Goal: Communication & Community: Answer question/provide support

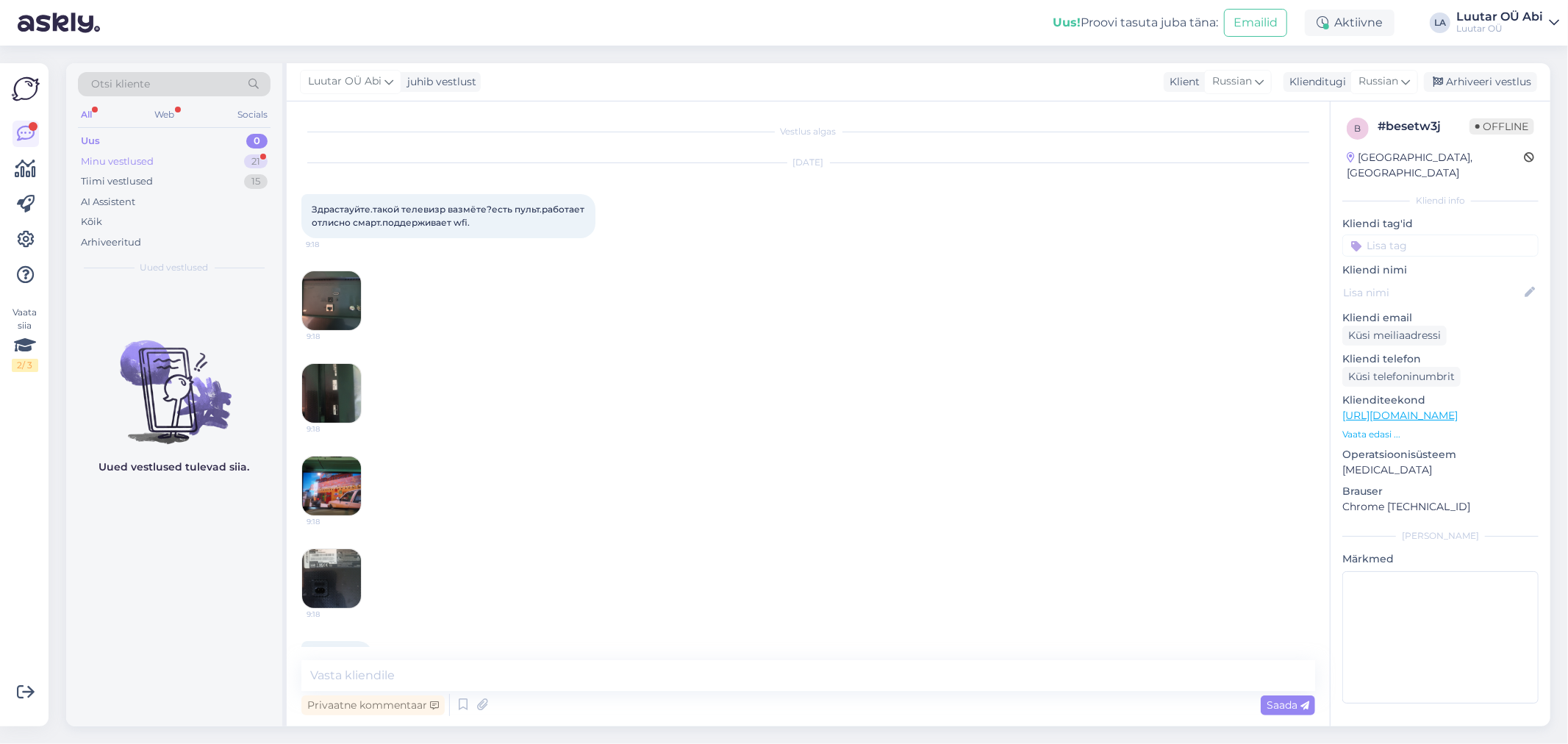
scroll to position [2219, 0]
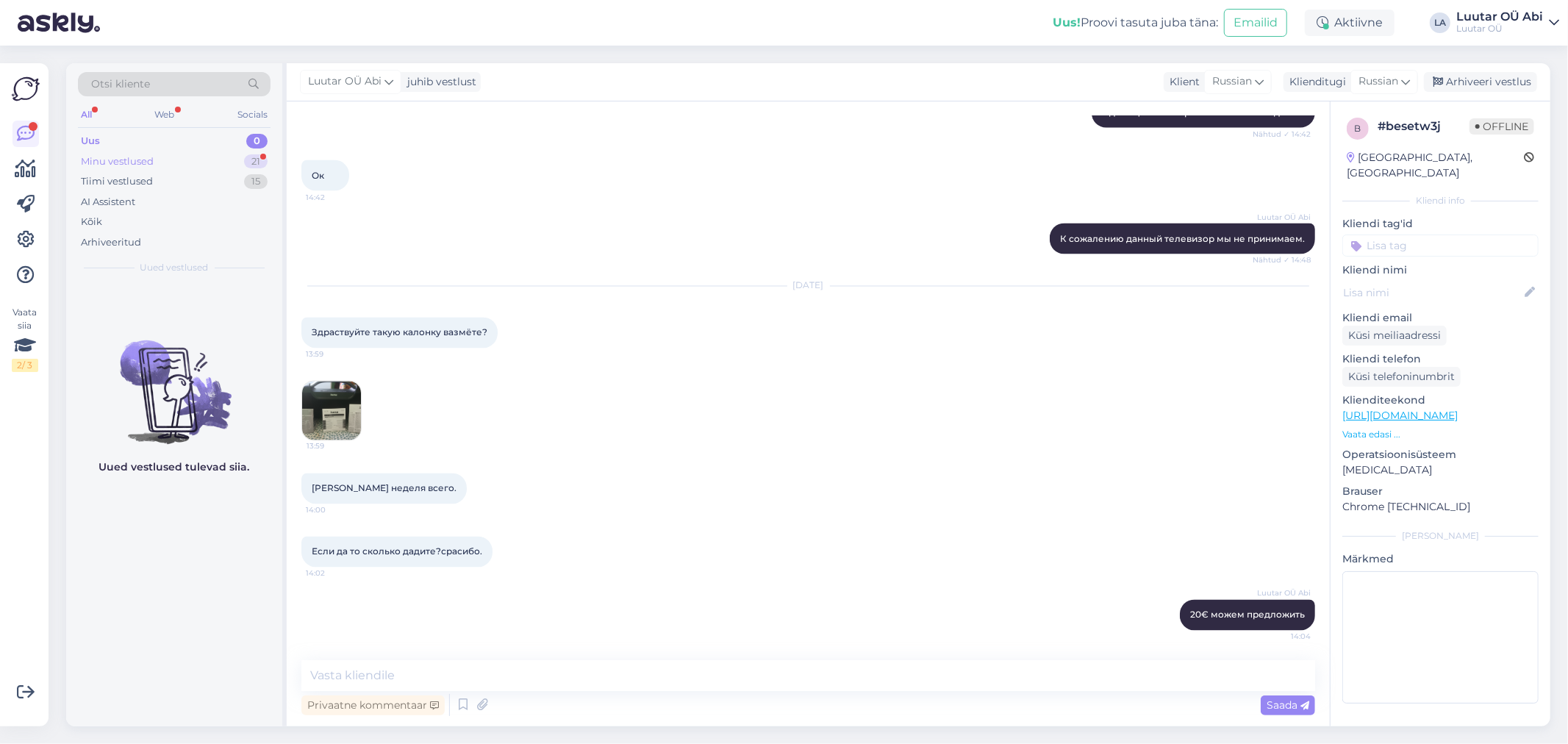
click at [145, 160] on div "Minu vestlused" at bounding box center [117, 162] width 72 height 15
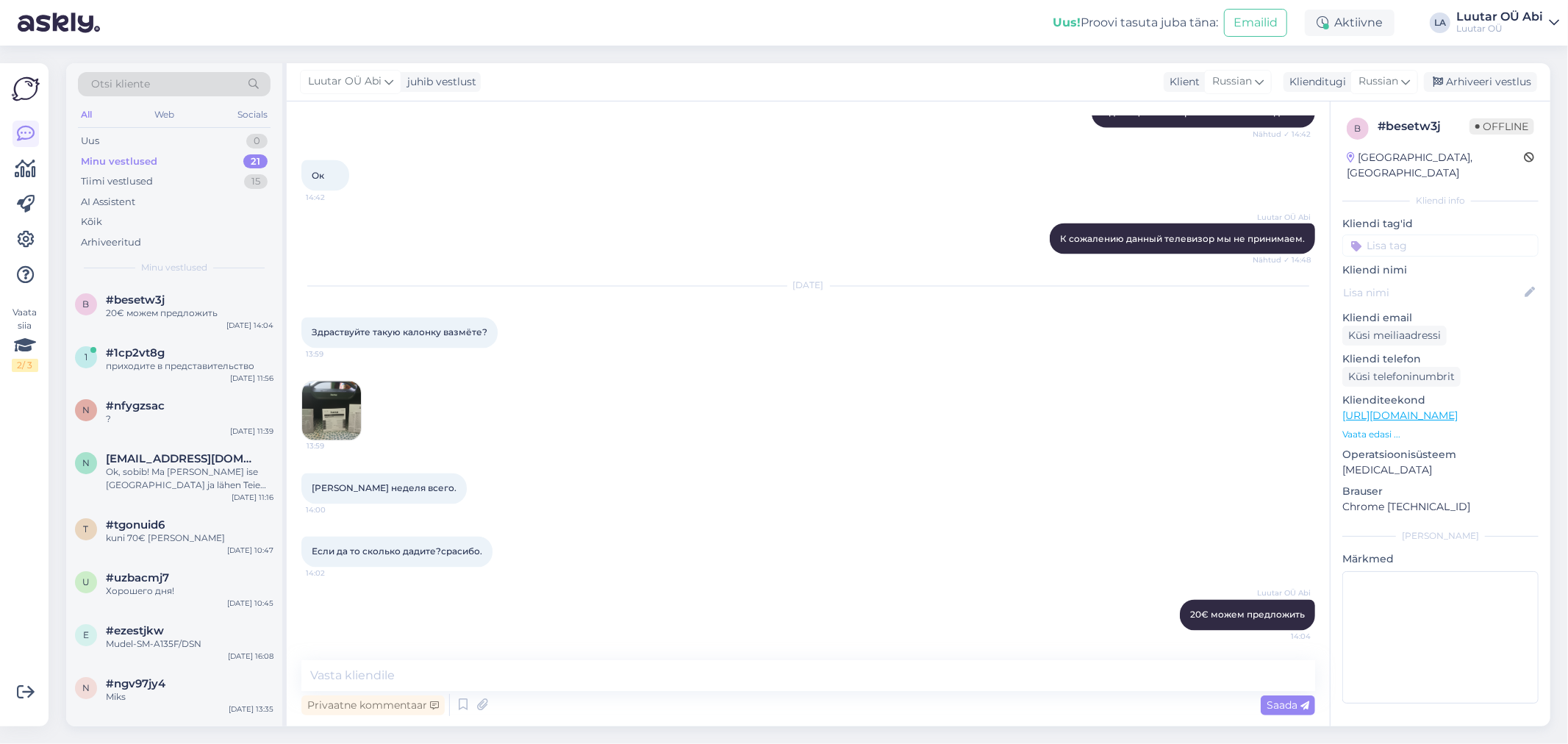
click at [509, 328] on div at bounding box center [504, 333] width 13 height 31
drag, startPoint x: 166, startPoint y: 129, endPoint x: 159, endPoint y: 120, distance: 11.4
click at [165, 129] on div "Otsi kliente All Web Socials Uus 1 Minu vestlused 21 Tiimi vestlused 15 AI Assi…" at bounding box center [174, 173] width 216 height 220
drag, startPoint x: 159, startPoint y: 120, endPoint x: 151, endPoint y: 134, distance: 16.1
click at [151, 134] on div "Otsi kliente All Web Socials Uus 1 Minu vestlused 21 Tiimi vestlused 15 AI Assi…" at bounding box center [174, 173] width 216 height 220
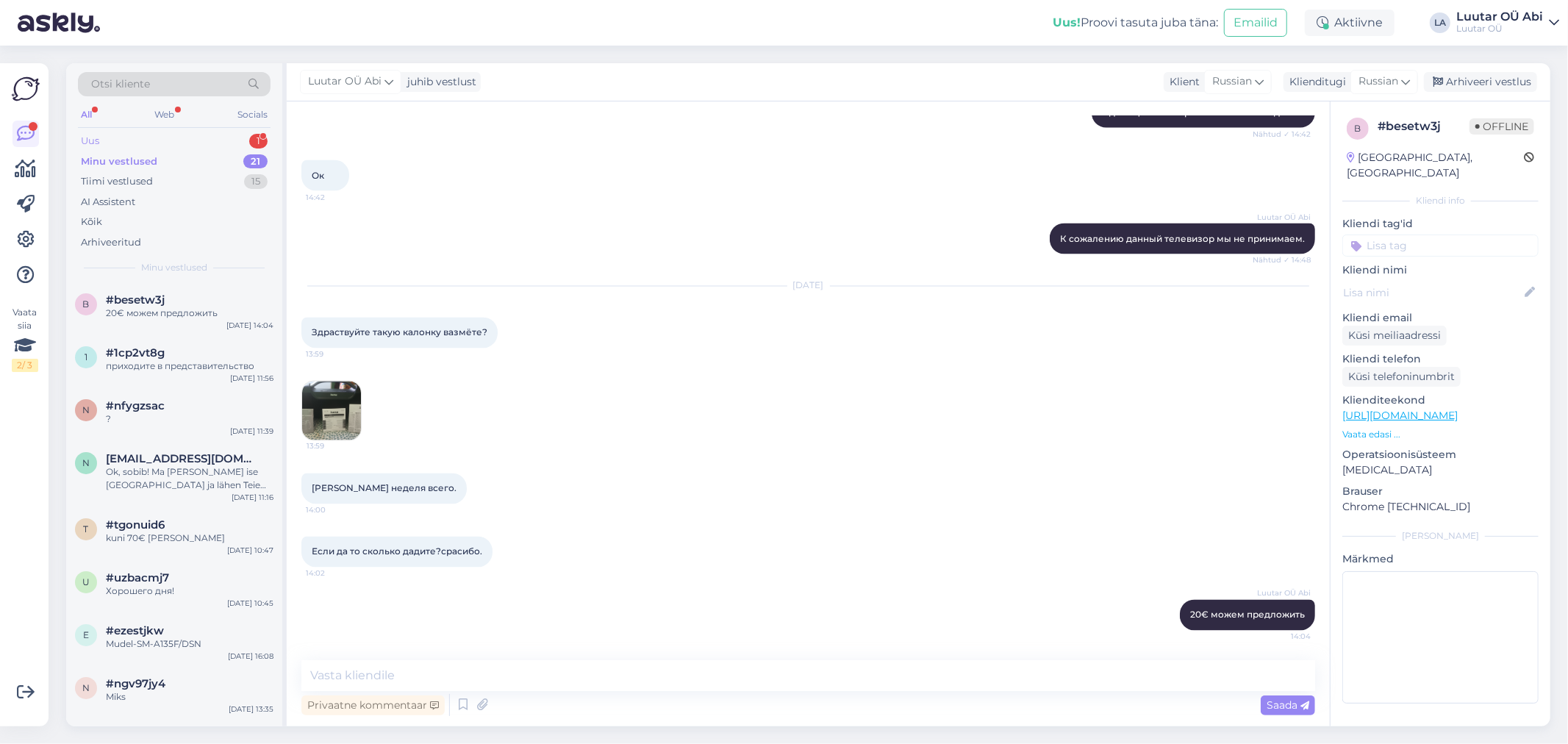
click at [151, 134] on div "Uus 1" at bounding box center [174, 141] width 193 height 21
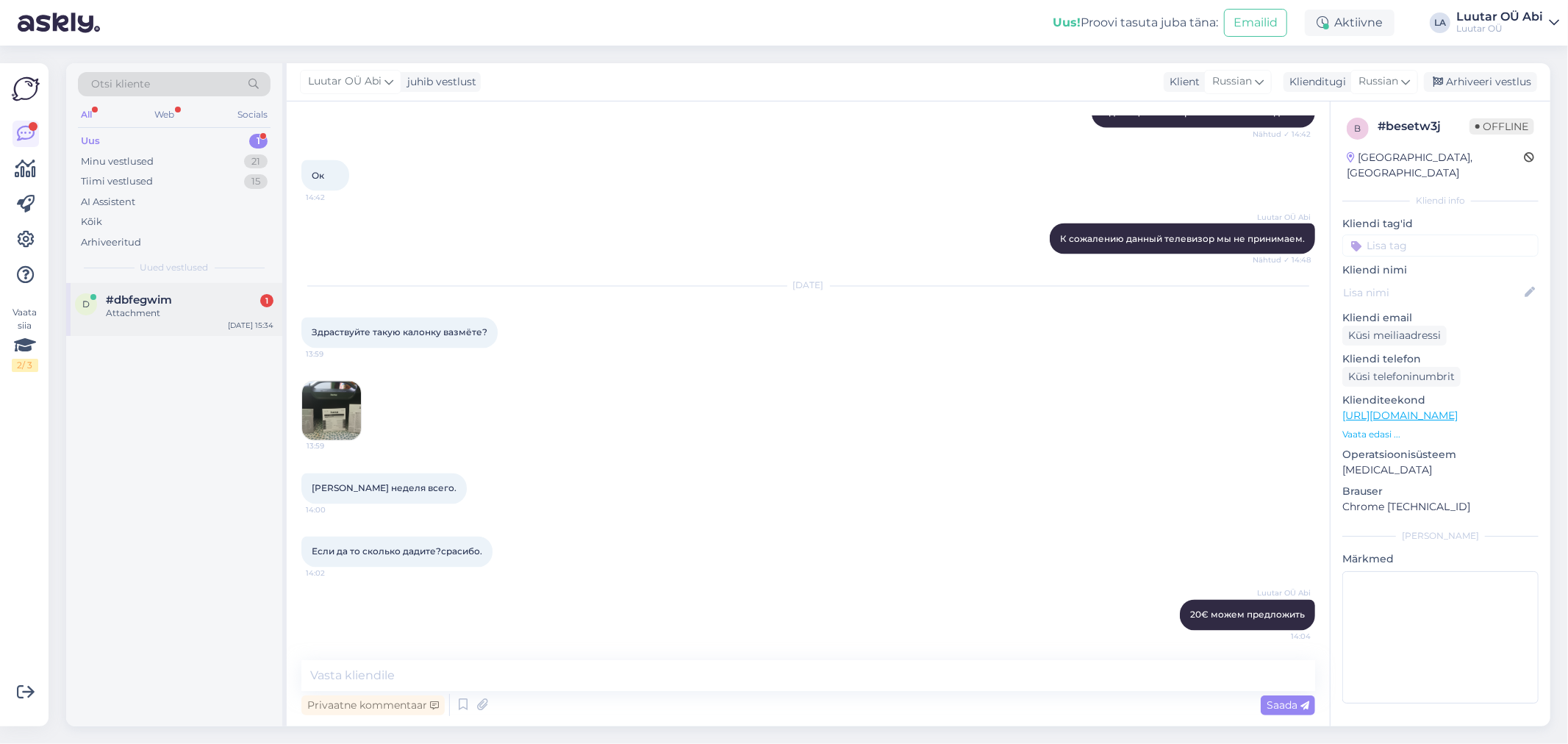
click at [224, 303] on div "#dbfegwim 1" at bounding box center [190, 300] width 168 height 13
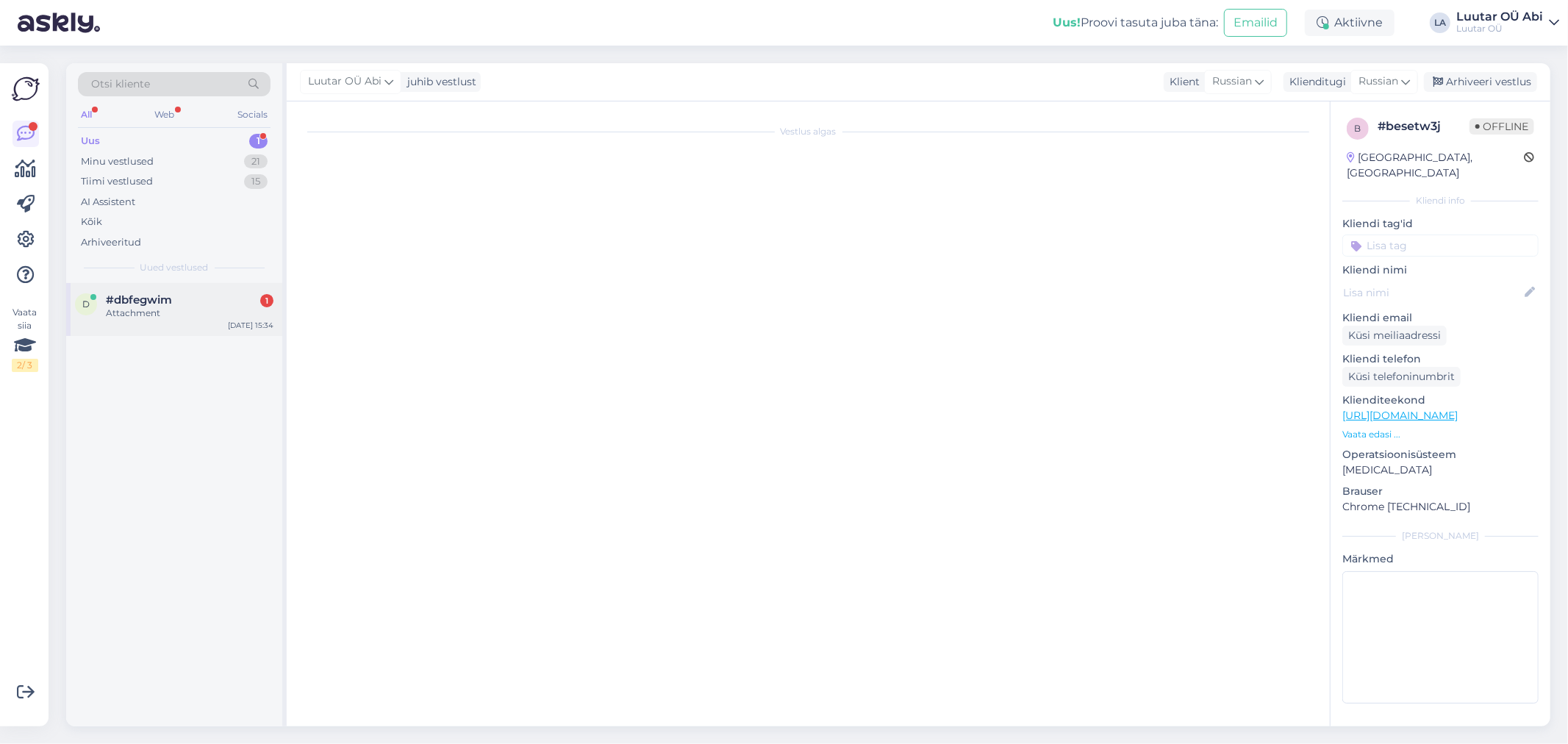
scroll to position [127, 0]
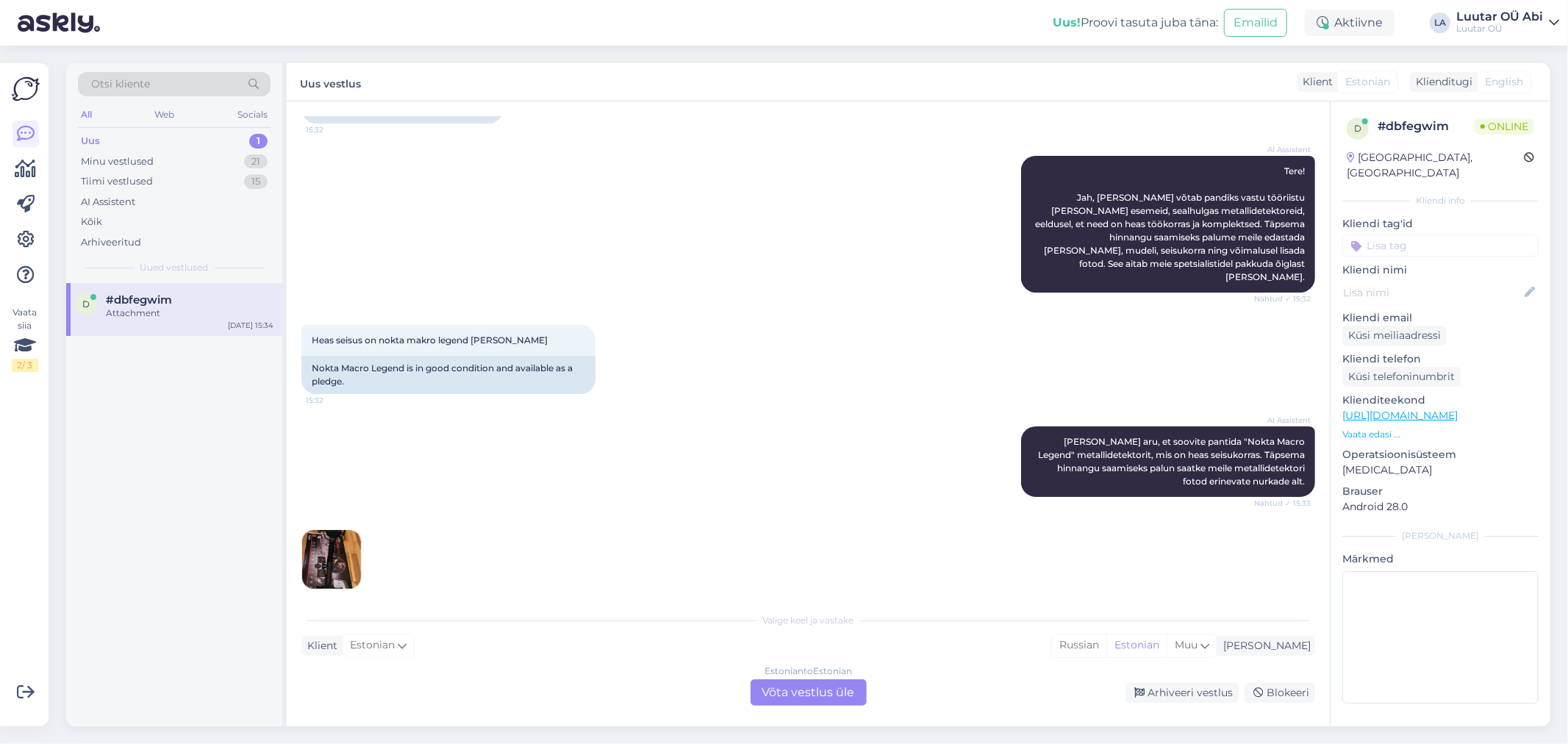
click at [334, 535] on img at bounding box center [331, 559] width 58 height 58
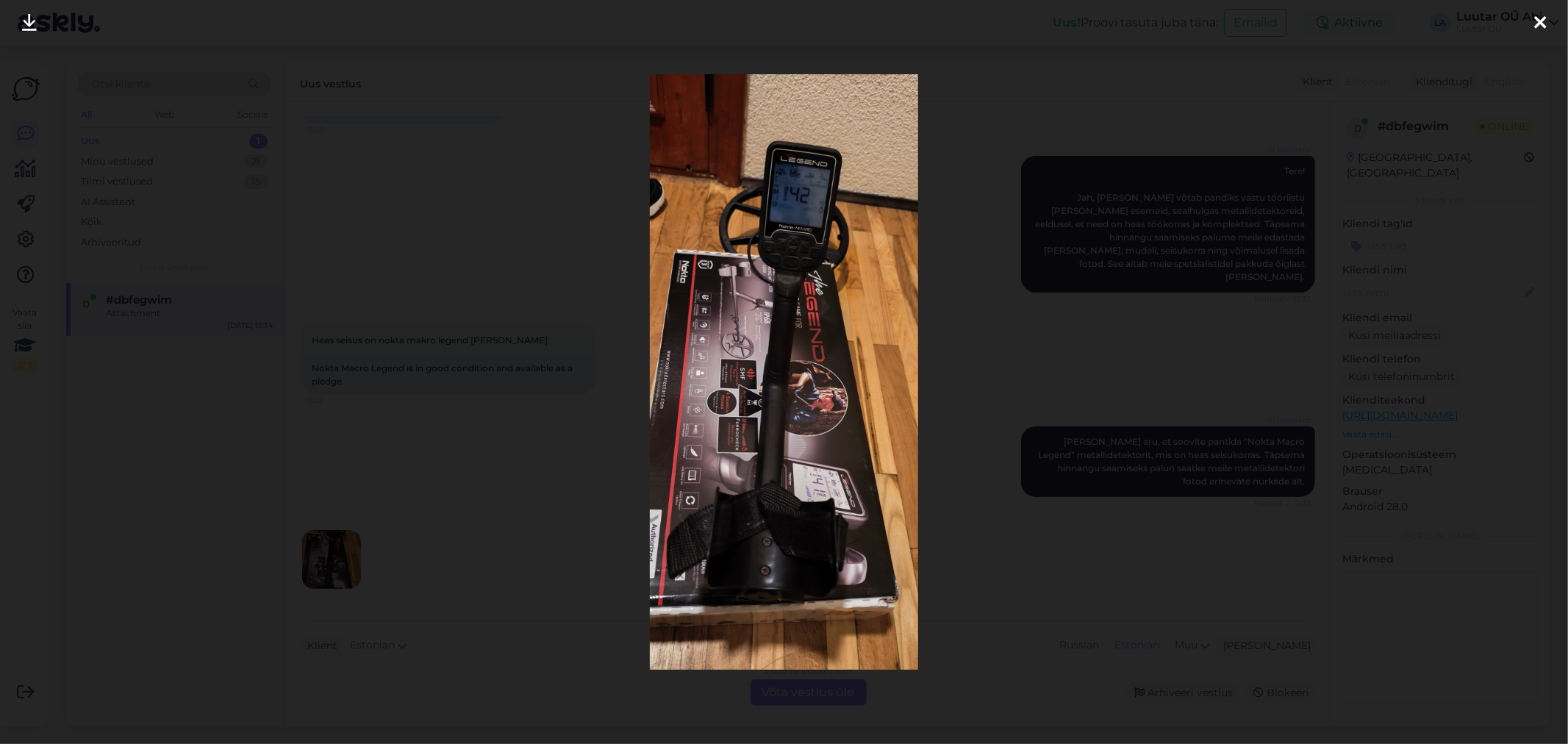
click at [28, 24] on icon at bounding box center [30, 23] width 15 height 19
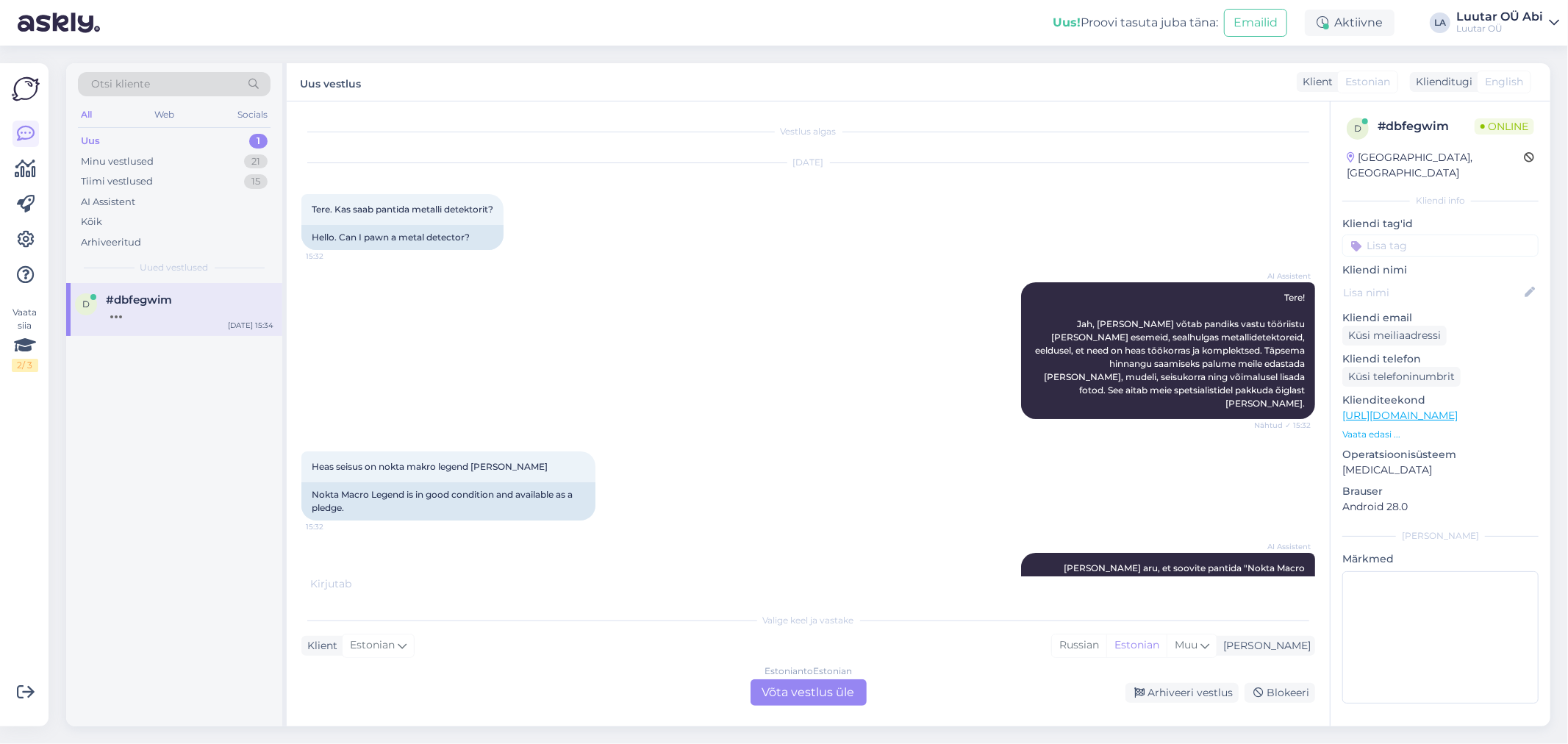
scroll to position [215, 0]
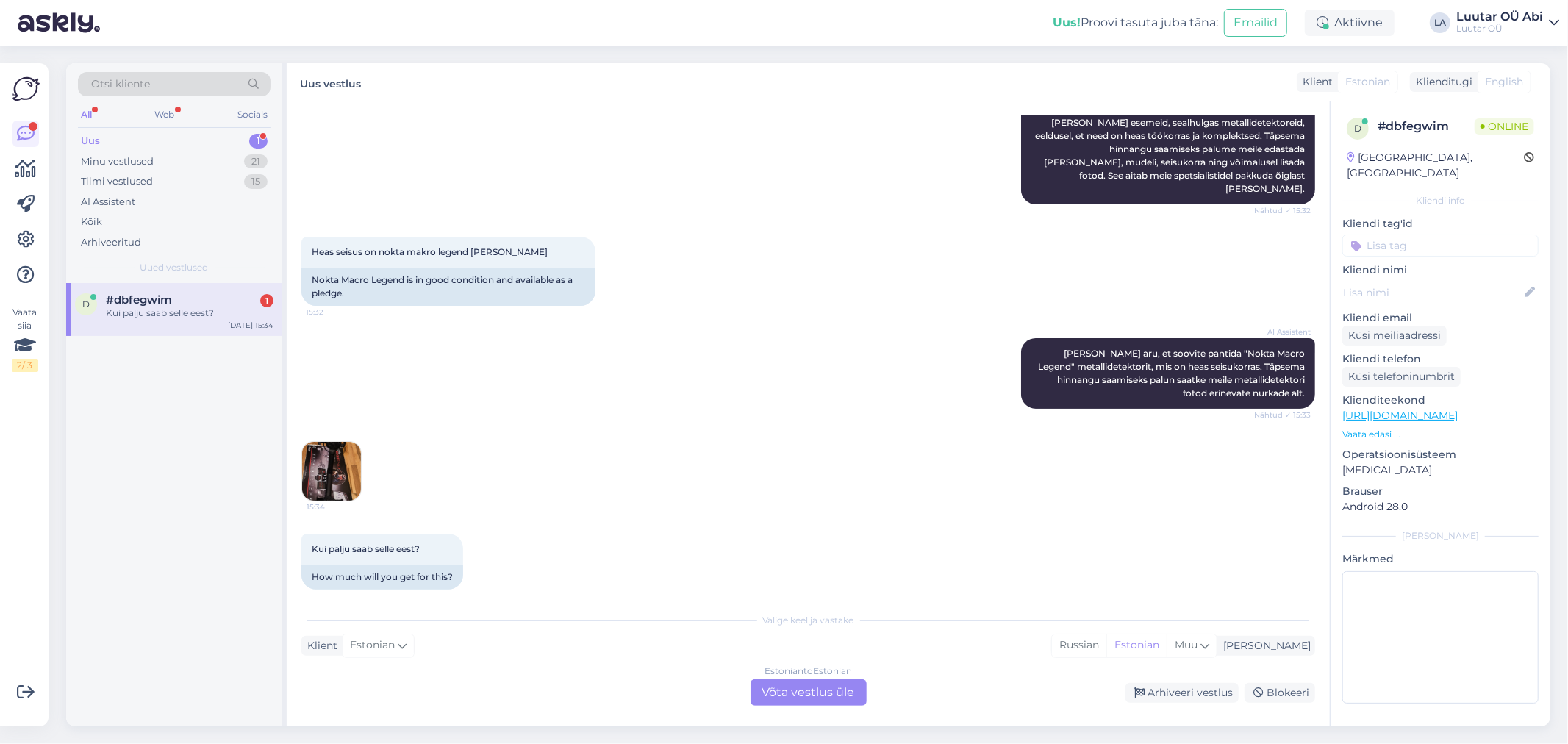
click at [511, 297] on div "Heas seisus on nokta makro legend pakkuda pandiks 15:32 Nokta Macro Legend is i…" at bounding box center [808, 271] width 1014 height 101
click at [763, 694] on div "Estonian to Estonian Võta vestlus üle" at bounding box center [808, 693] width 116 height 26
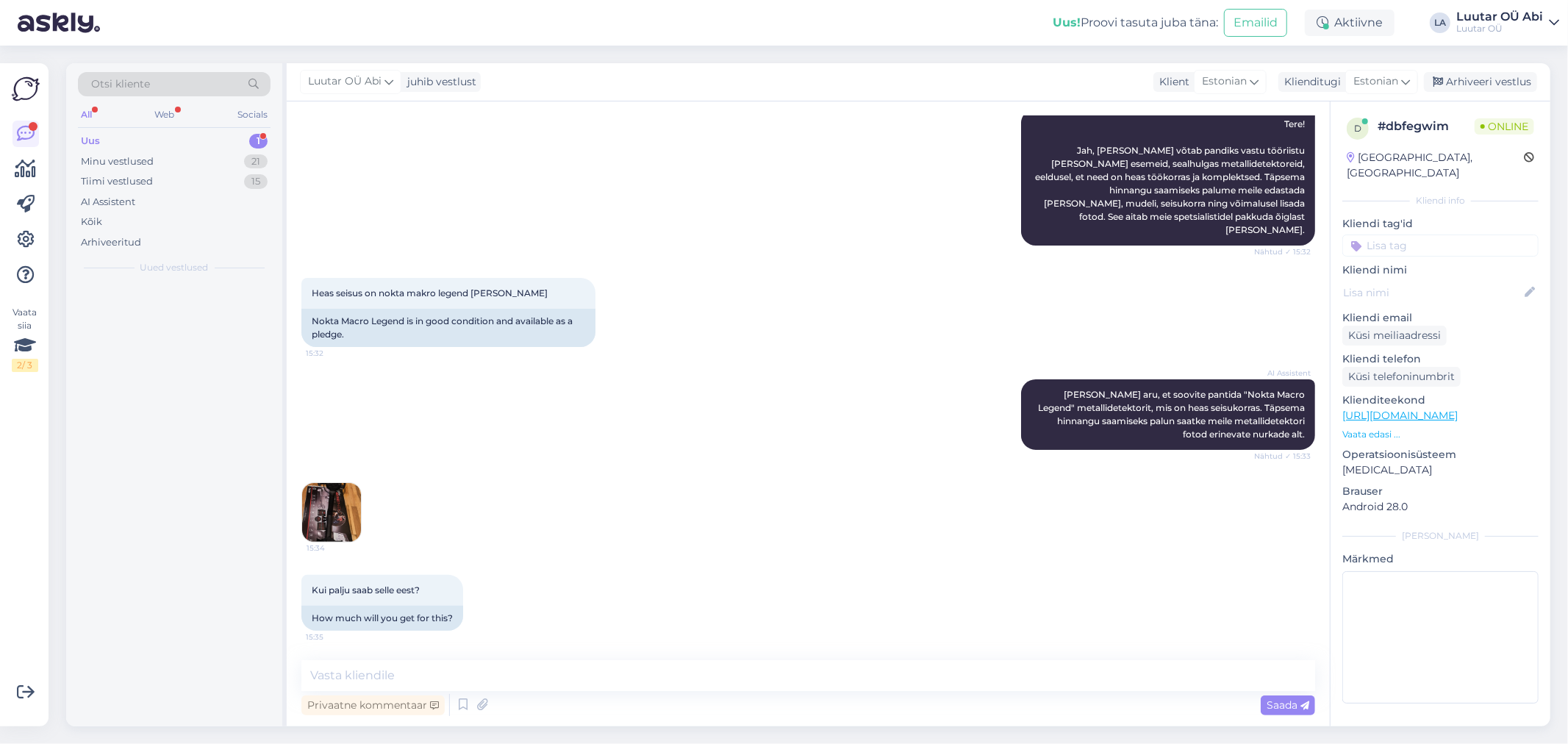
scroll to position [160, 0]
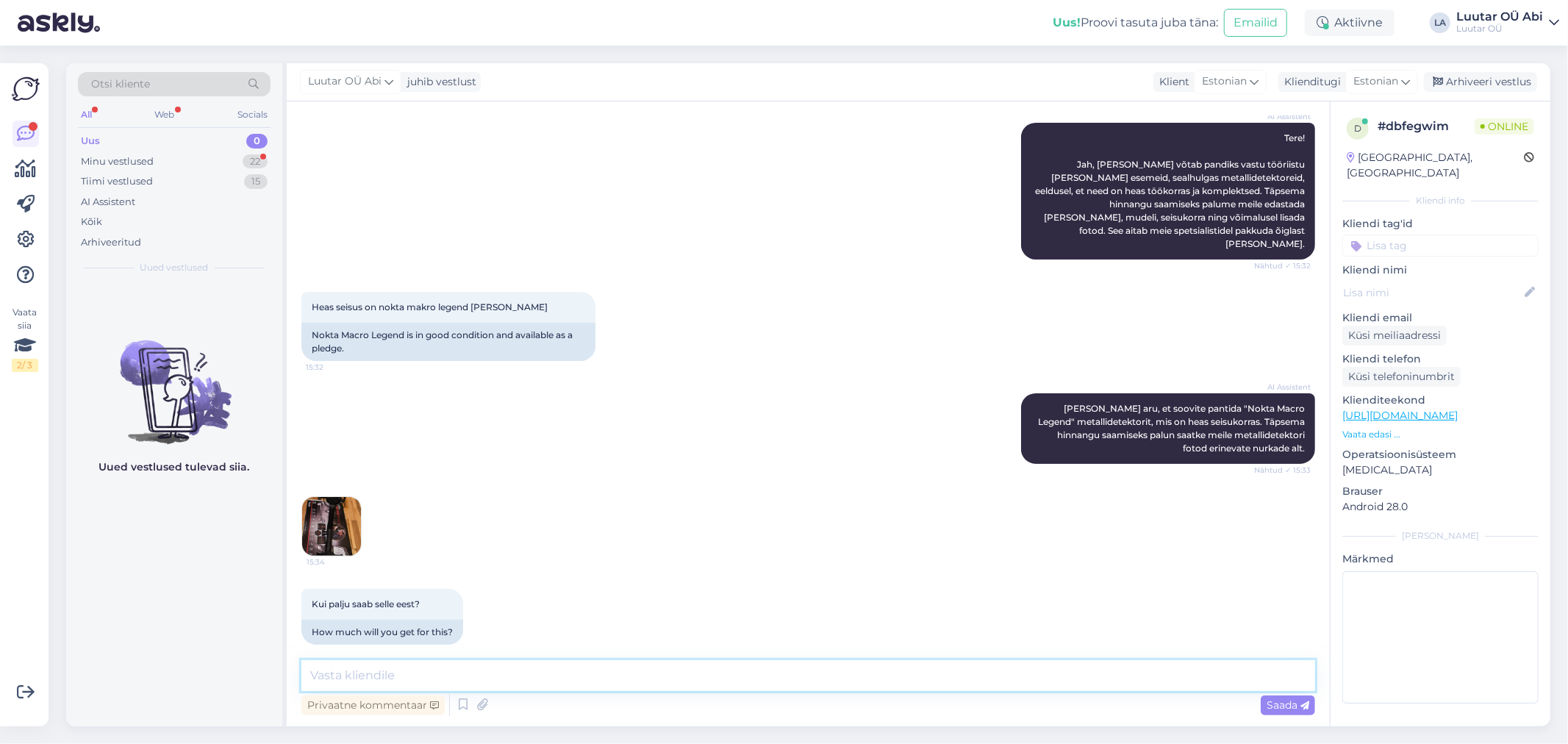
click at [716, 690] on textarea at bounding box center [808, 676] width 1014 height 31
type textarea "üks hetk palun"
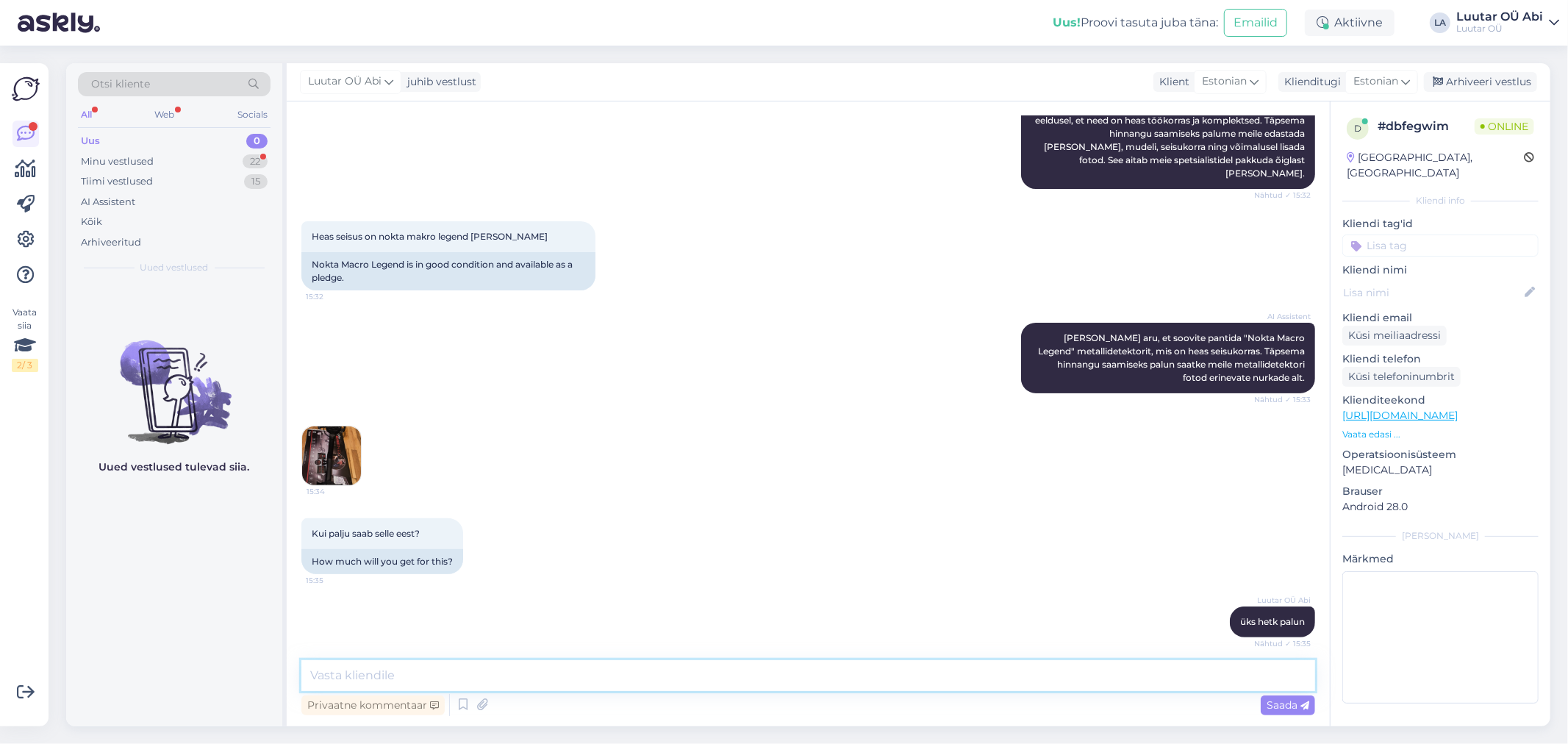
scroll to position [287, 0]
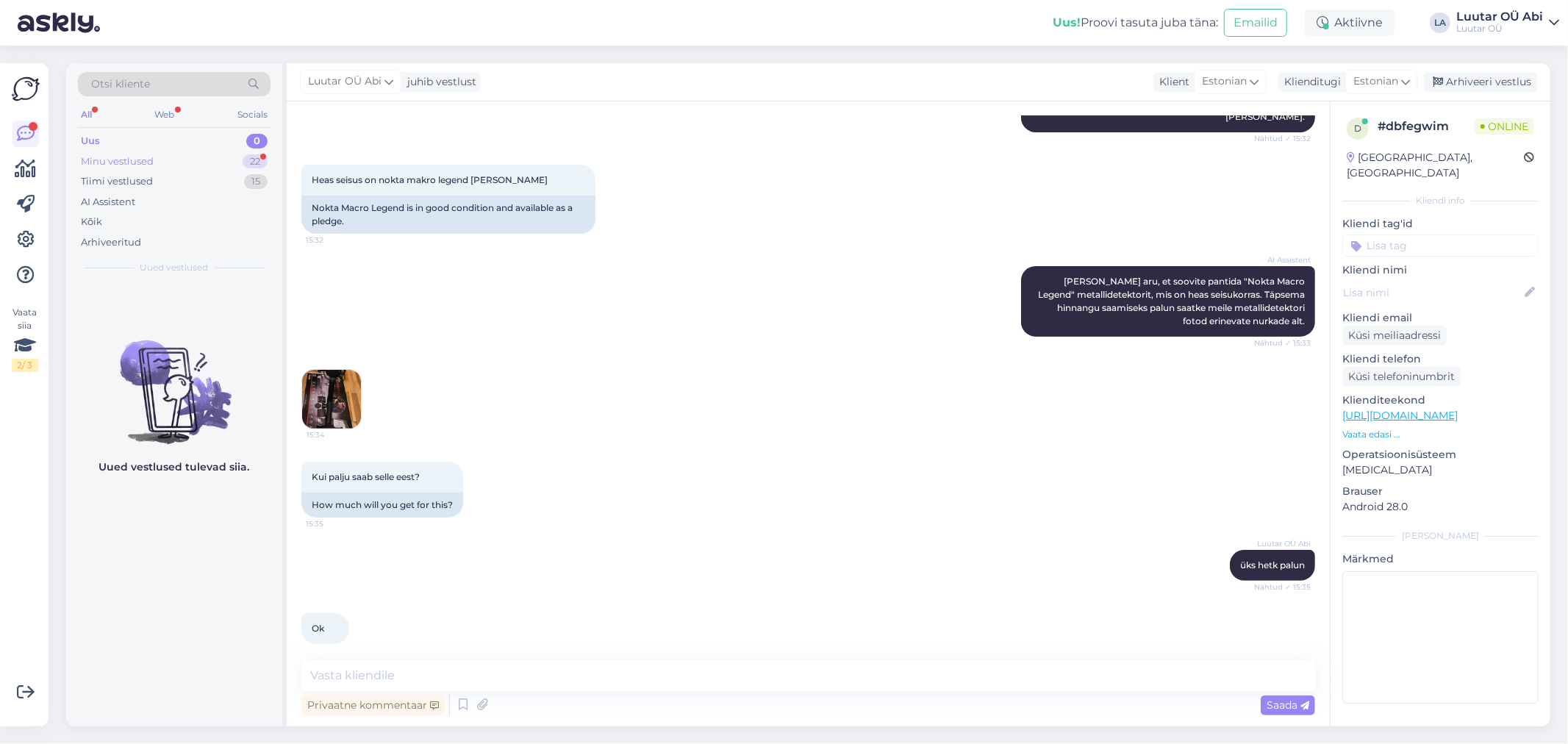
click at [220, 155] on div "Minu vestlused 22" at bounding box center [174, 161] width 193 height 21
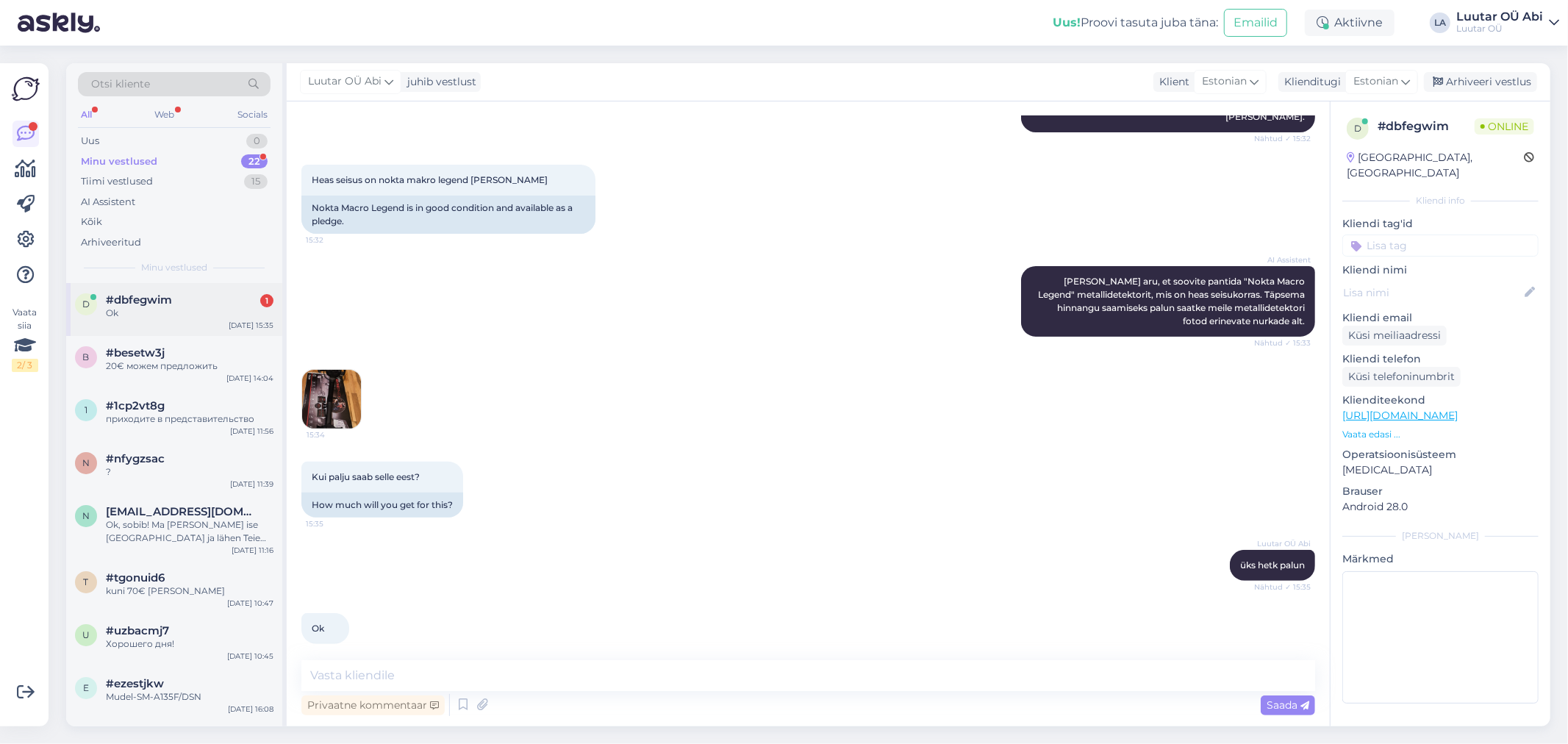
drag, startPoint x: 225, startPoint y: 324, endPoint x: 223, endPoint y: 313, distance: 11.2
click at [225, 323] on div "d #dbfegwim 1 Ok [DATE] 15:35" at bounding box center [174, 309] width 216 height 53
click at [734, 325] on div "AI Assistent [PERSON_NAME], et soovite pantida "Nokta Macro Legend" metallidete…" at bounding box center [808, 301] width 1014 height 103
click at [570, 681] on textarea at bounding box center [808, 676] width 1014 height 31
type textarea "kuni 120€ saame pakkuda"
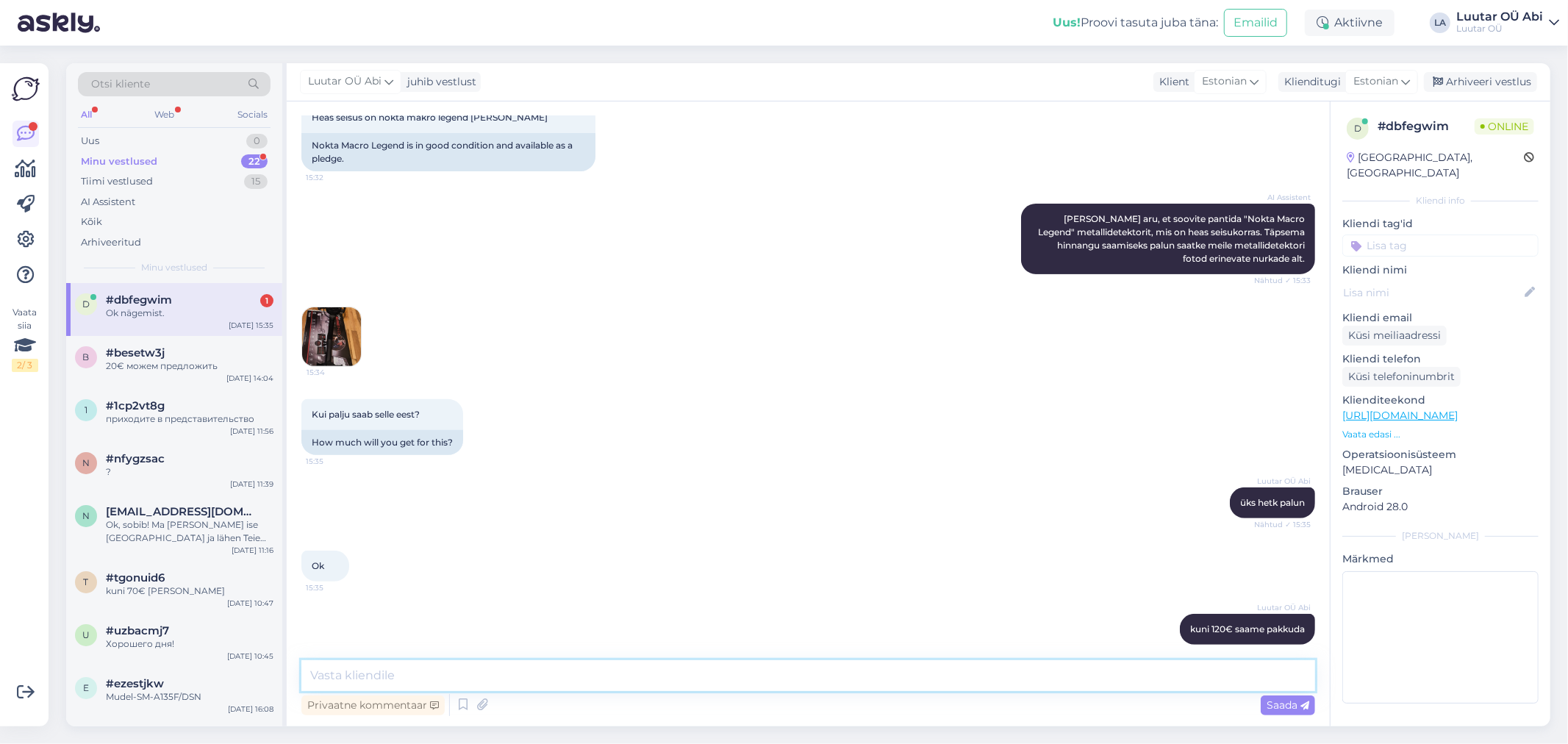
scroll to position [412, 0]
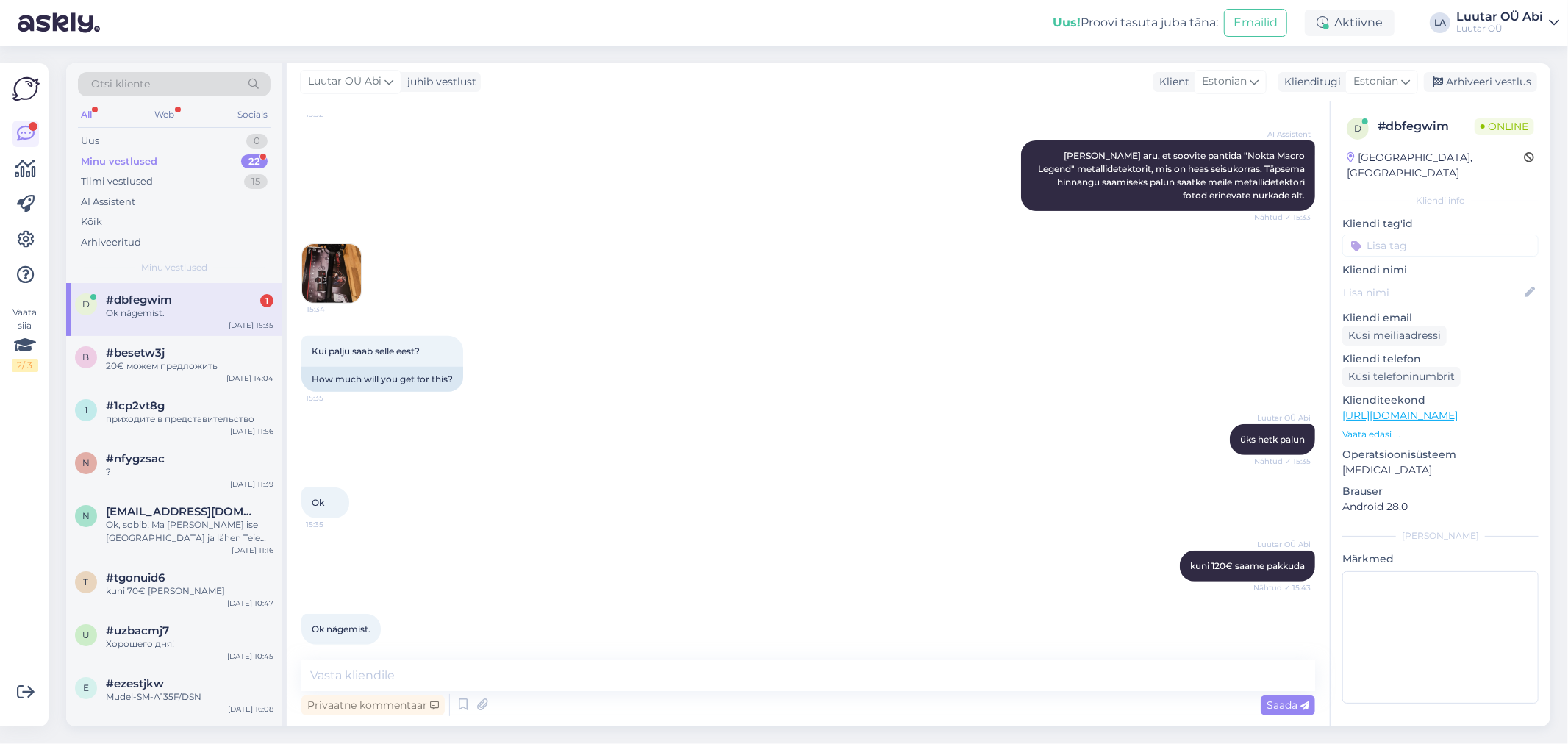
click at [656, 553] on div "Luutar OÜ Abi kuni 120€ saame pakkuda Nähtud ✓ 15:43" at bounding box center [808, 566] width 1014 height 63
click at [188, 137] on div "Uus 1" at bounding box center [174, 141] width 193 height 21
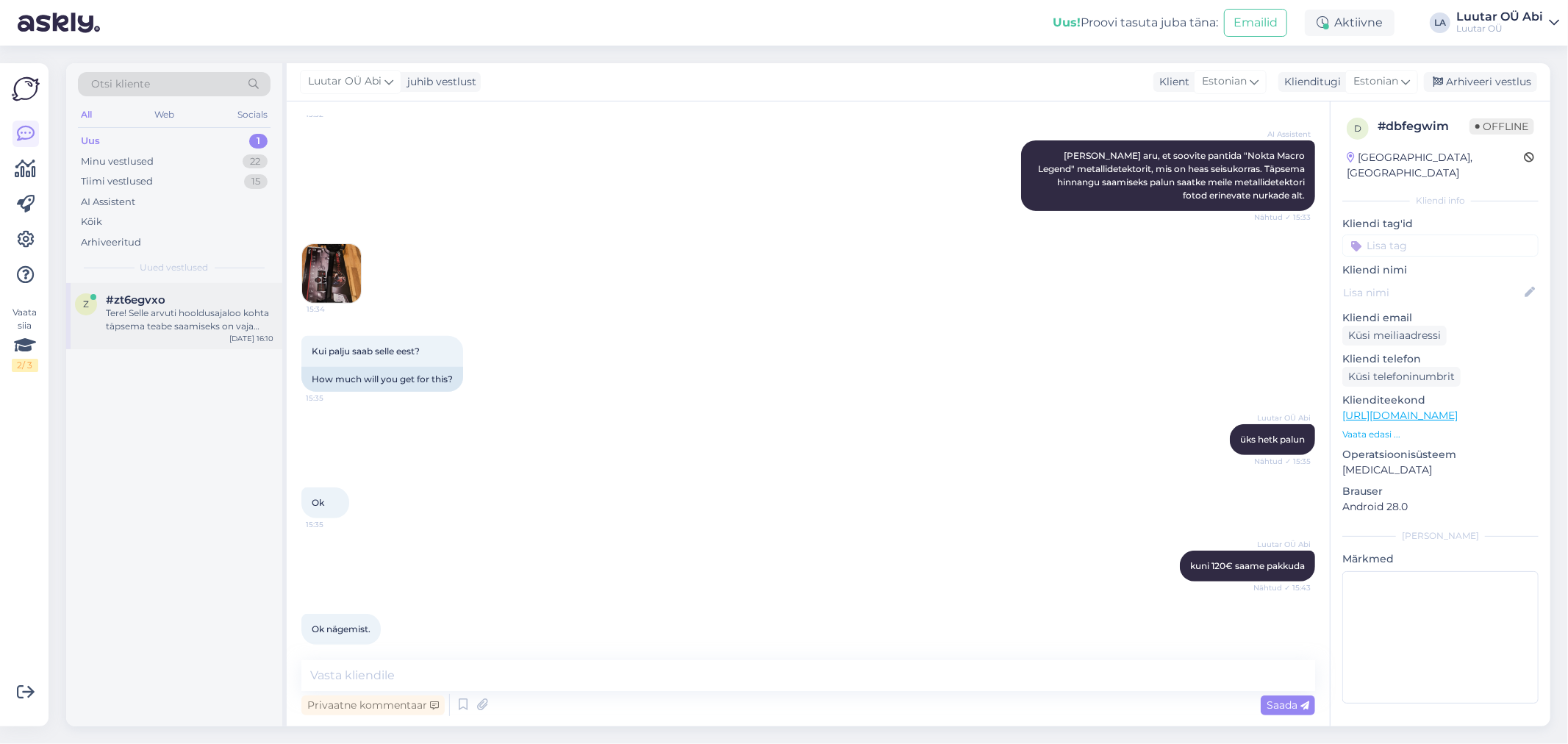
click at [215, 322] on div "Tere! Selle arvuti hooldusajaloo kohta täpsema teabe saamiseks on vaja kontroll…" at bounding box center [190, 320] width 168 height 26
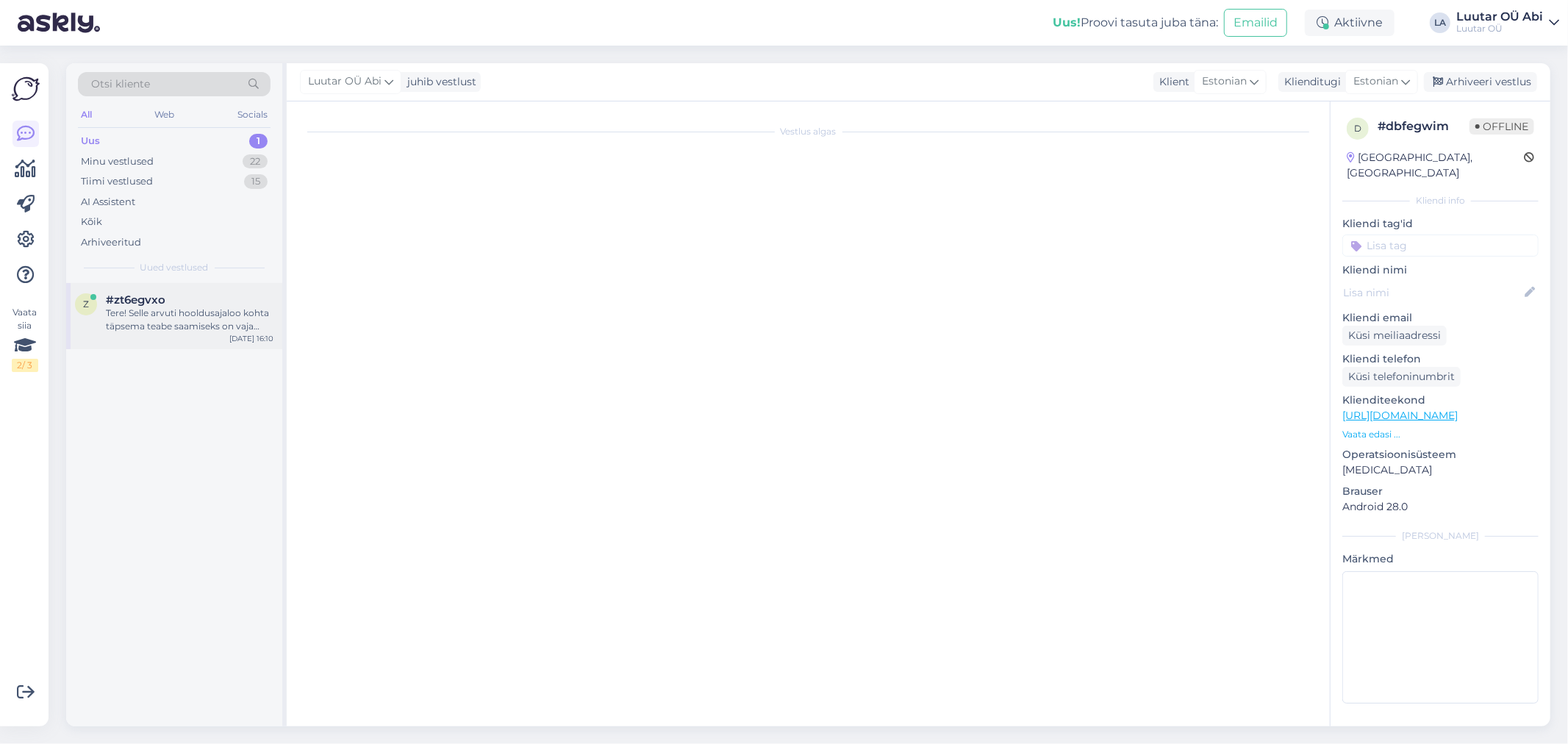
scroll to position [0, 0]
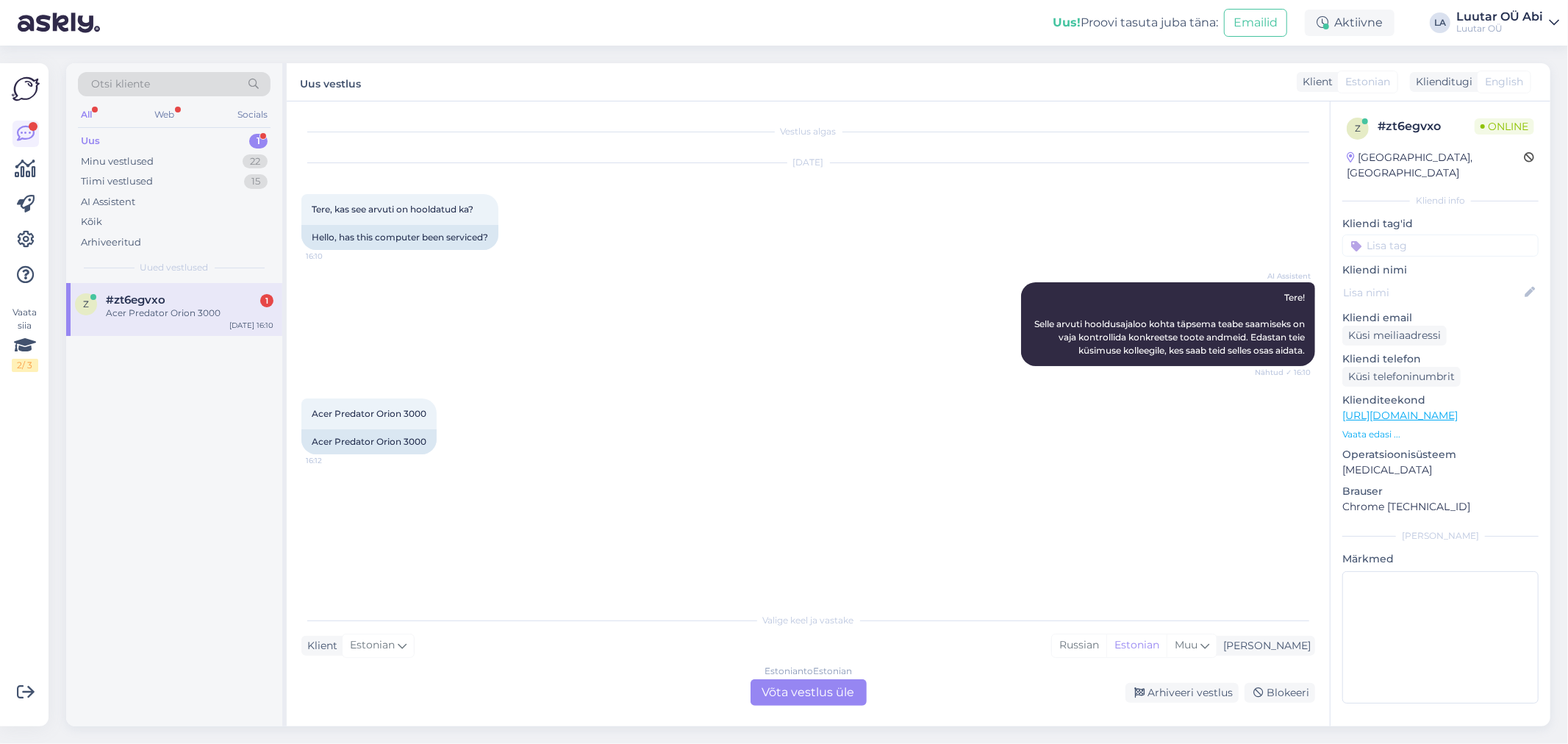
click at [639, 327] on div "AI Assistent Tere! Selle arvuti hooldusajaloo kohta täpsema teabe saamiseks on …" at bounding box center [808, 323] width 1014 height 116
drag, startPoint x: 308, startPoint y: 412, endPoint x: 431, endPoint y: 416, distance: 123.1
click at [431, 416] on div "Acer Predator Orion 3000 16:12" at bounding box center [369, 414] width 135 height 31
copy span "Acer Predator Orion 3000"
click at [782, 681] on div "Estonian to Estonian Võta vestlus üle" at bounding box center [808, 693] width 116 height 26
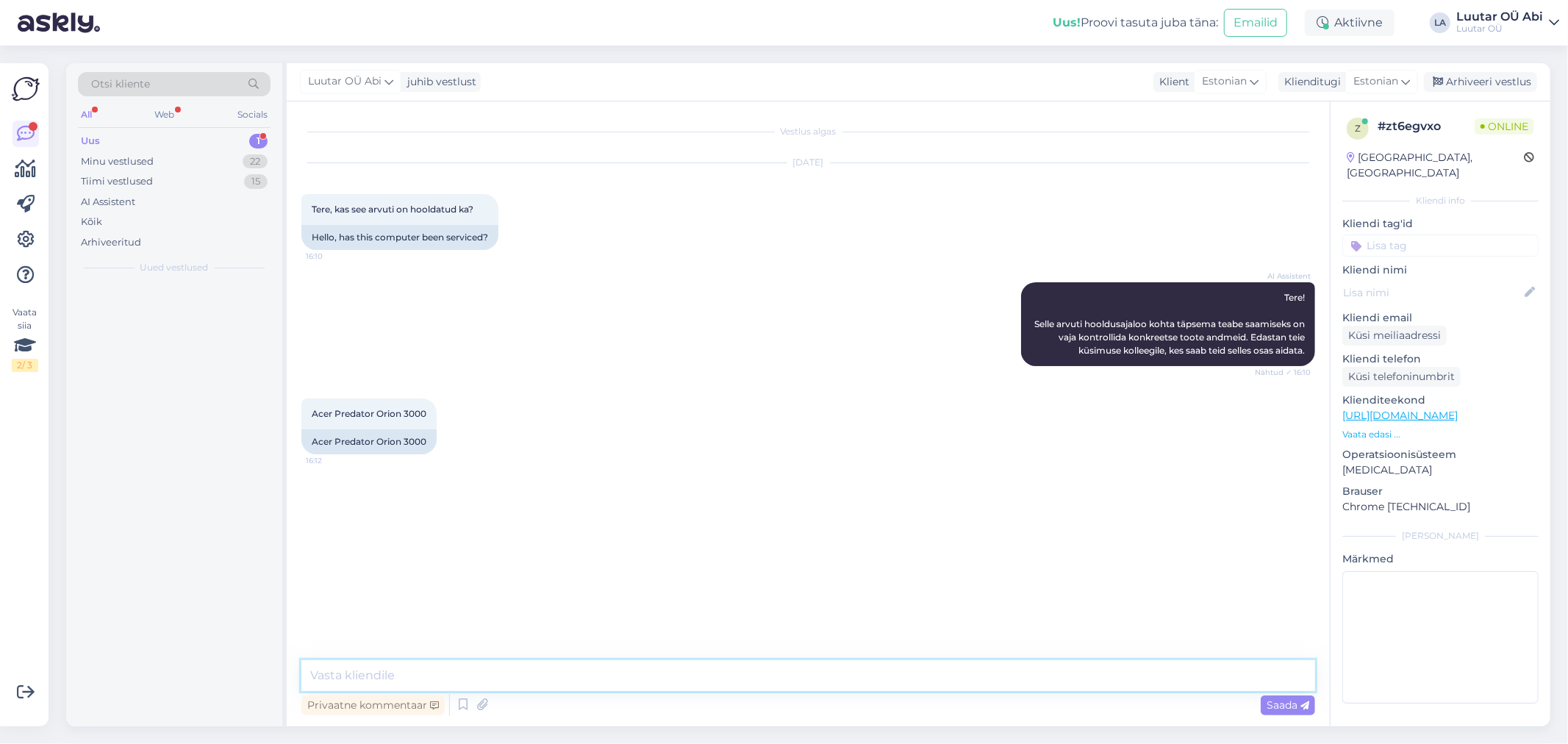
click at [645, 674] on textarea at bounding box center [808, 676] width 1014 height 31
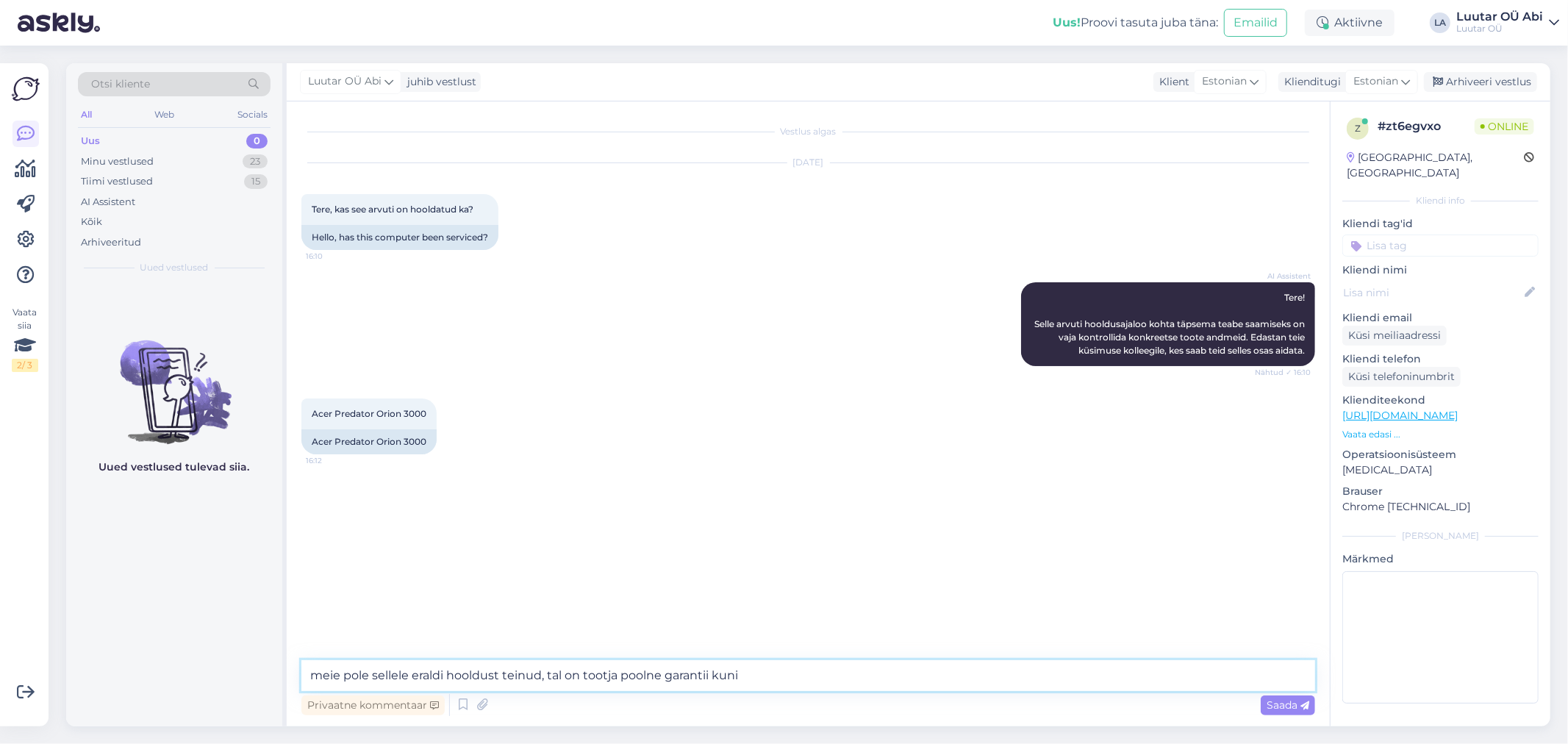
paste textarea "[DATE]"
type textarea "meie pole sellele eraldi hooldust teinud, tal on tootja poolne garantii kuni [D…"
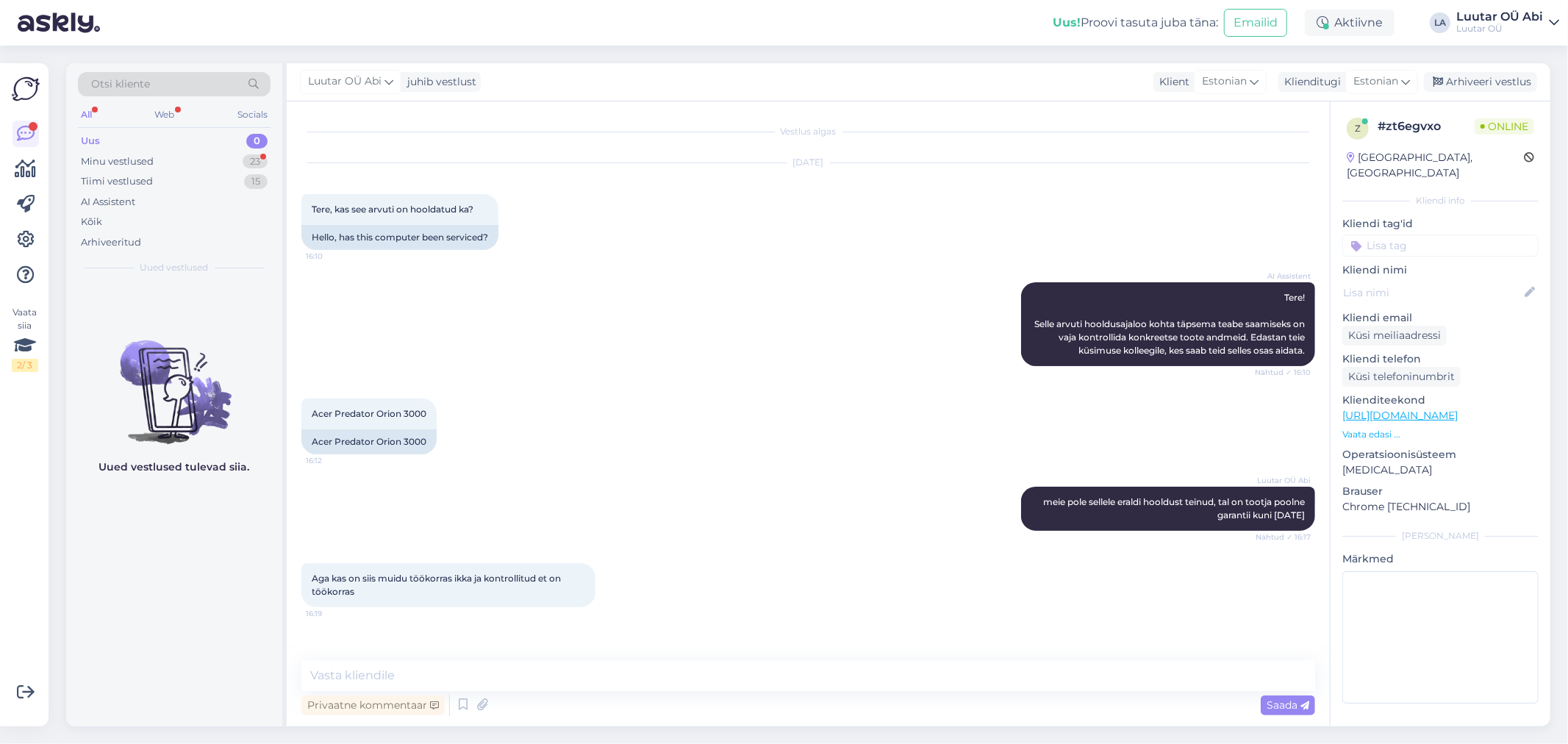
click at [682, 446] on div "Acer Predator Orion 3000 16:12 Acer Predator Orion 3000" at bounding box center [808, 426] width 1014 height 88
click at [540, 667] on textarea at bounding box center [808, 676] width 1014 height 31
type textarea "jah ikka"
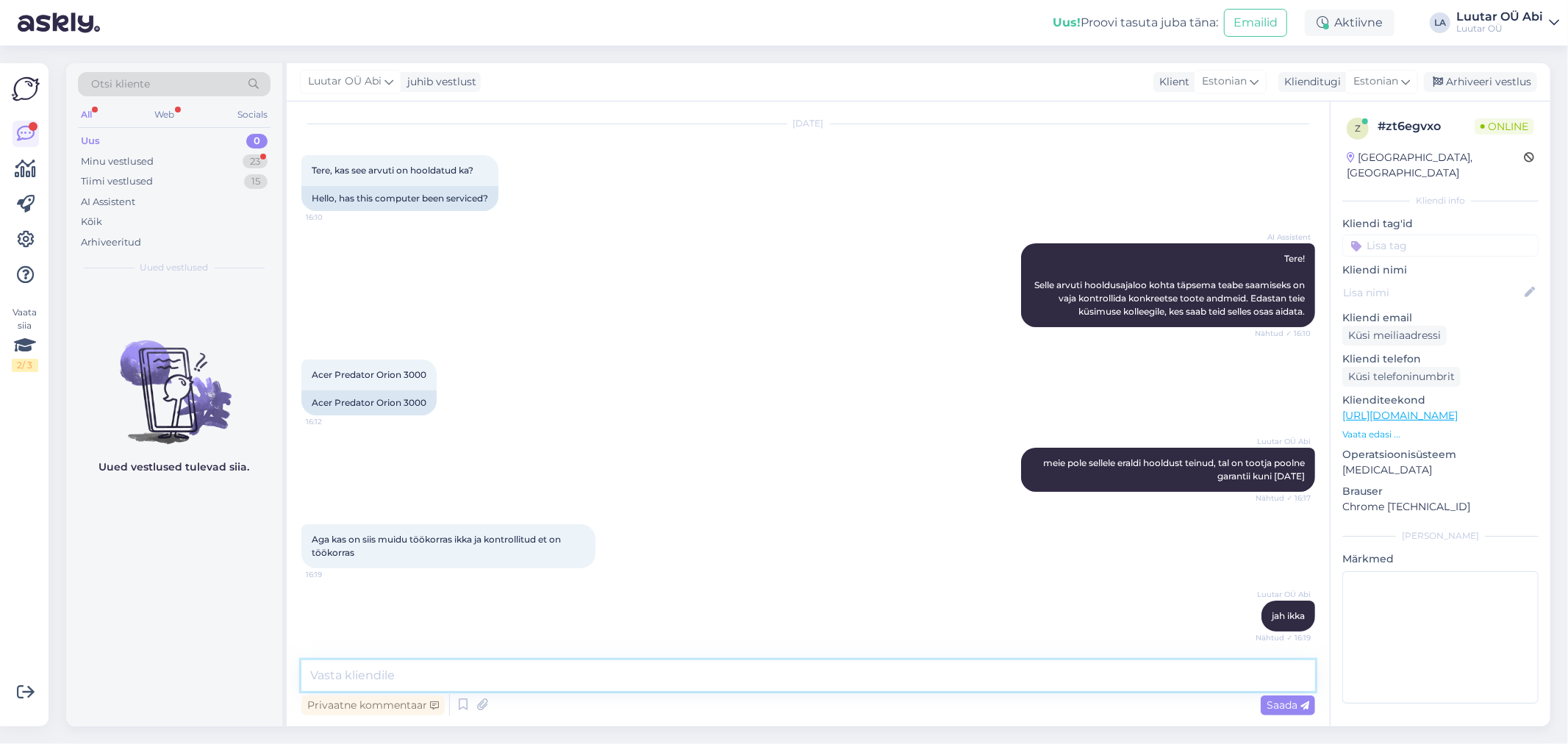
scroll to position [115, 0]
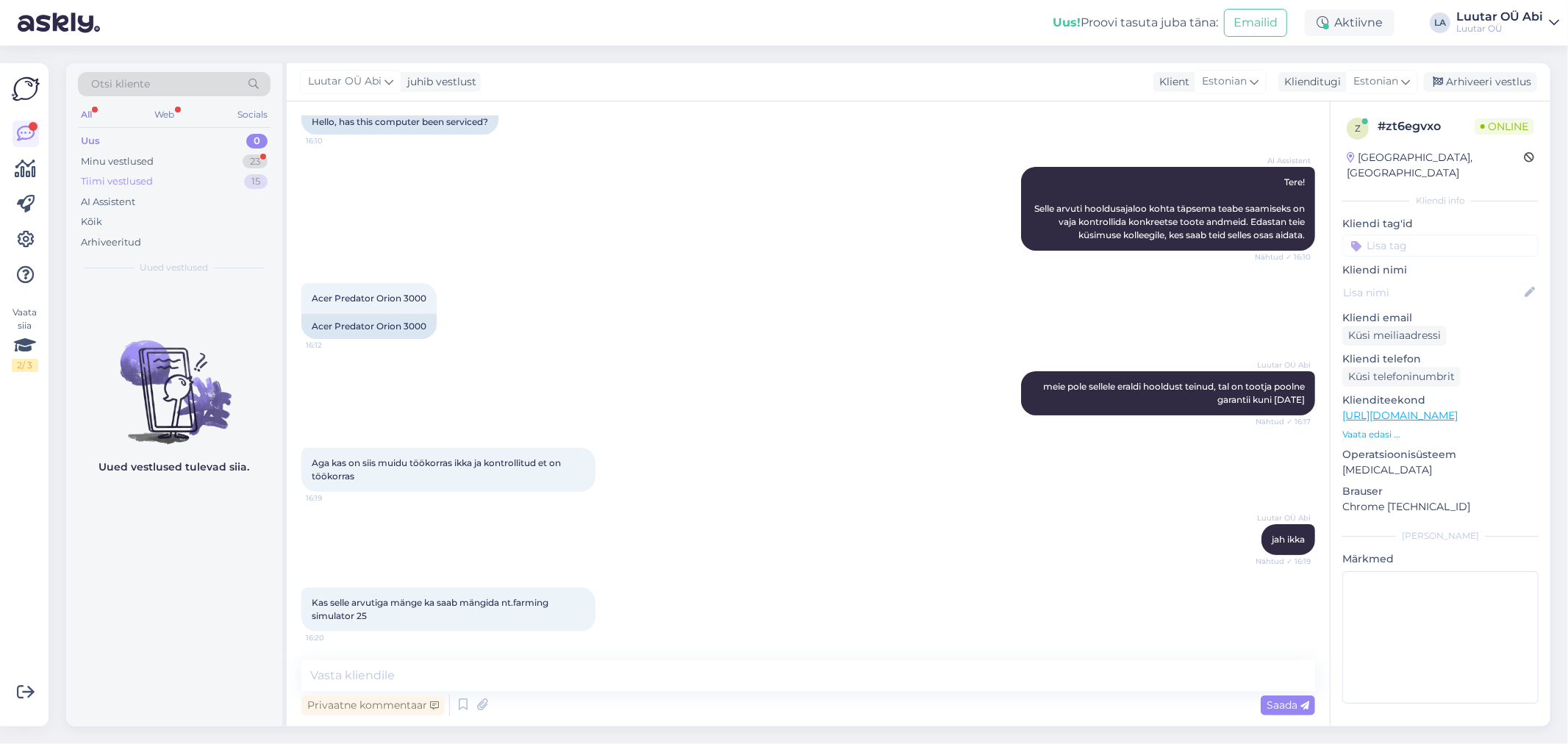
click at [204, 171] on div "Tiimi vestlused 15" at bounding box center [174, 181] width 193 height 21
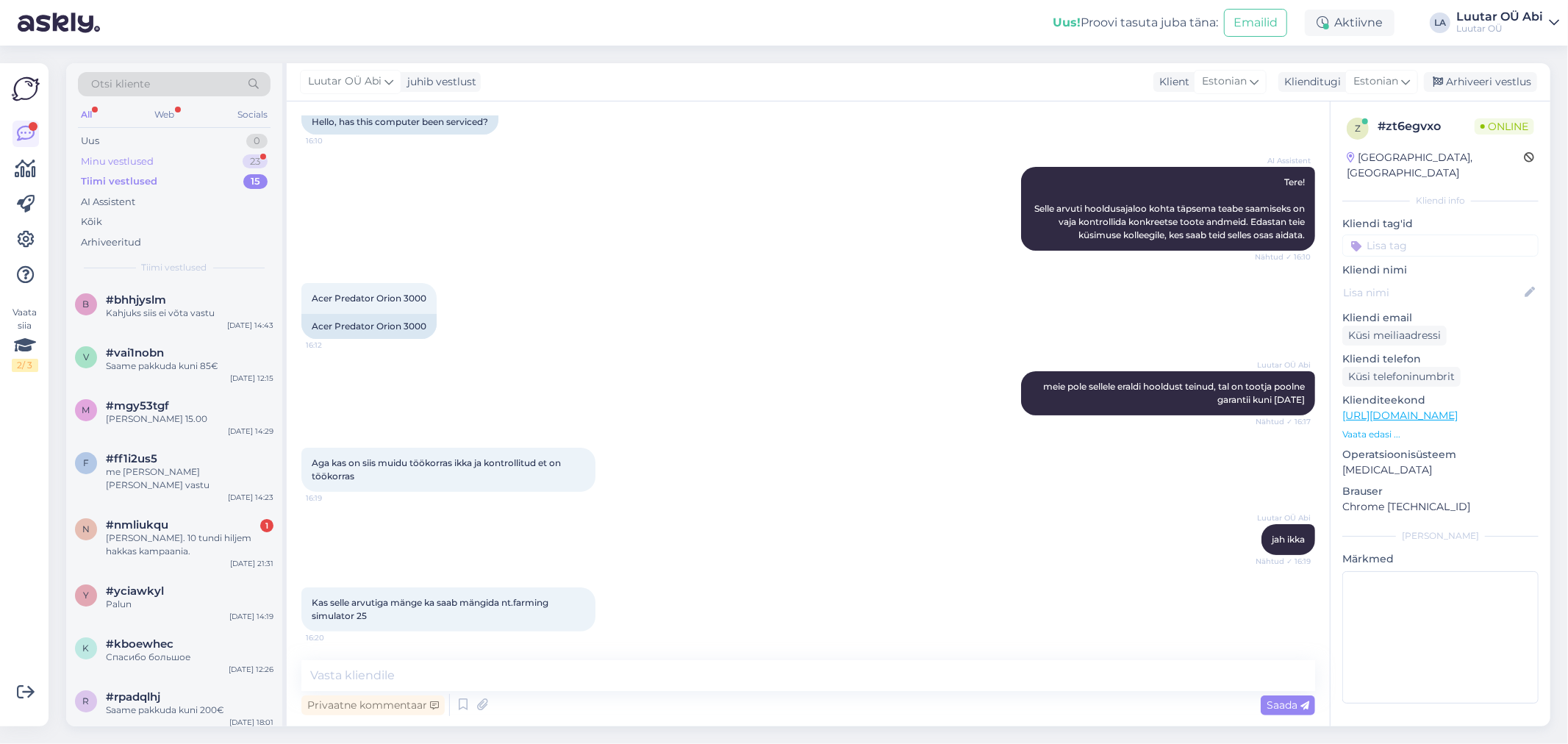
click at [208, 166] on div "Minu vestlused 23" at bounding box center [174, 161] width 193 height 21
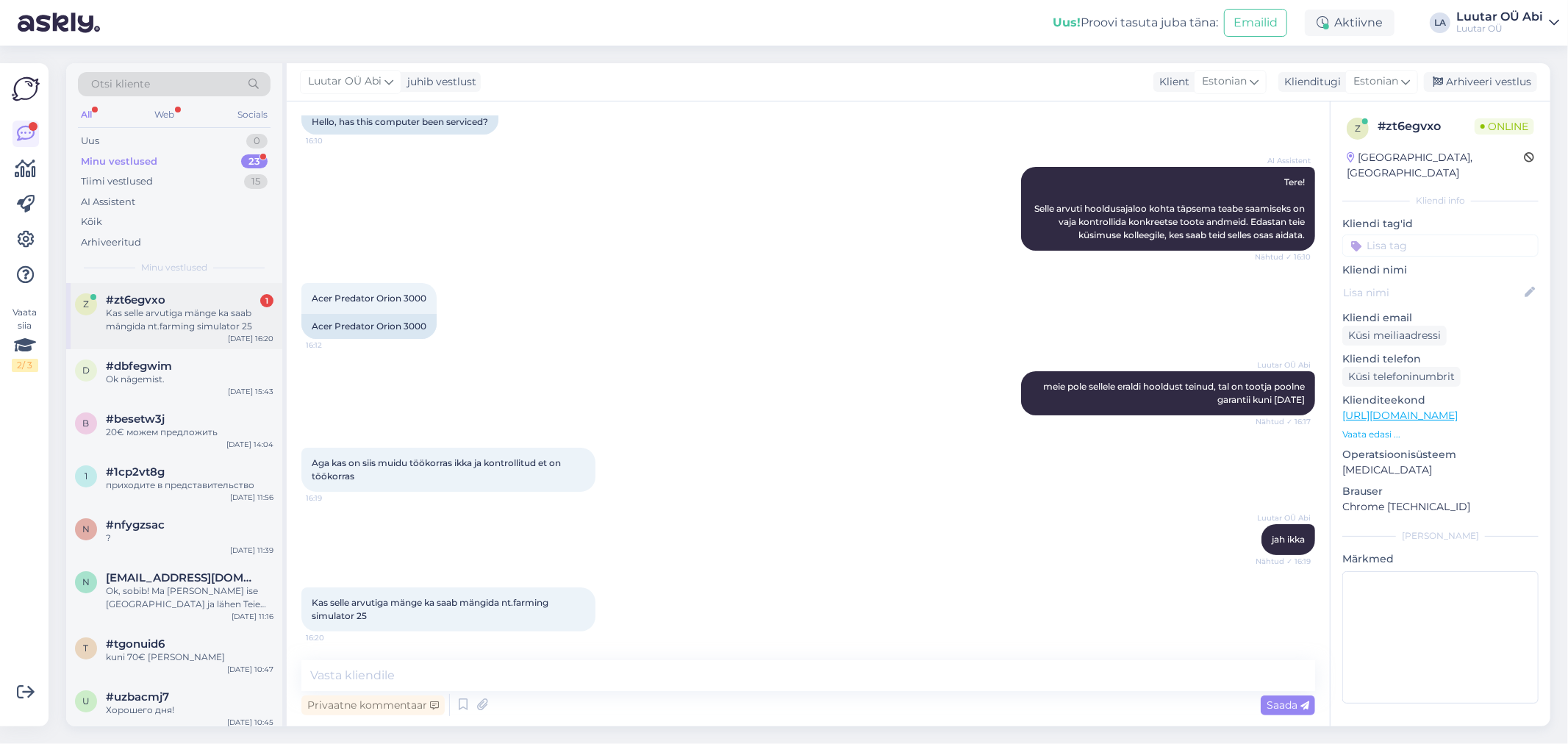
click at [220, 307] on div "Kas selle arvutiga mänge ka saab mängida nt.farming simulator 25" at bounding box center [190, 320] width 168 height 26
click at [822, 332] on div "Acer Predator Orion 3000 16:12 Acer Predator Orion 3000" at bounding box center [808, 310] width 1014 height 88
click at [539, 669] on textarea at bounding box center [808, 676] width 1014 height 31
type textarea "jah selle arvutiga saab mägnida"
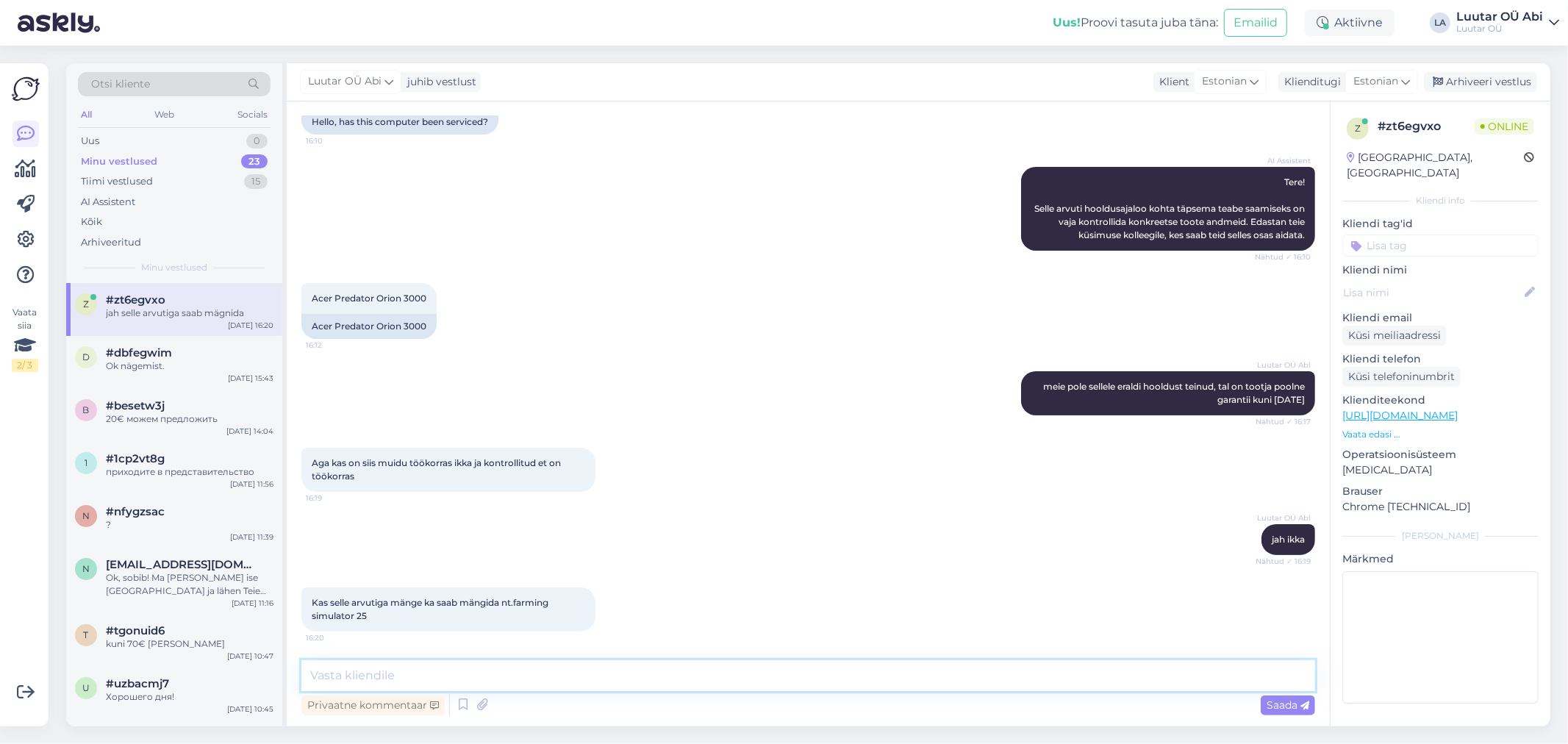
scroll to position [179, 0]
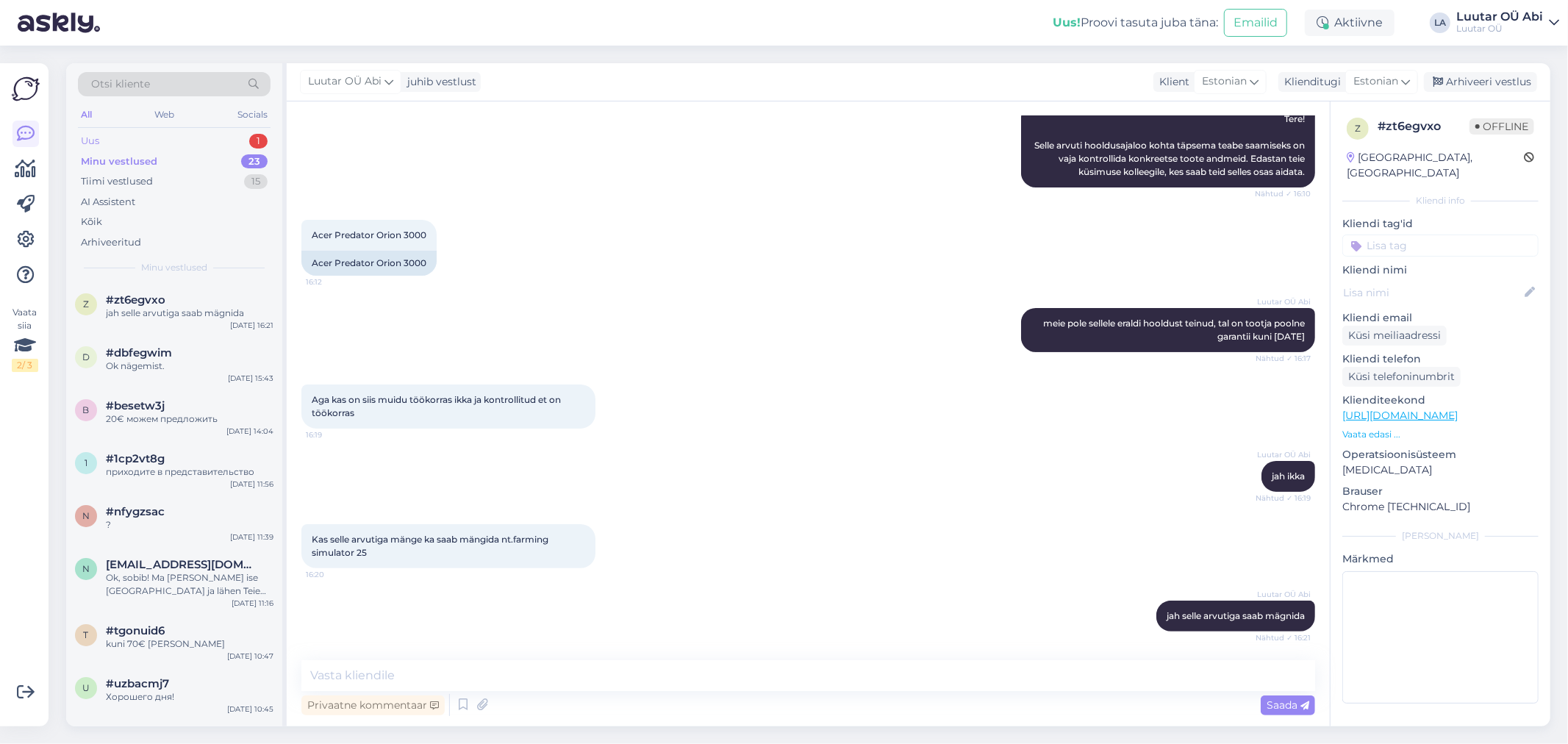
click at [176, 137] on div "Uus 1" at bounding box center [174, 141] width 193 height 21
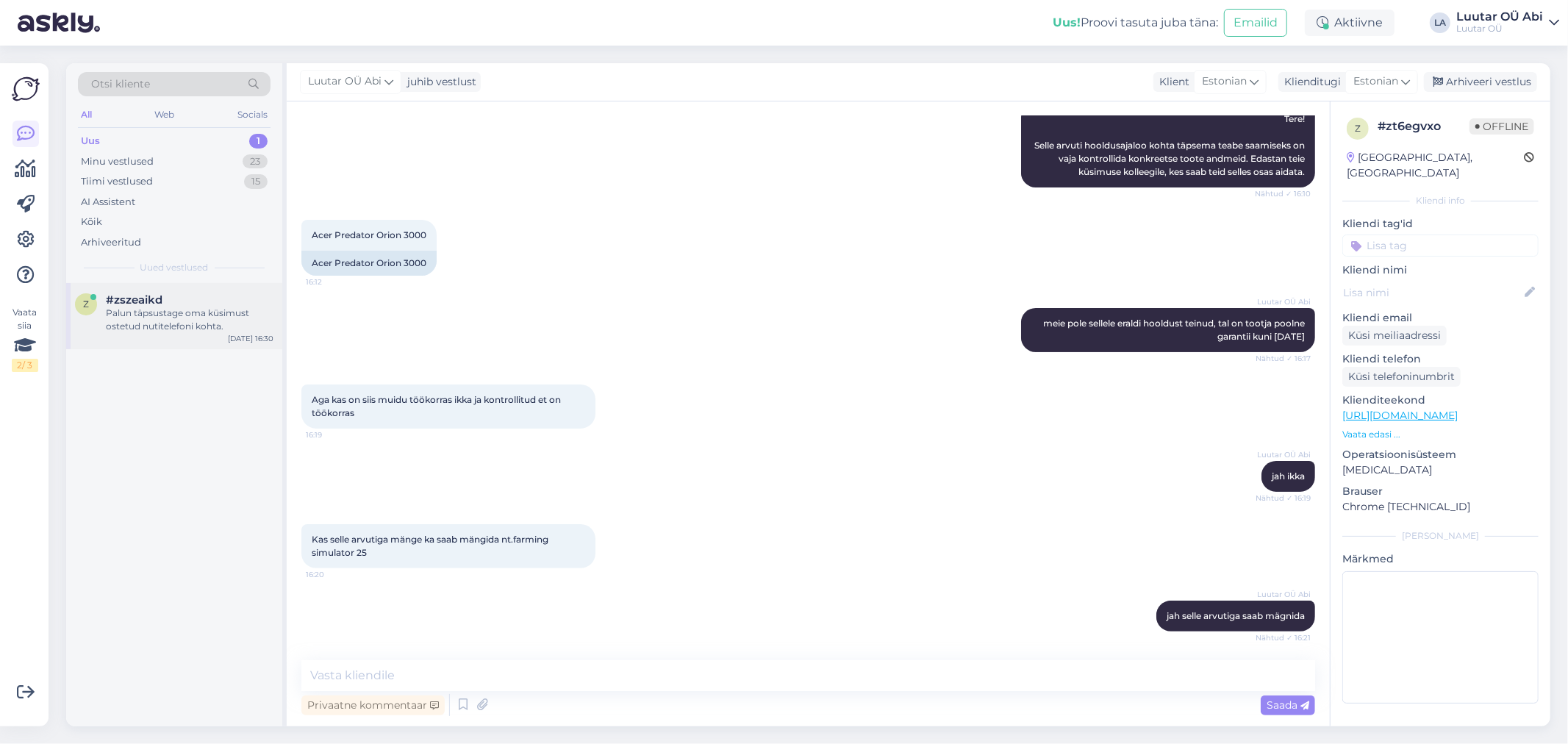
click at [209, 335] on div "z #zszeaikd Palun täpsustage oma küsimust ostetud nutitelefoni kohta. [DATE] 16…" at bounding box center [174, 316] width 216 height 66
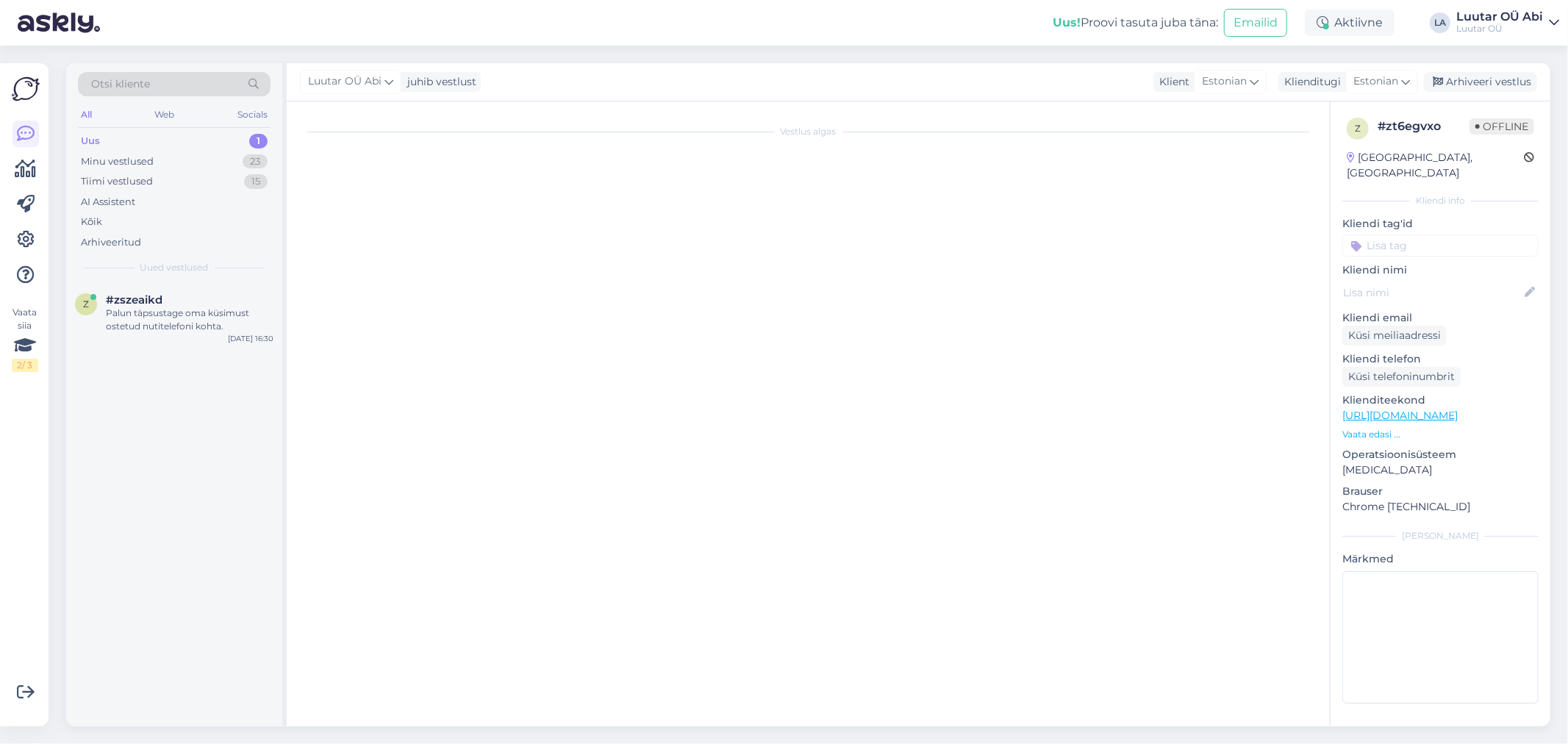
scroll to position [0, 0]
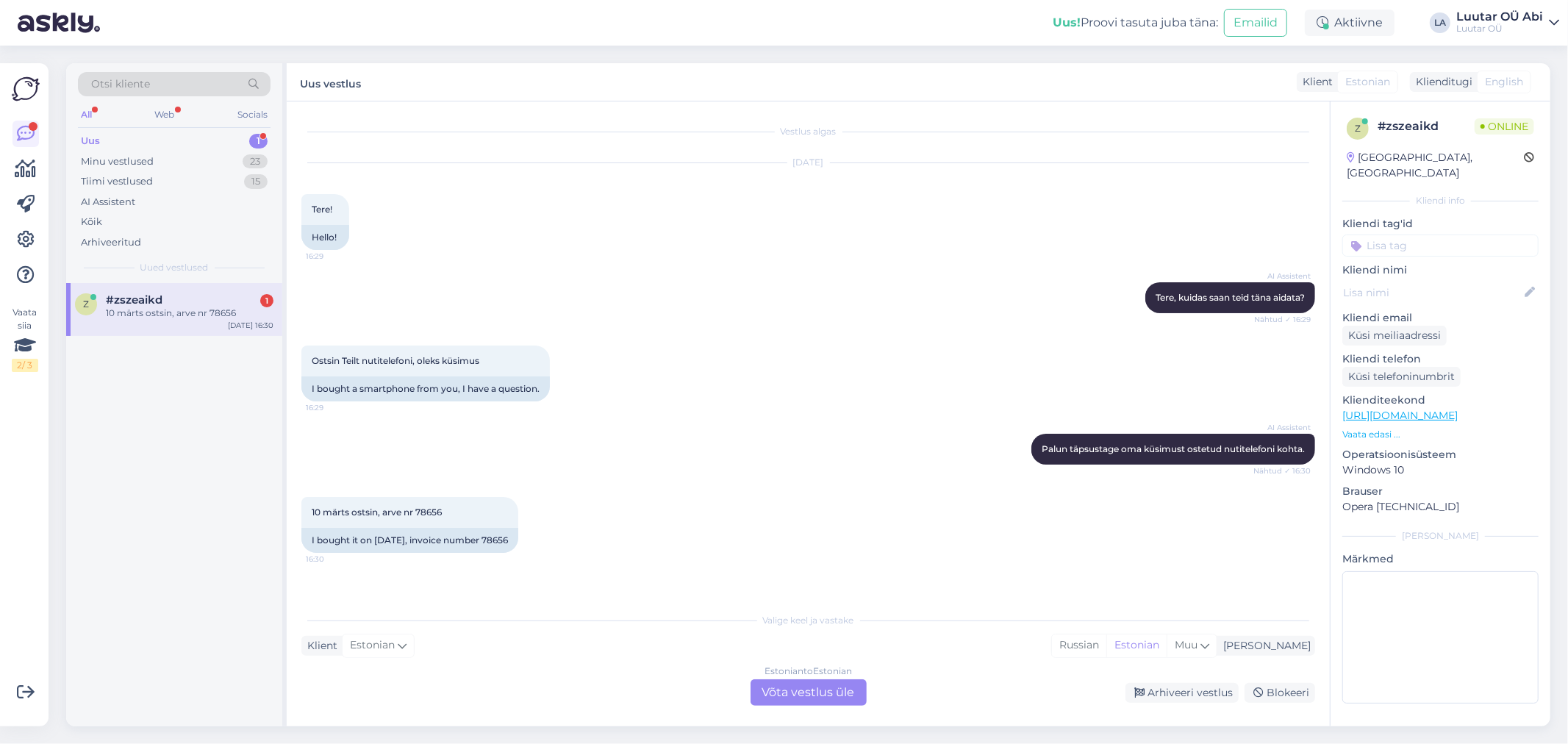
click at [669, 344] on div "Ostsin Teilt nutitelefoni, oleks küsimus 16:29 I bought a smartphone from you, …" at bounding box center [808, 373] width 1014 height 88
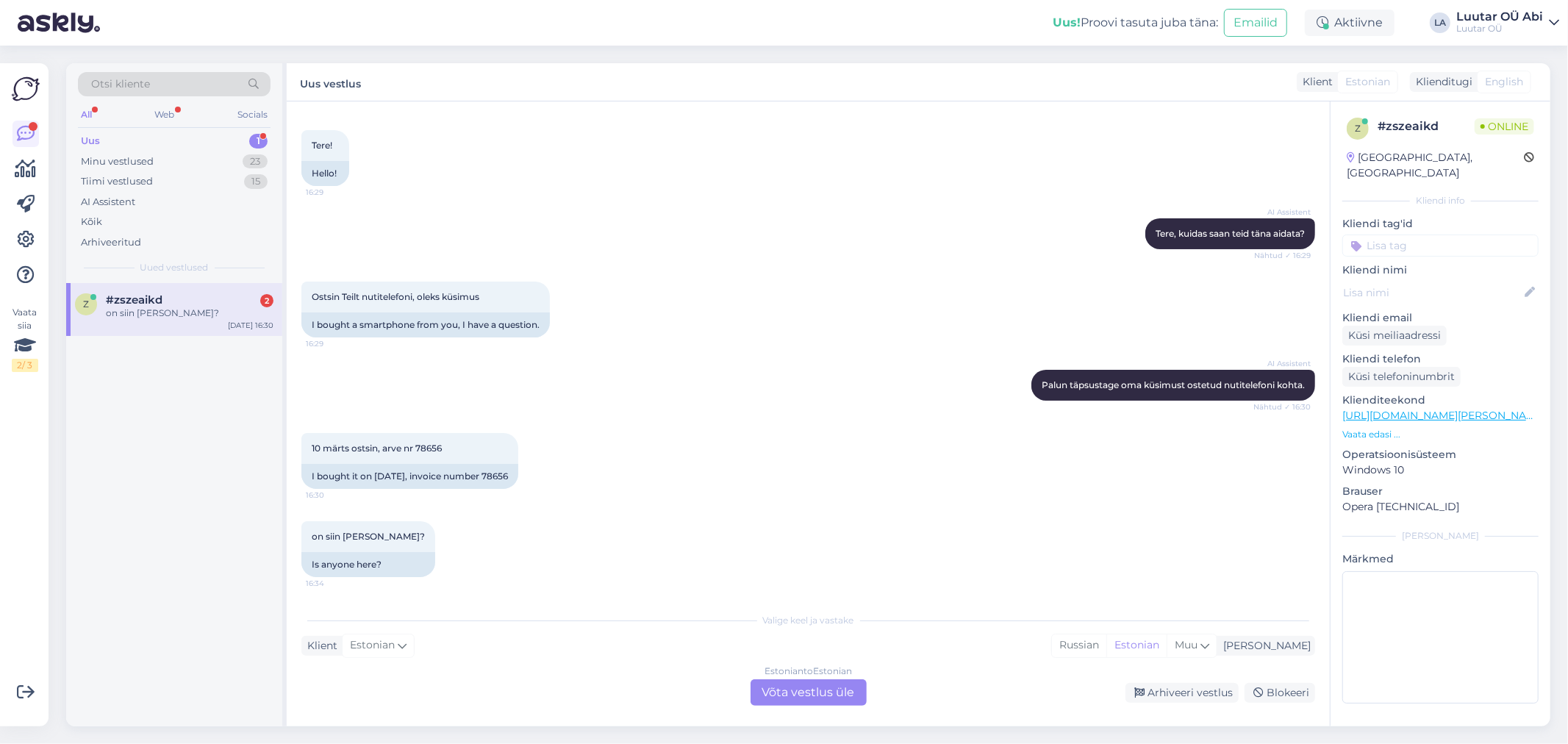
click at [660, 427] on div "[DATE] ostsin, arve nr 78656 16:30 I bought it on [DATE], invoice number 78656" at bounding box center [808, 461] width 1014 height 88
click at [804, 688] on div "Estonian to Estonian Võta vestlus üle" at bounding box center [808, 693] width 116 height 26
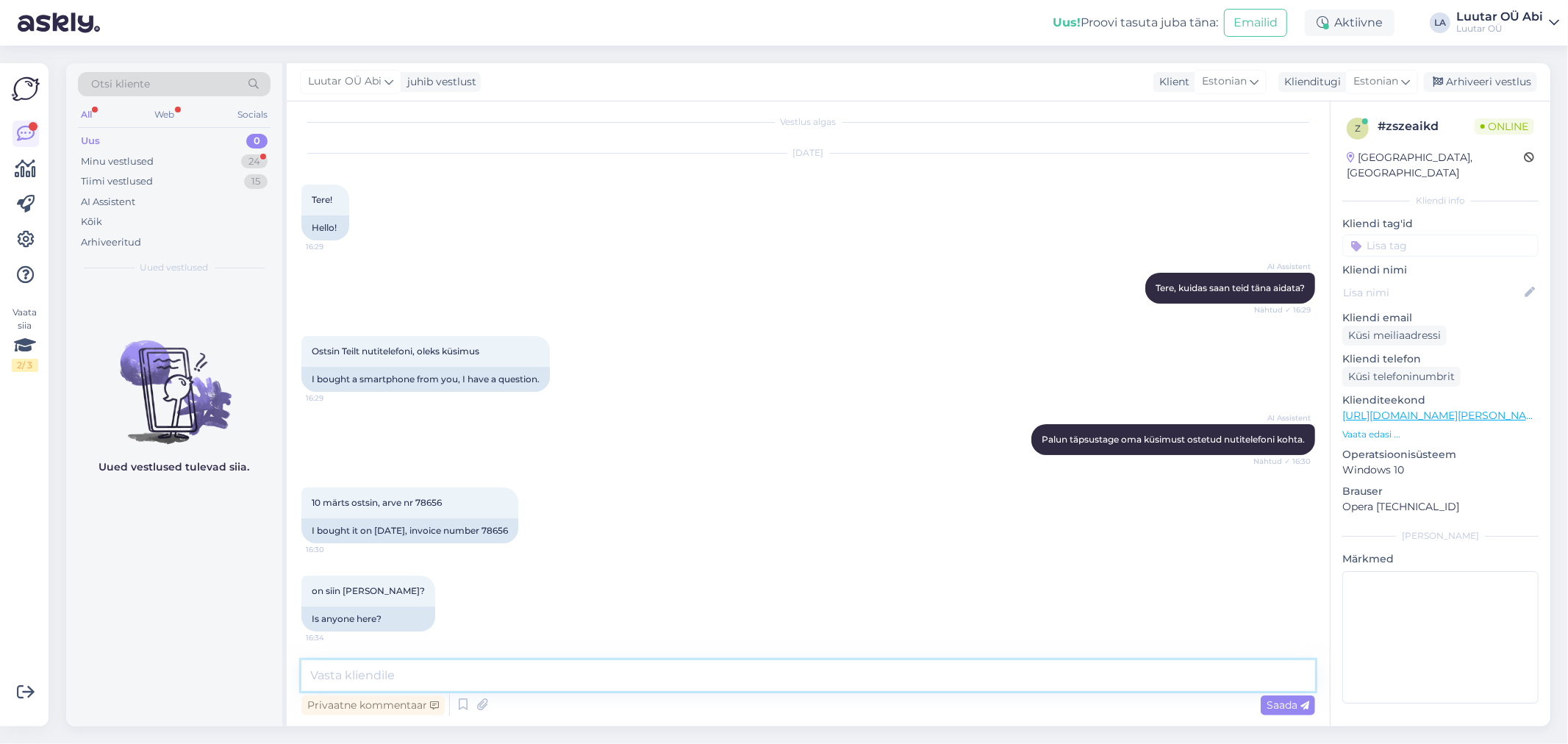
click at [767, 666] on textarea at bounding box center [808, 676] width 1014 height 31
click at [564, 674] on textarea at bounding box center [808, 676] width 1014 height 31
type textarea "mis küsimus Teil on ?"
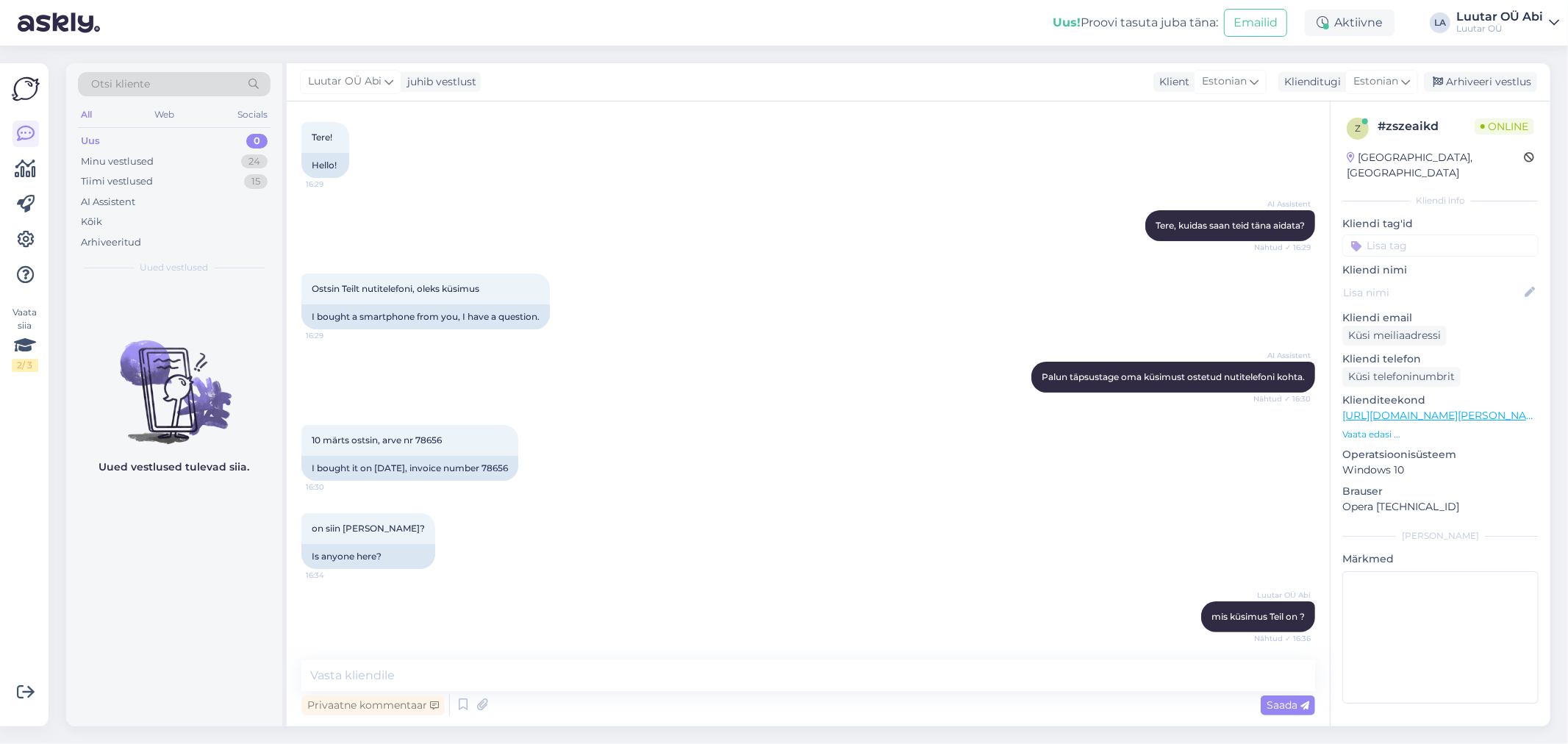
click at [587, 226] on div "AI Assistent [PERSON_NAME], kuidas saan teid [PERSON_NAME] aidata? Nähtud ✓ 16:…" at bounding box center [808, 226] width 1014 height 63
drag, startPoint x: 416, startPoint y: 435, endPoint x: 445, endPoint y: 435, distance: 29.0
click at [444, 435] on div "[DATE] ostsin, arve nr 78656 16:30" at bounding box center [410, 441] width 217 height 31
copy span "78656"
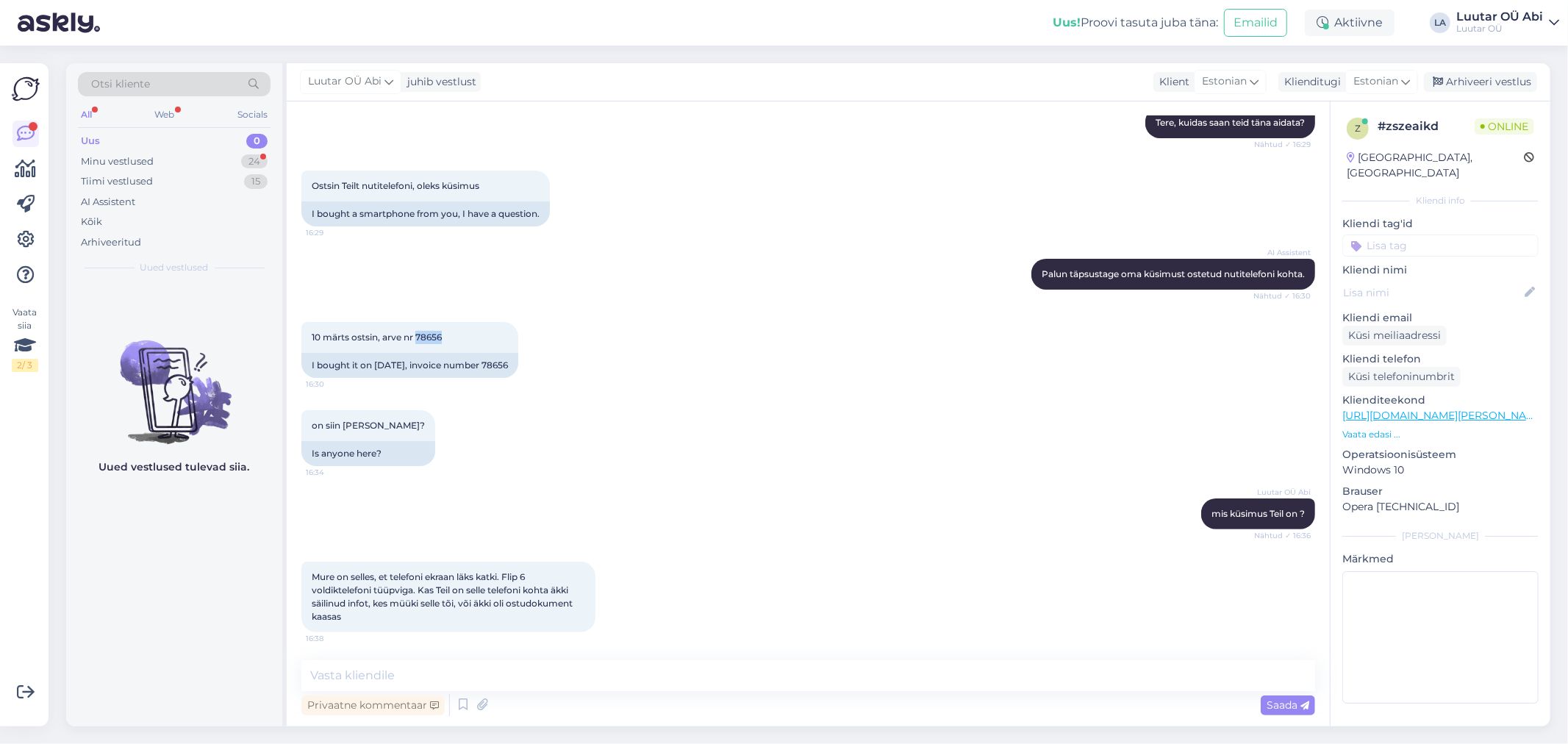
click at [741, 342] on div "[DATE] ostsin, arve nr 78656 16:30 I bought it on [DATE], invoice number 78656" at bounding box center [808, 350] width 1014 height 88
click at [687, 339] on div "[DATE] ostsin, arve nr 78656 16:30 I bought it on [DATE], invoice number 78656" at bounding box center [808, 350] width 1014 height 88
drag, startPoint x: 699, startPoint y: 688, endPoint x: 693, endPoint y: 684, distance: 7.2
click at [697, 686] on textarea at bounding box center [808, 676] width 1014 height 31
type textarea "k"
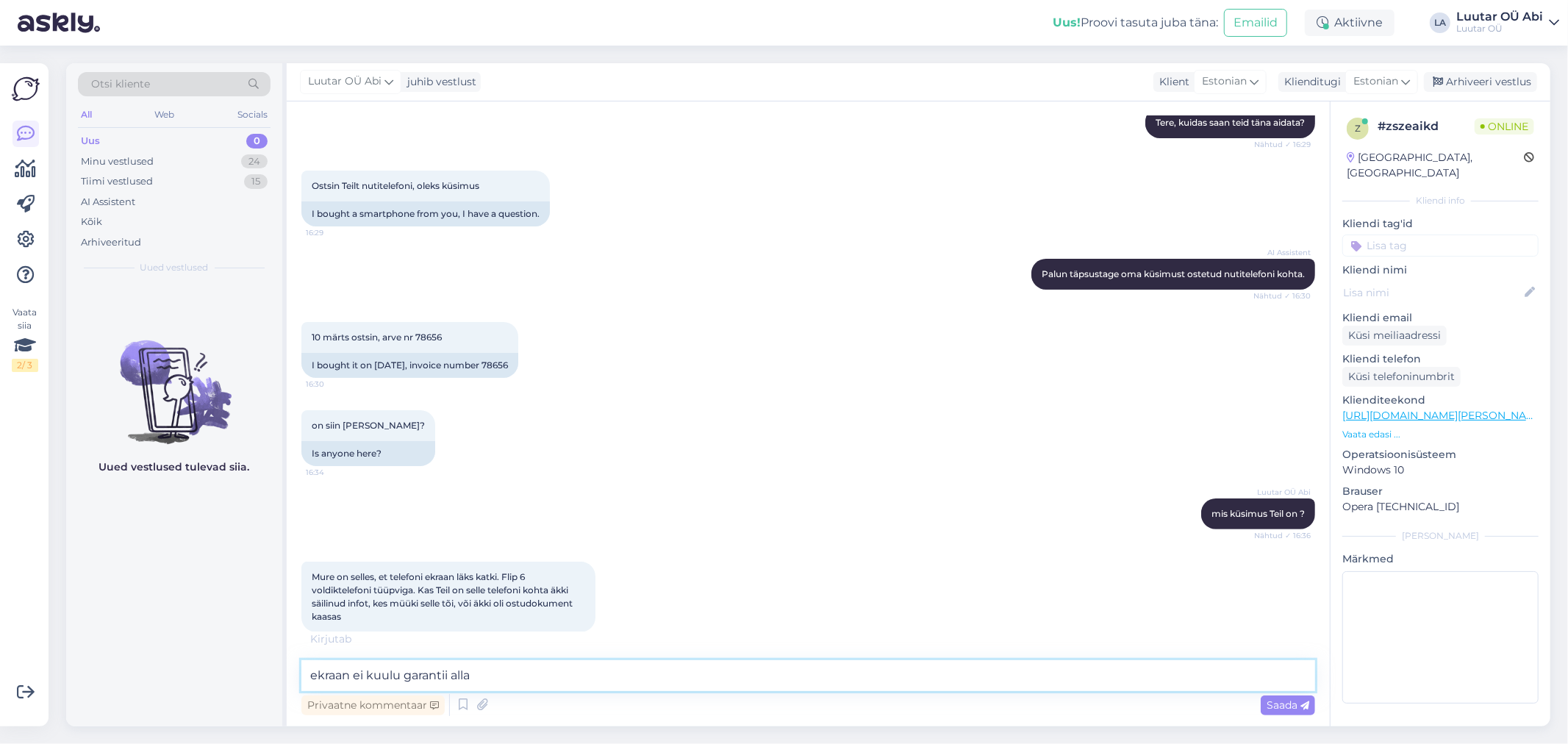
type textarea "ekraan ei kuulu garantii alla"
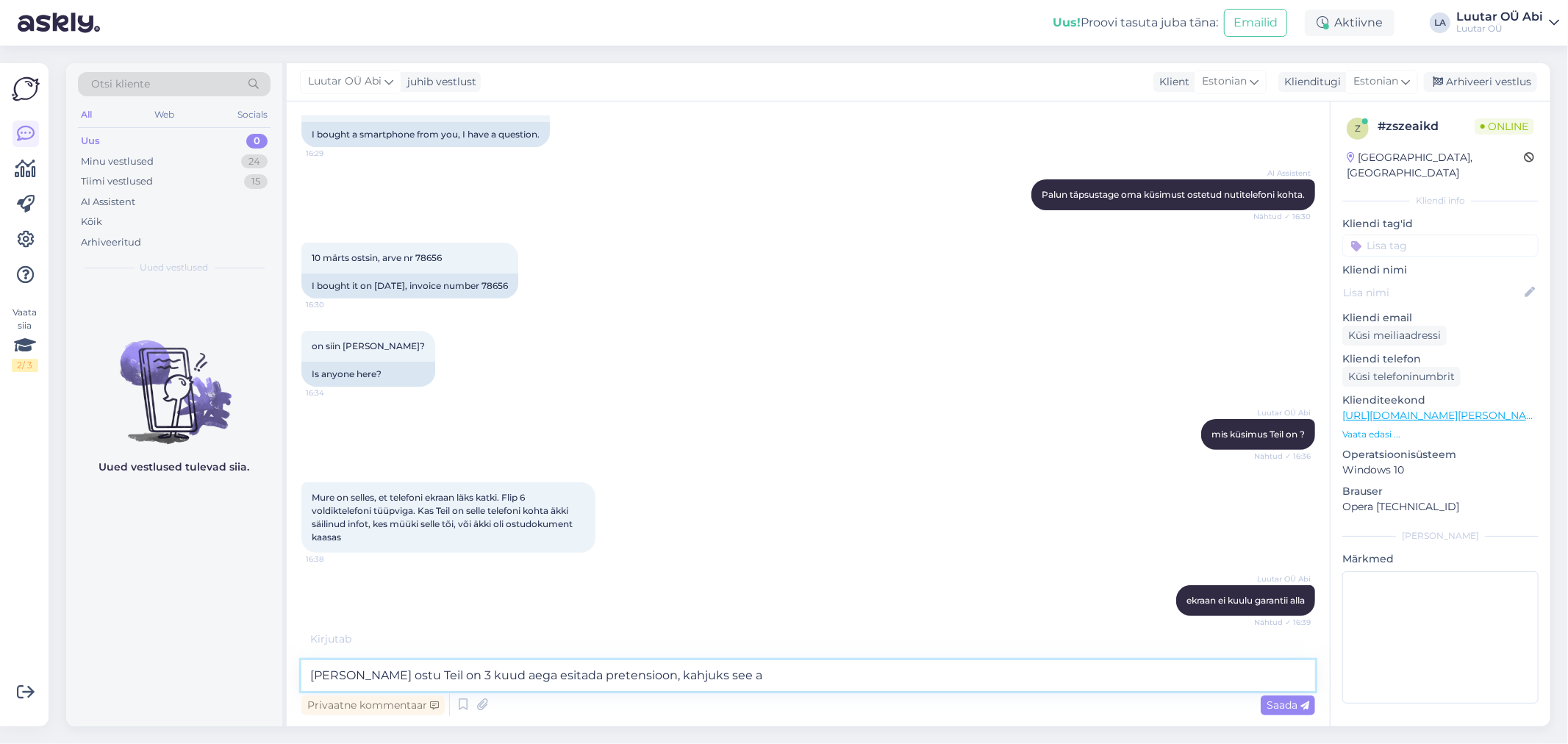
scroll to position [239, 0]
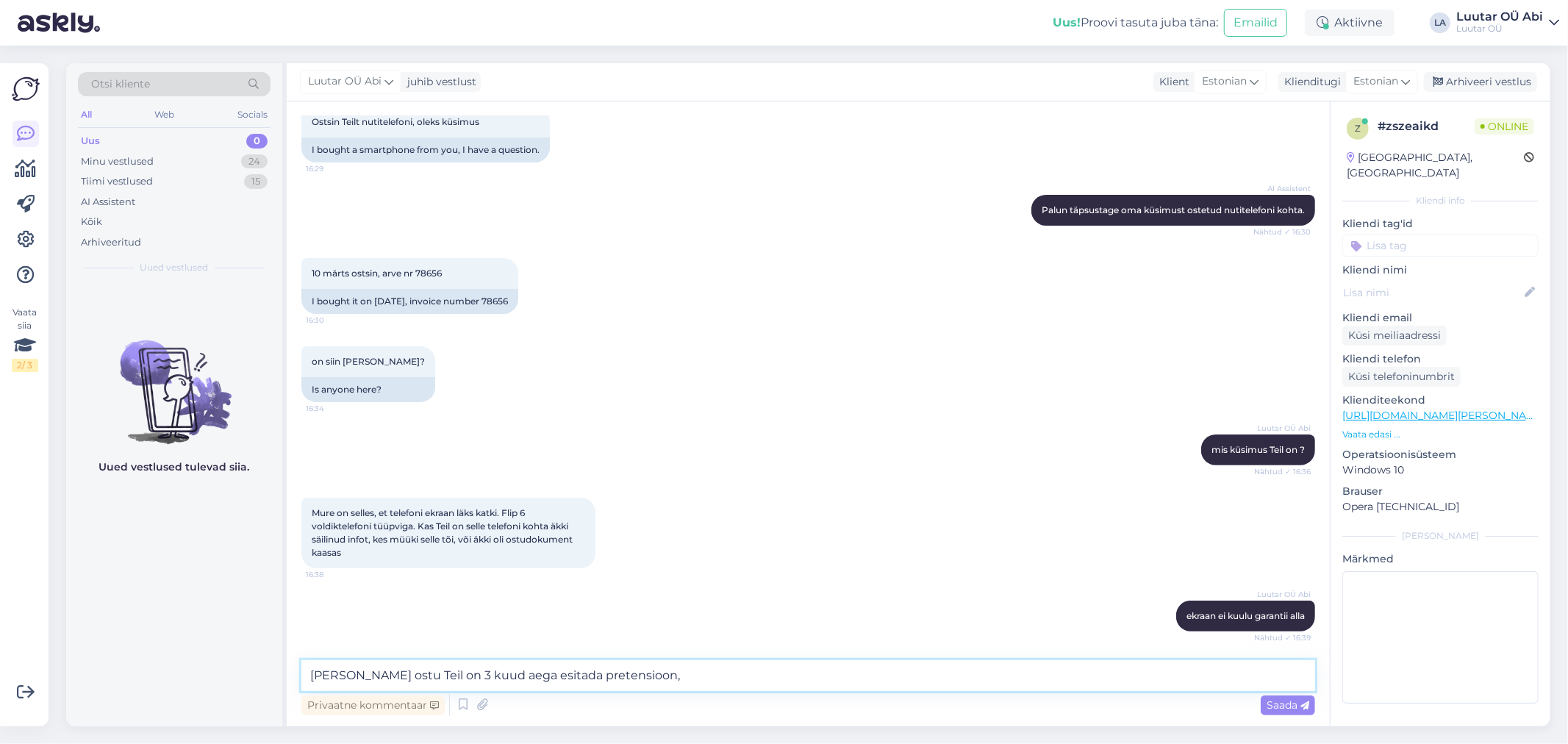
type textarea "peale ostu Teil on 3 kuud aega esitada pretensioon"
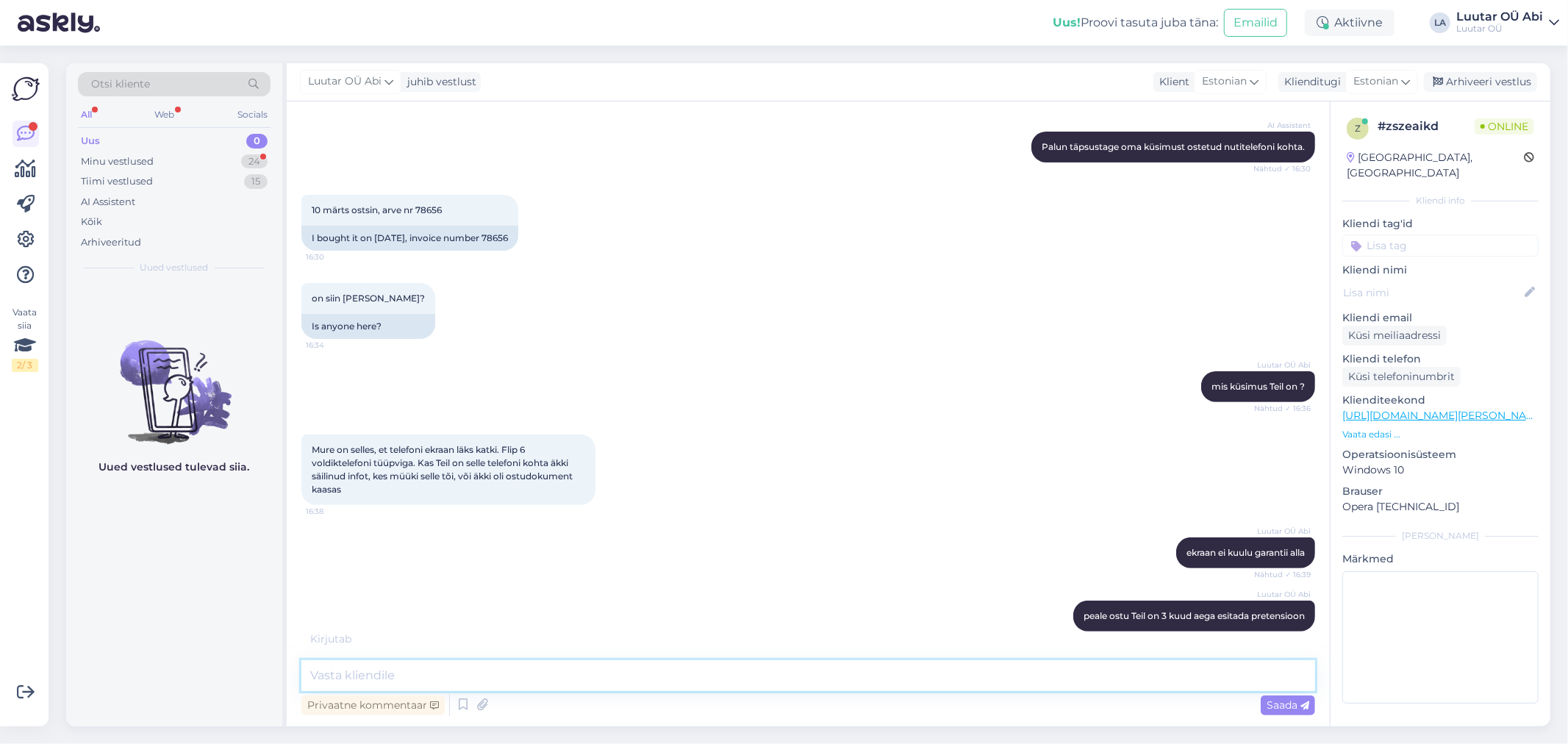
scroll to position [394, 0]
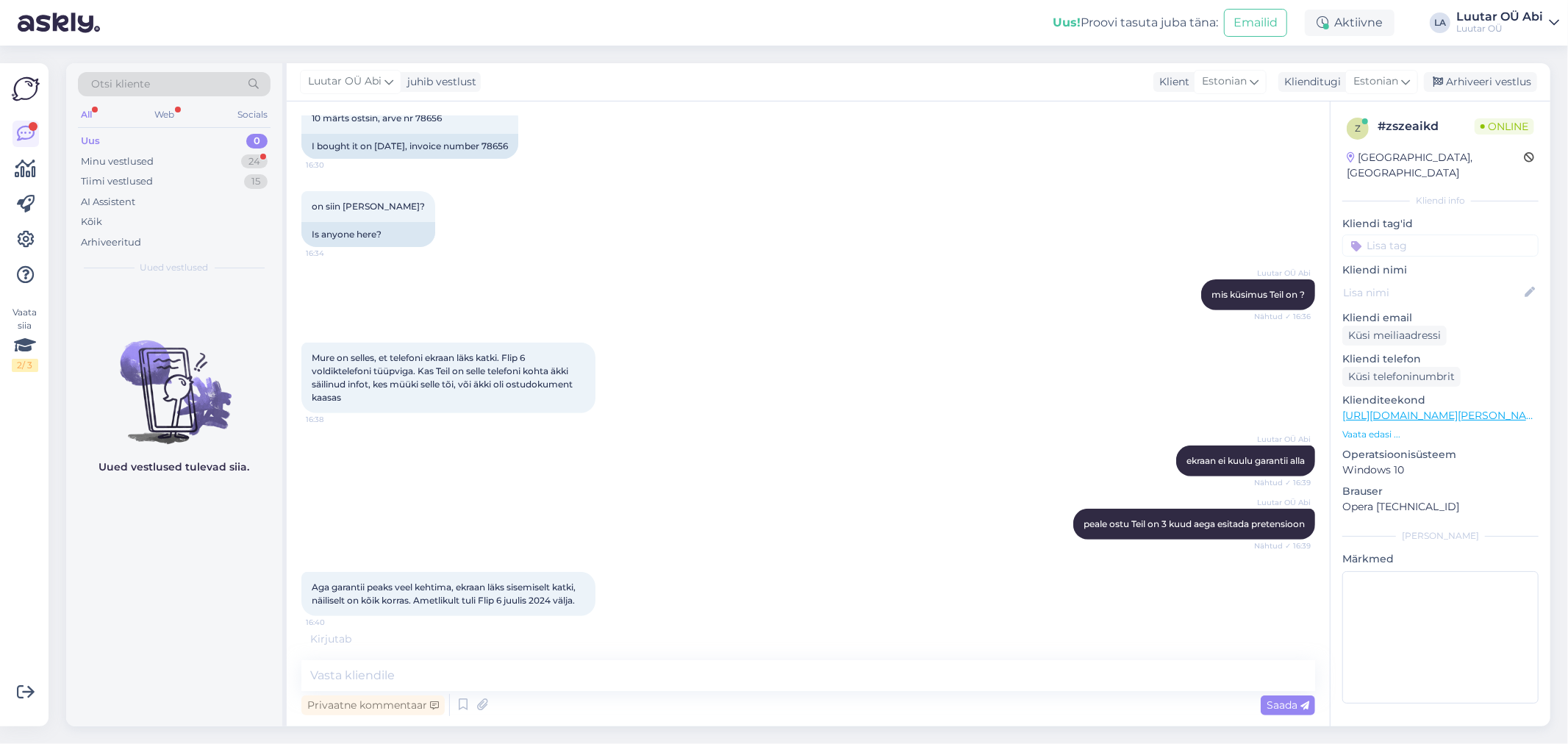
click at [914, 427] on div "Vestlus algas [DATE] Tere! 16:29 Hello! AI Assistent [PERSON_NAME], kuidas saan…" at bounding box center [814, 374] width 1027 height 515
click at [818, 677] on textarea at bounding box center [808, 676] width 1014 height 31
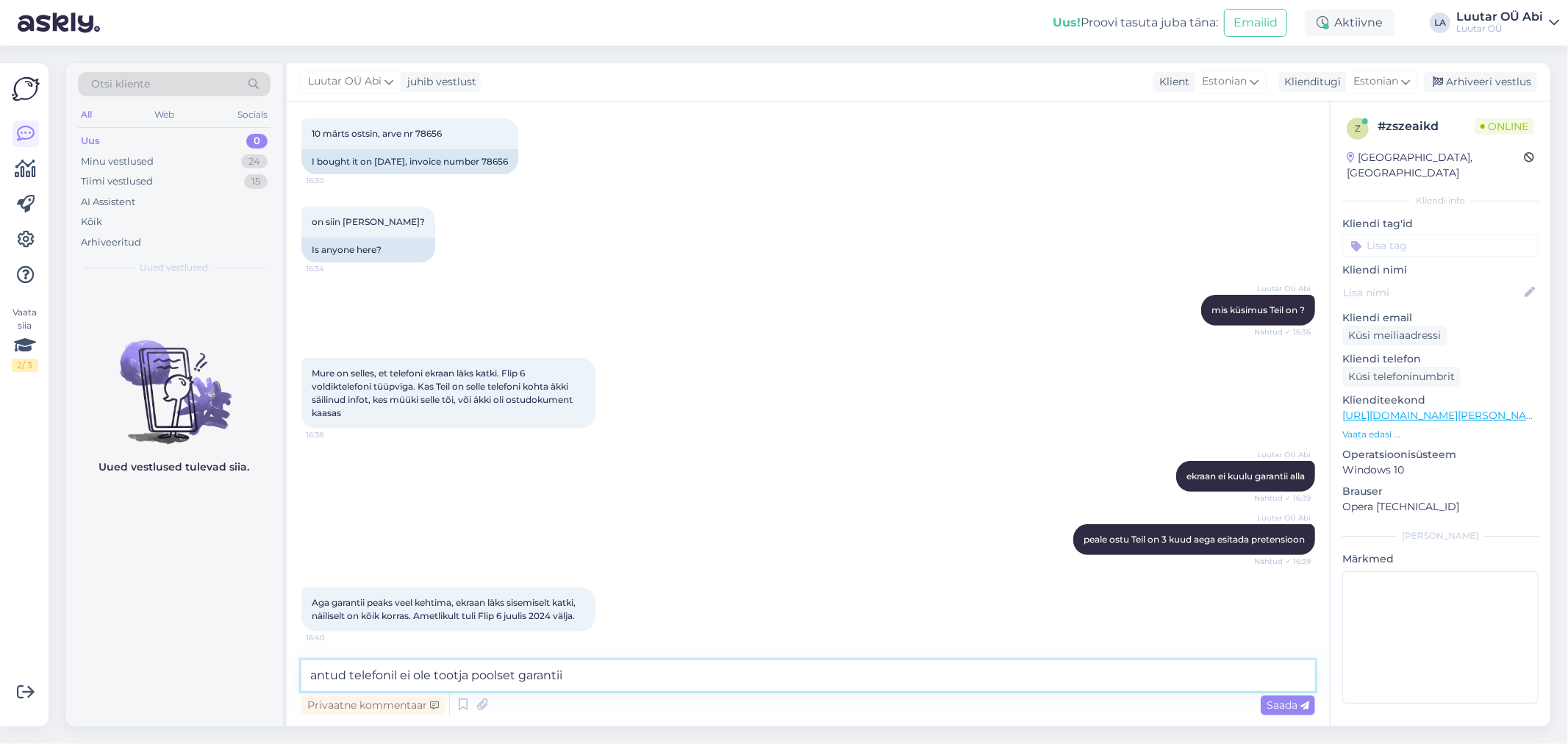
type textarea "antud telefonil ei ole tootja poolset garantiid"
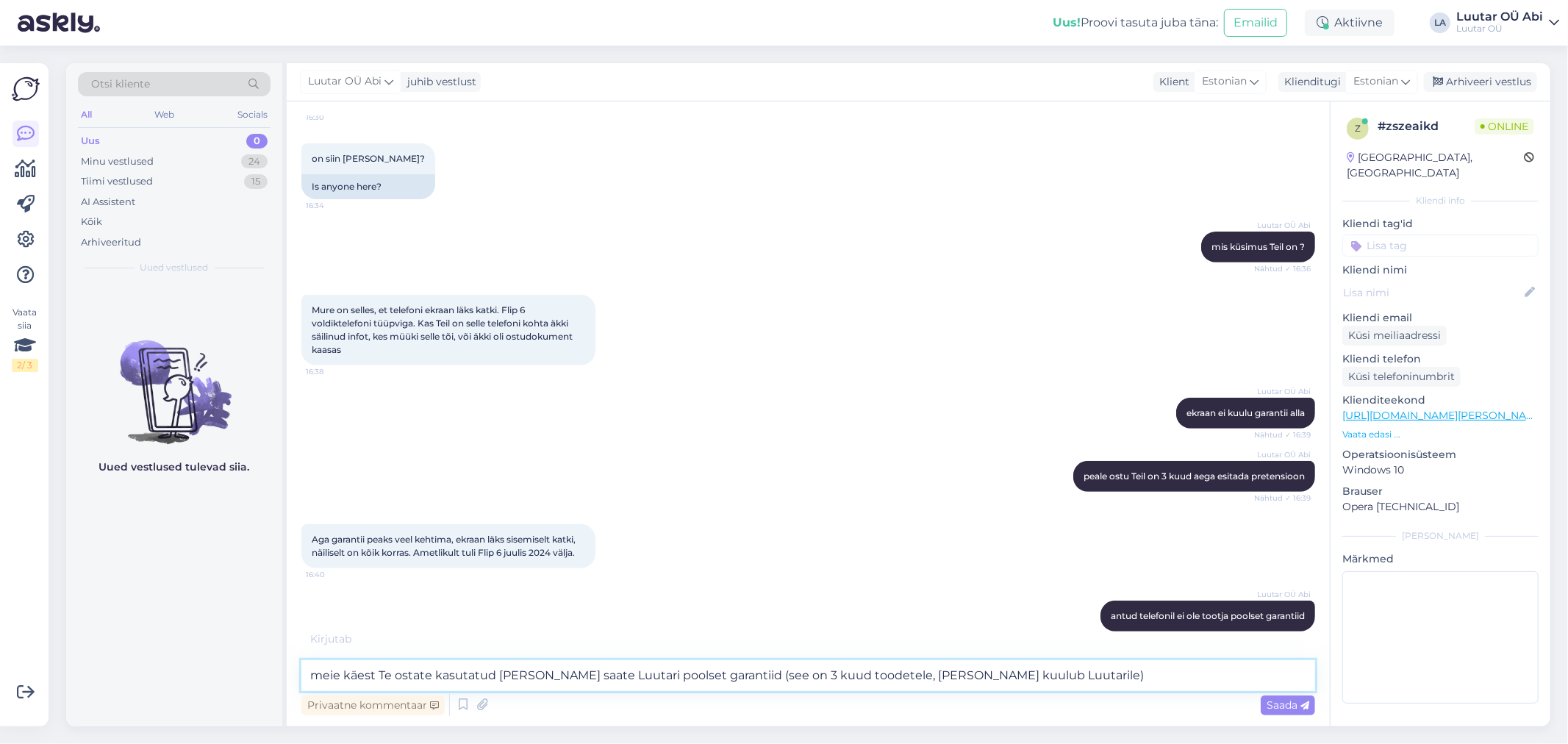
type textarea "meie käest Te ostate kasutatud [PERSON_NAME] saate Luutari poolset garantiid (s…"
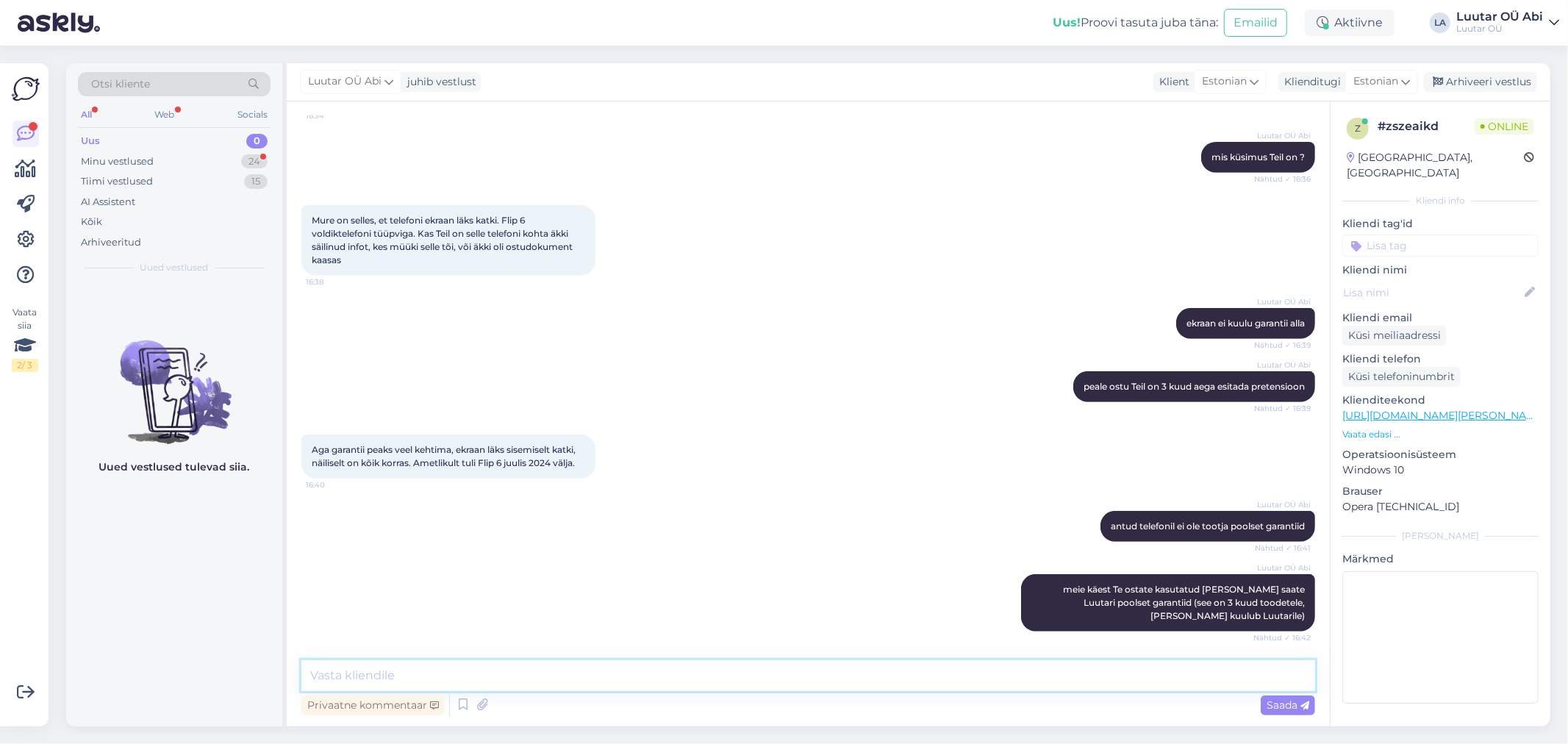
scroll to position [607, 0]
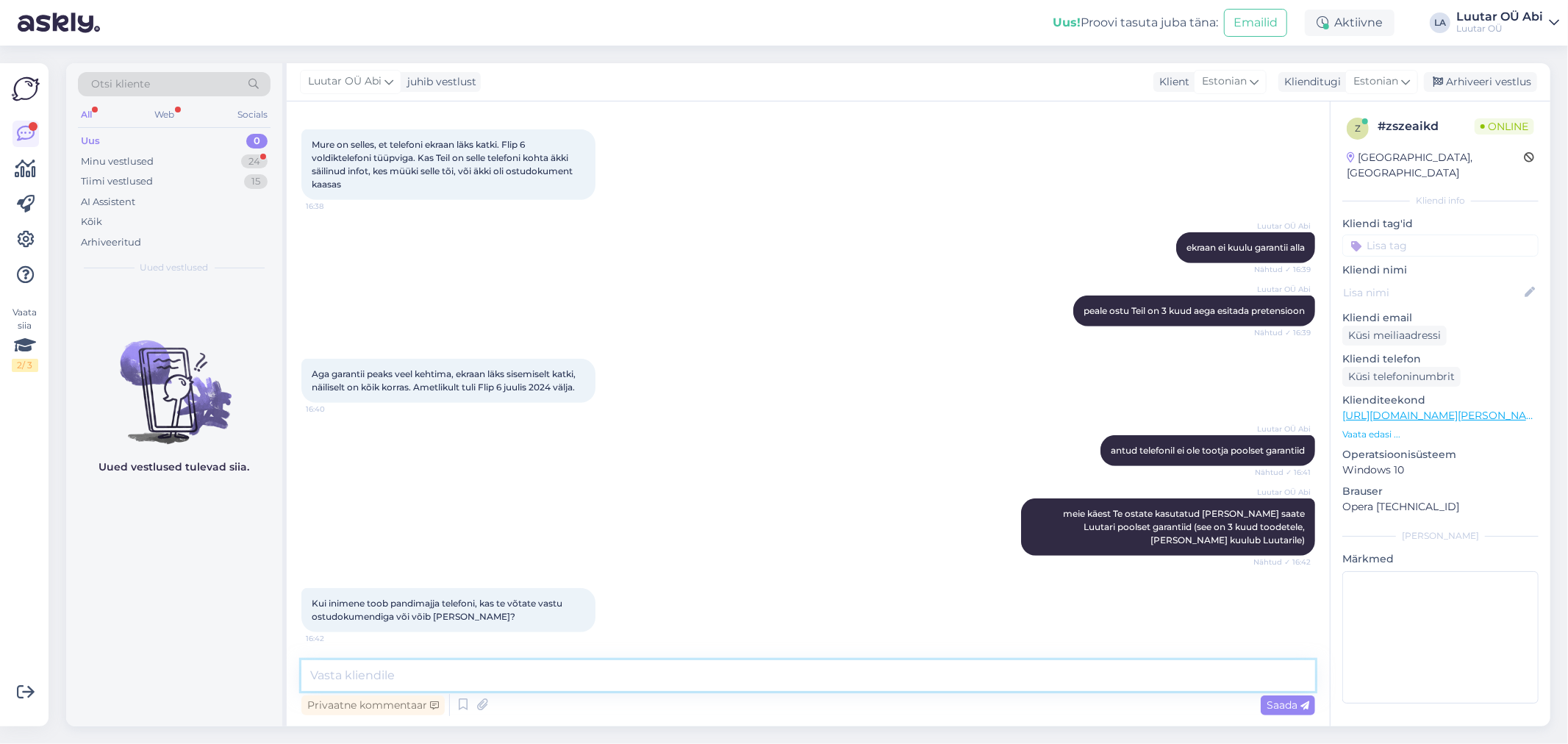
click at [431, 671] on textarea at bounding box center [808, 676] width 1014 height 31
type textarea "võib ka [PERSON_NAME]"
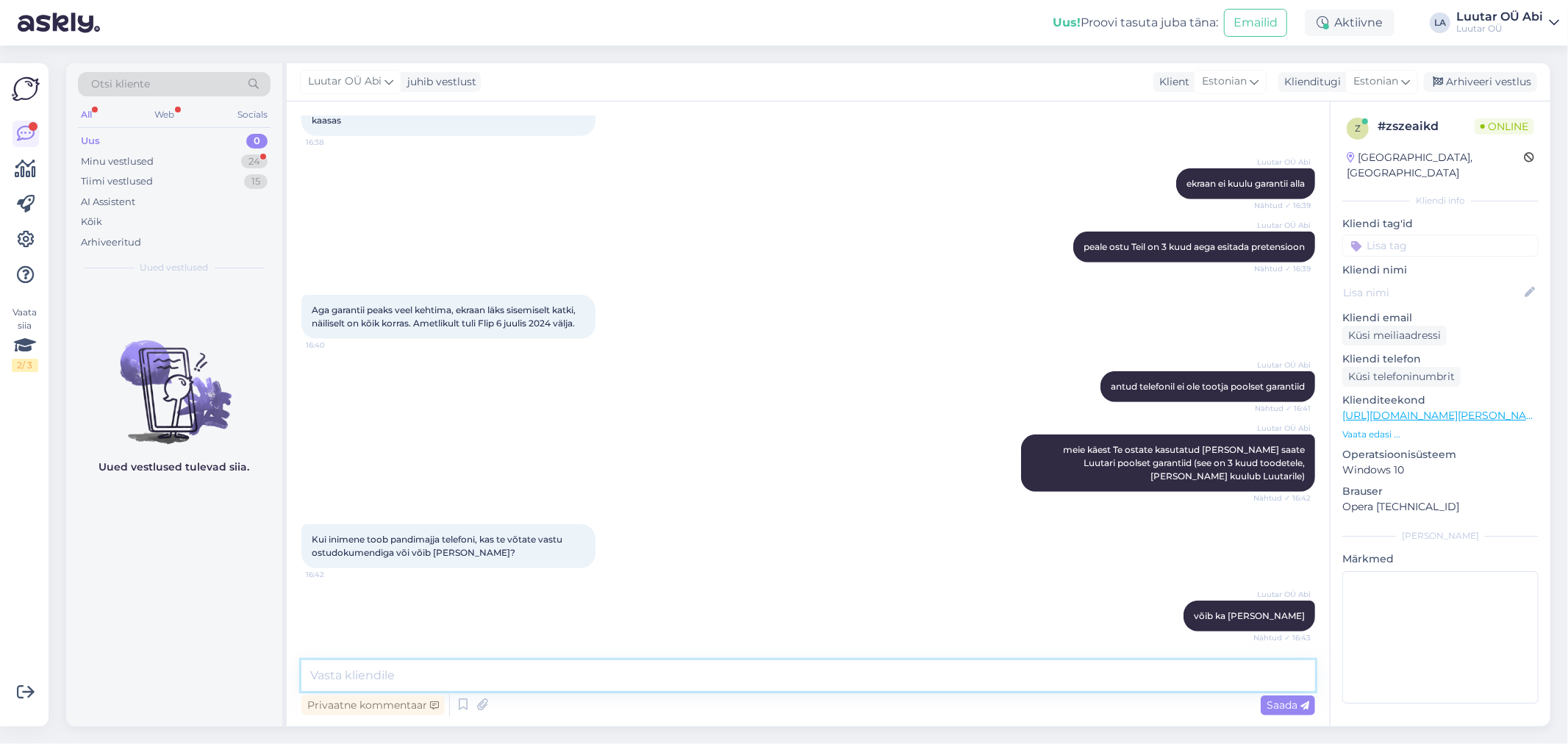
scroll to position [747, 0]
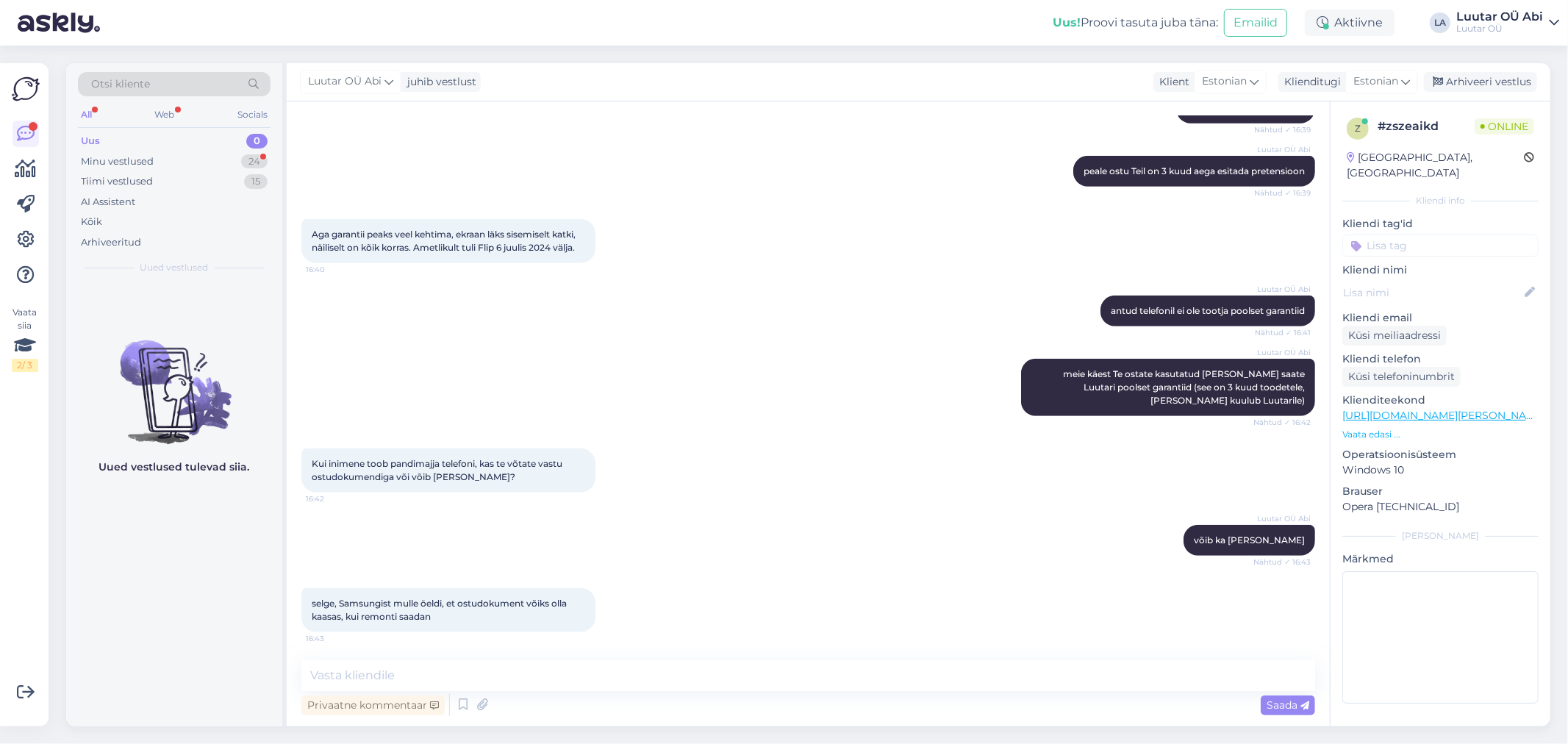
click at [688, 439] on div "Kui inimene toob pandimajja telefoni, kas te võtate vastu ostudokumendiga või v…" at bounding box center [808, 470] width 1014 height 77
click at [501, 674] on textarea at bounding box center [808, 676] width 1014 height 31
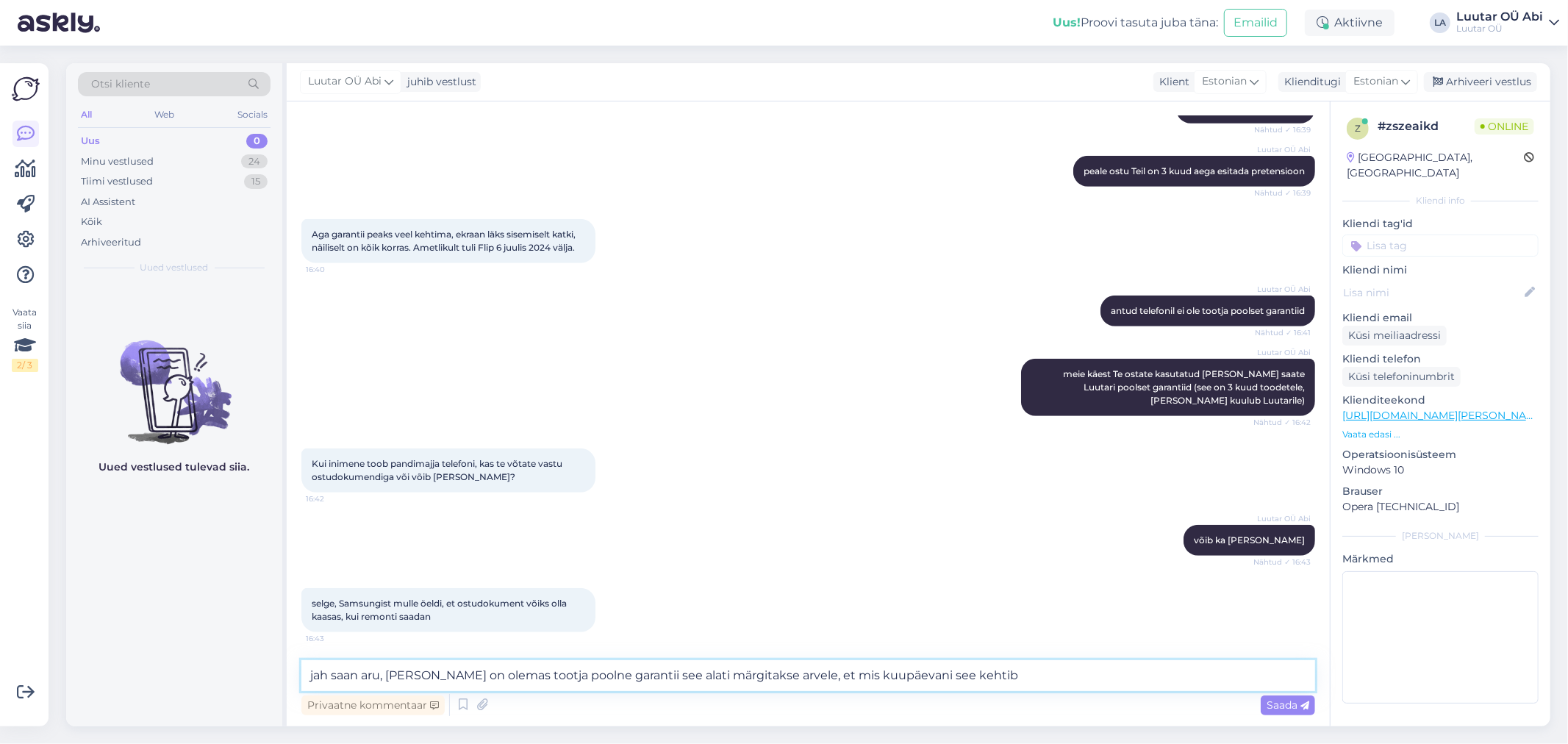
type textarea "jah saan aru, [PERSON_NAME] on olemas tootja poolne garantii see alati märgitak…"
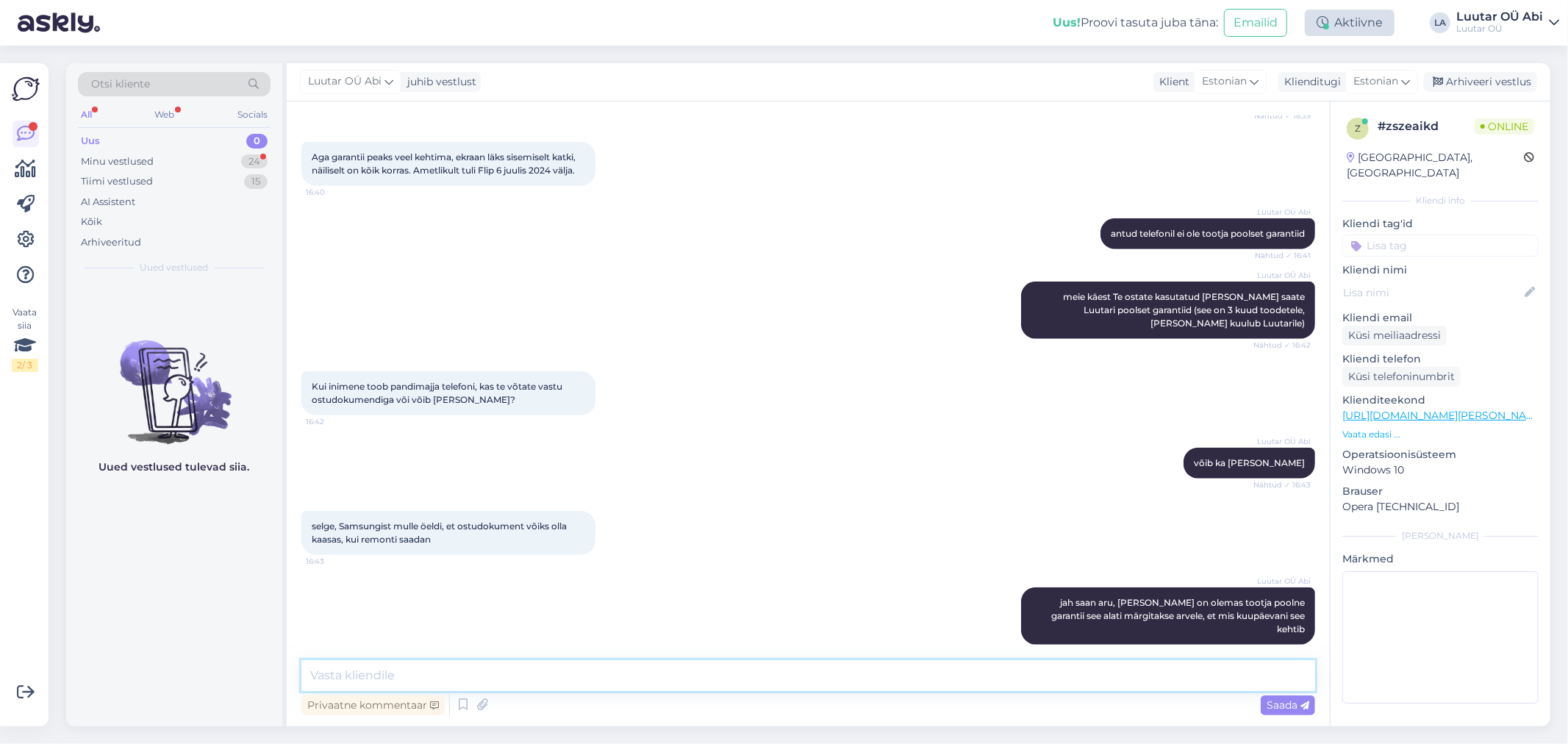
scroll to position [1013, 0]
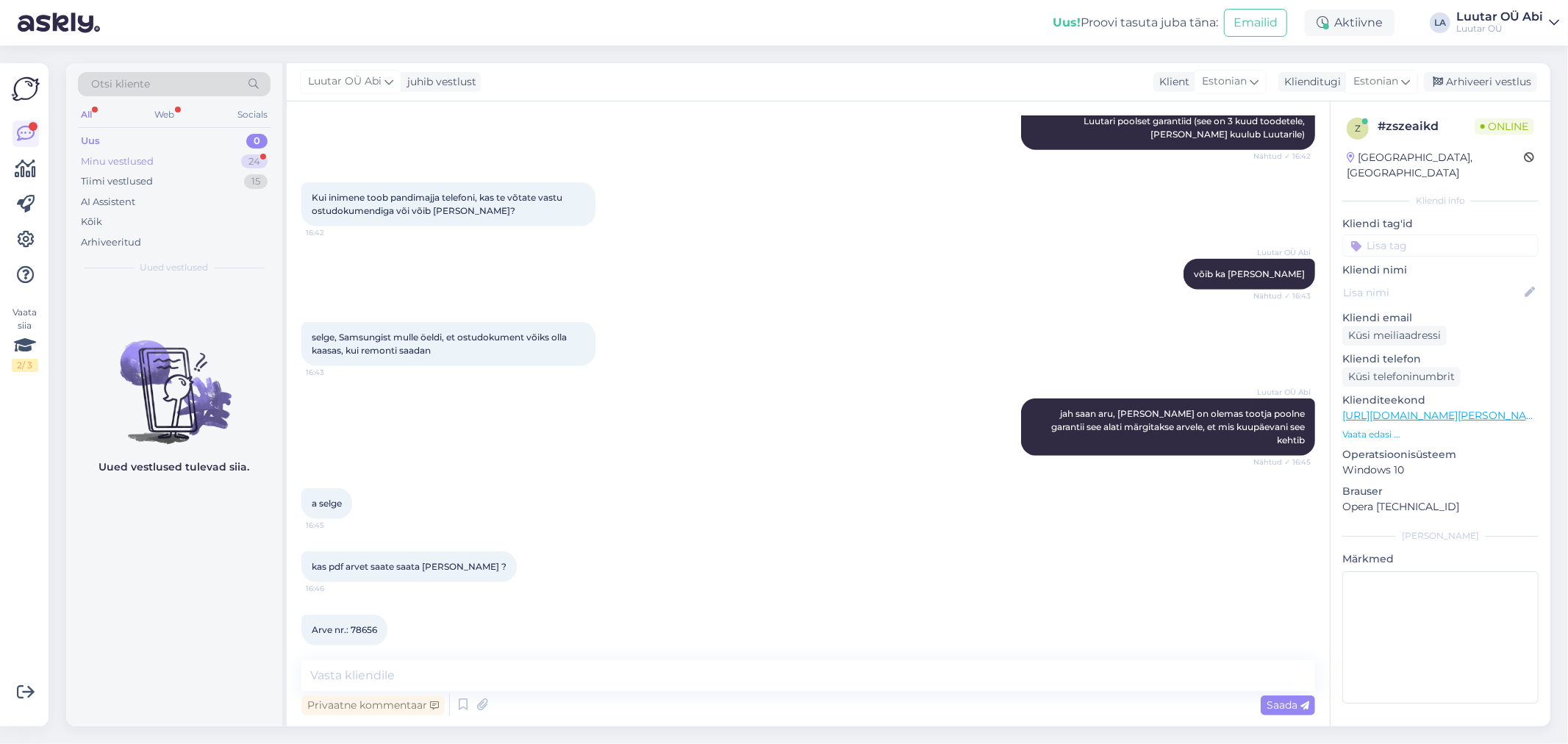
click at [222, 152] on div "Minu vestlused 24" at bounding box center [174, 161] width 193 height 21
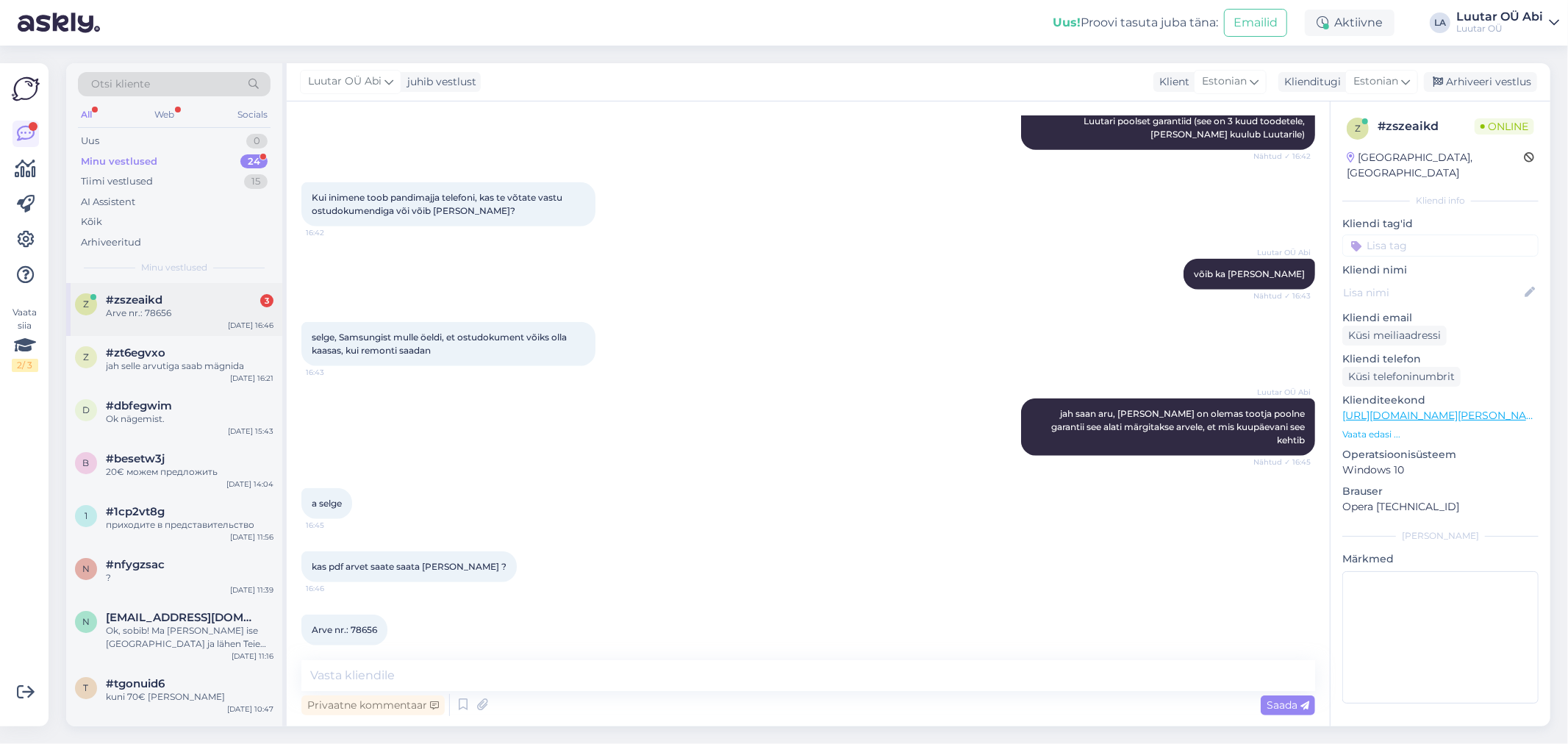
drag, startPoint x: 206, startPoint y: 308, endPoint x: 225, endPoint y: 298, distance: 21.5
click at [207, 307] on div "Arve nr.: 78656" at bounding box center [190, 314] width 168 height 13
click at [922, 388] on div "Luutar OÜ Abi jah saan aru, [PERSON_NAME] on olemas tootja poolne garantii see …" at bounding box center [808, 427] width 1014 height 90
click at [659, 669] on textarea at bounding box center [808, 676] width 1014 height 31
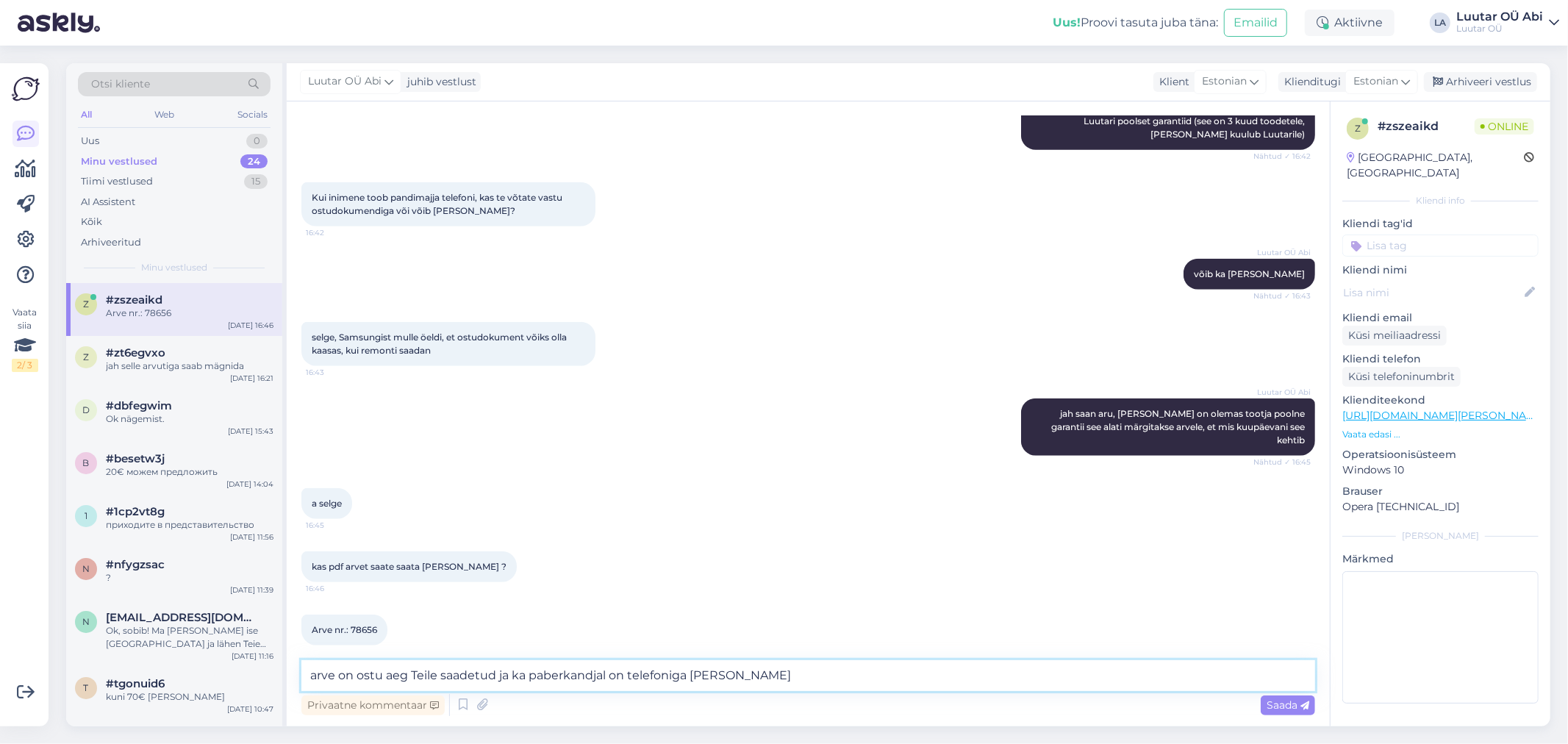
type textarea "arve on ostu aeg Teile saadetud ja ka paberkandjal on telefoniga [PERSON_NAME]"
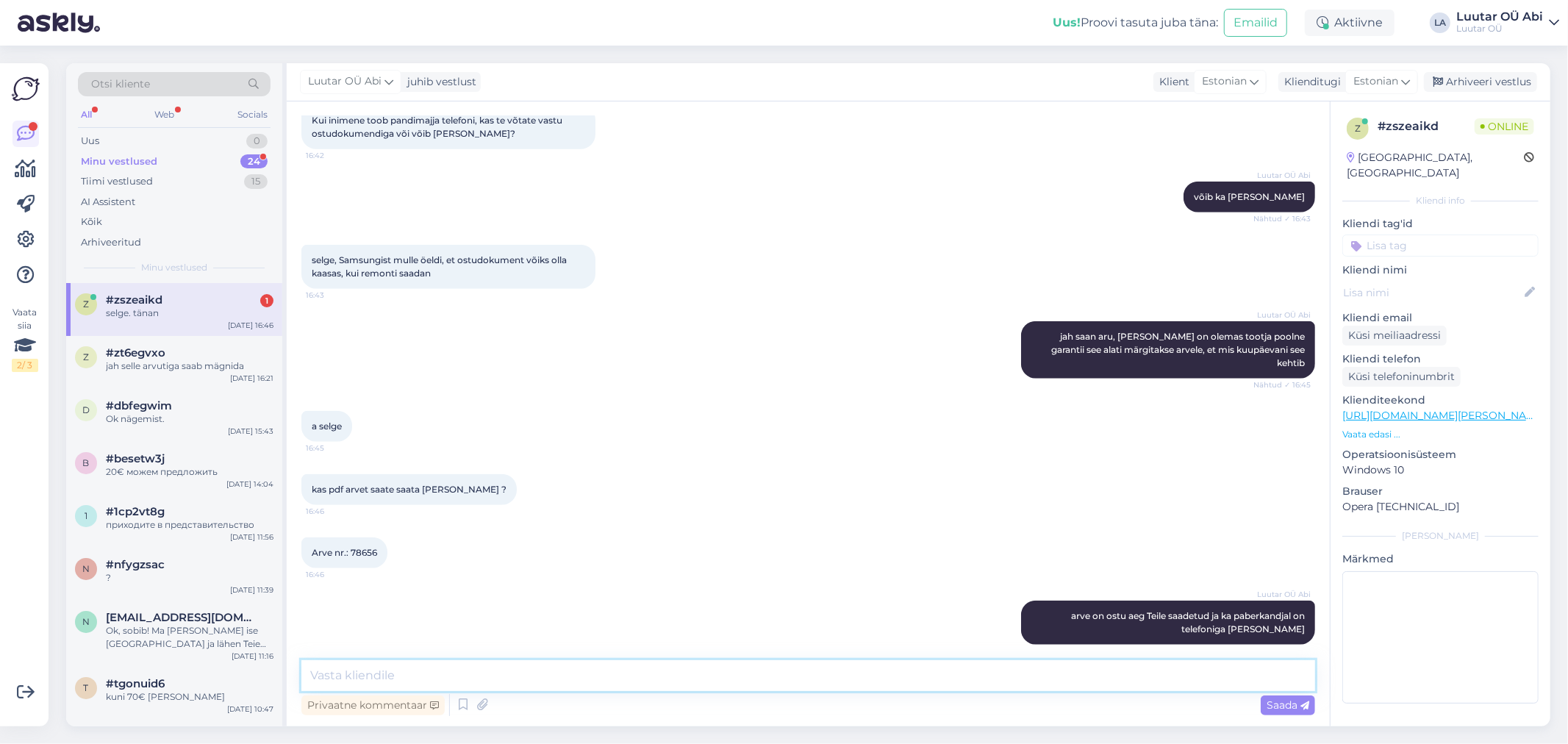
scroll to position [1153, 0]
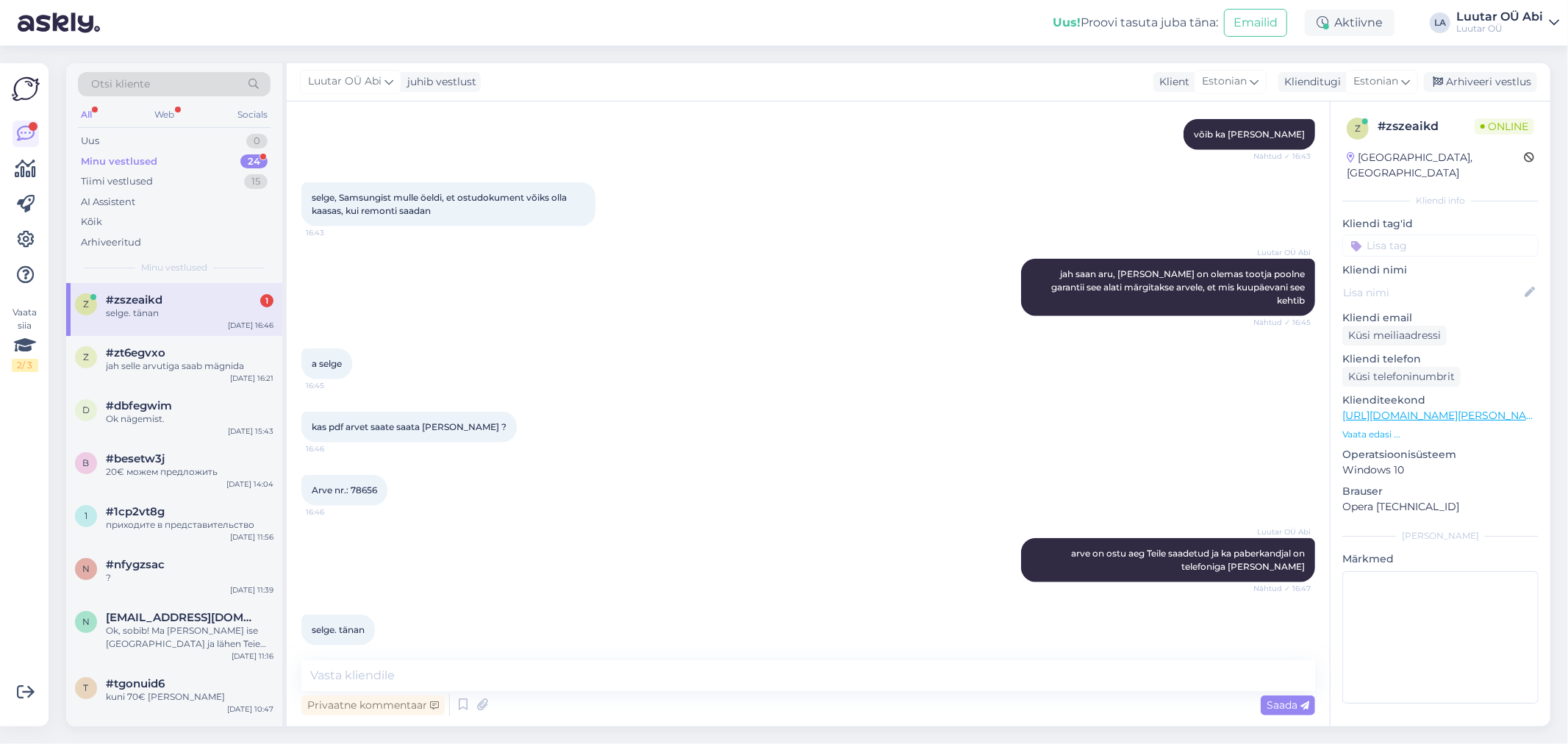
click at [1054, 371] on div "a selge 16:45" at bounding box center [808, 364] width 1014 height 63
click at [703, 677] on textarea at bounding box center [808, 676] width 1014 height 31
type textarea "Kena päeva, Teile!"
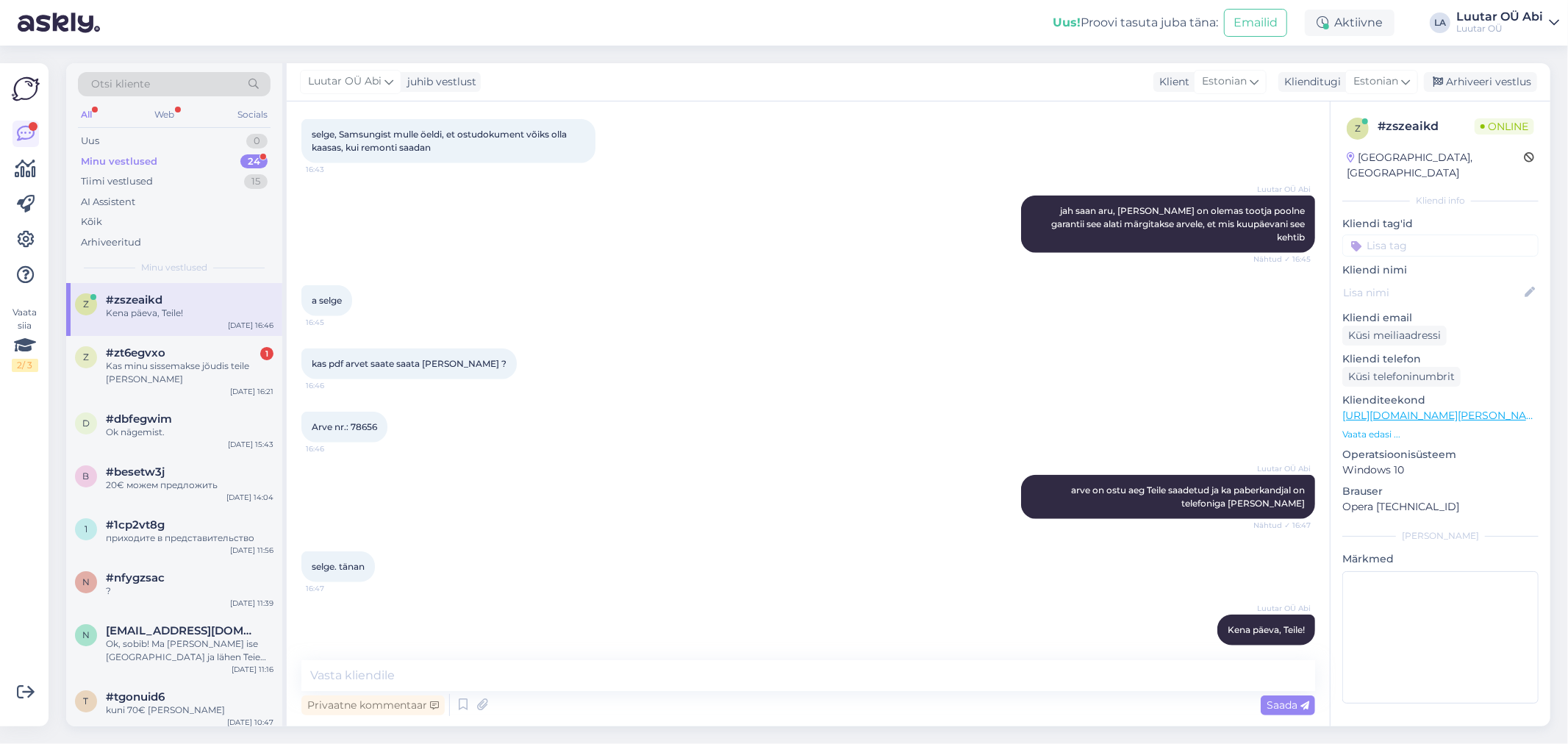
click at [680, 396] on div "Arve nr.: 78656 16:46" at bounding box center [808, 427] width 1014 height 63
click at [190, 364] on div "Kas minu sissemakse jõudis teile [PERSON_NAME]" at bounding box center [190, 373] width 168 height 26
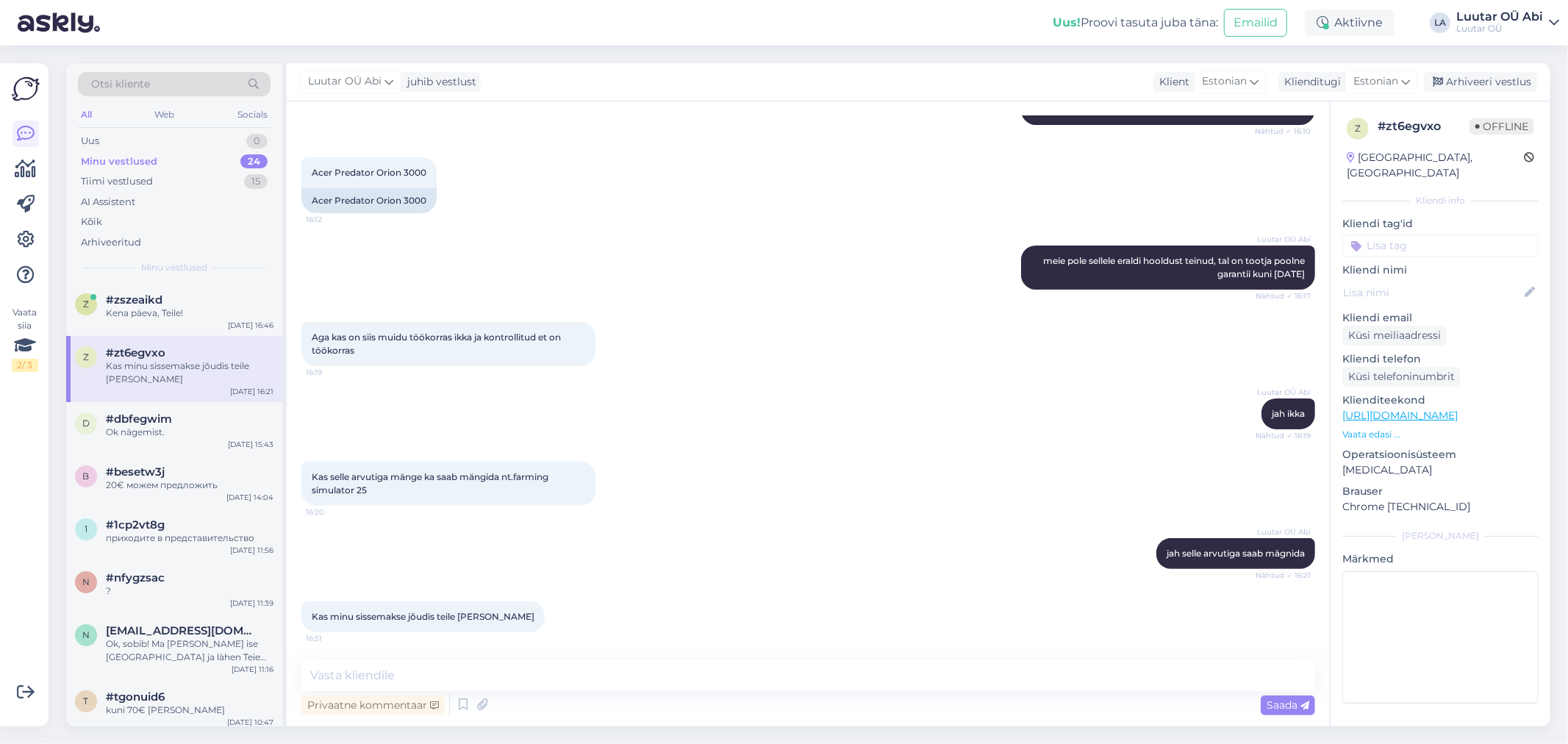
click at [728, 391] on div "Luutar OÜ Abi jah ikka Nähtud ✓ 16:19" at bounding box center [808, 414] width 1014 height 63
click at [744, 412] on div "Luutar OÜ Abi jah ikka Nähtud ✓ 16:19" at bounding box center [808, 414] width 1014 height 63
click at [664, 694] on div "Privaatne kommentaar Saada" at bounding box center [808, 705] width 1014 height 28
click at [650, 677] on textarea at bounding box center [808, 676] width 1014 height 31
type textarea "ei oska hewtkel veel öelda"
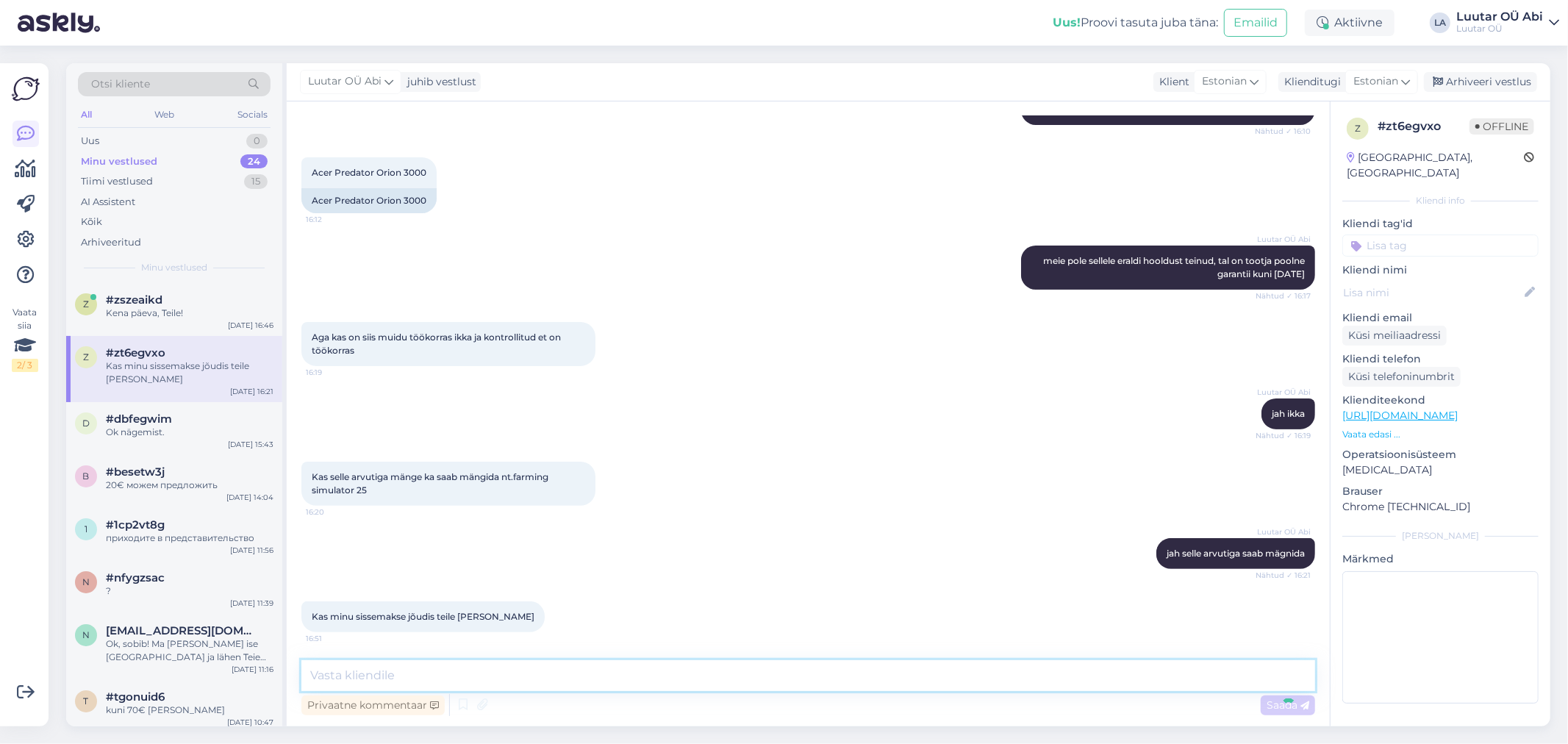
scroll to position [305, 0]
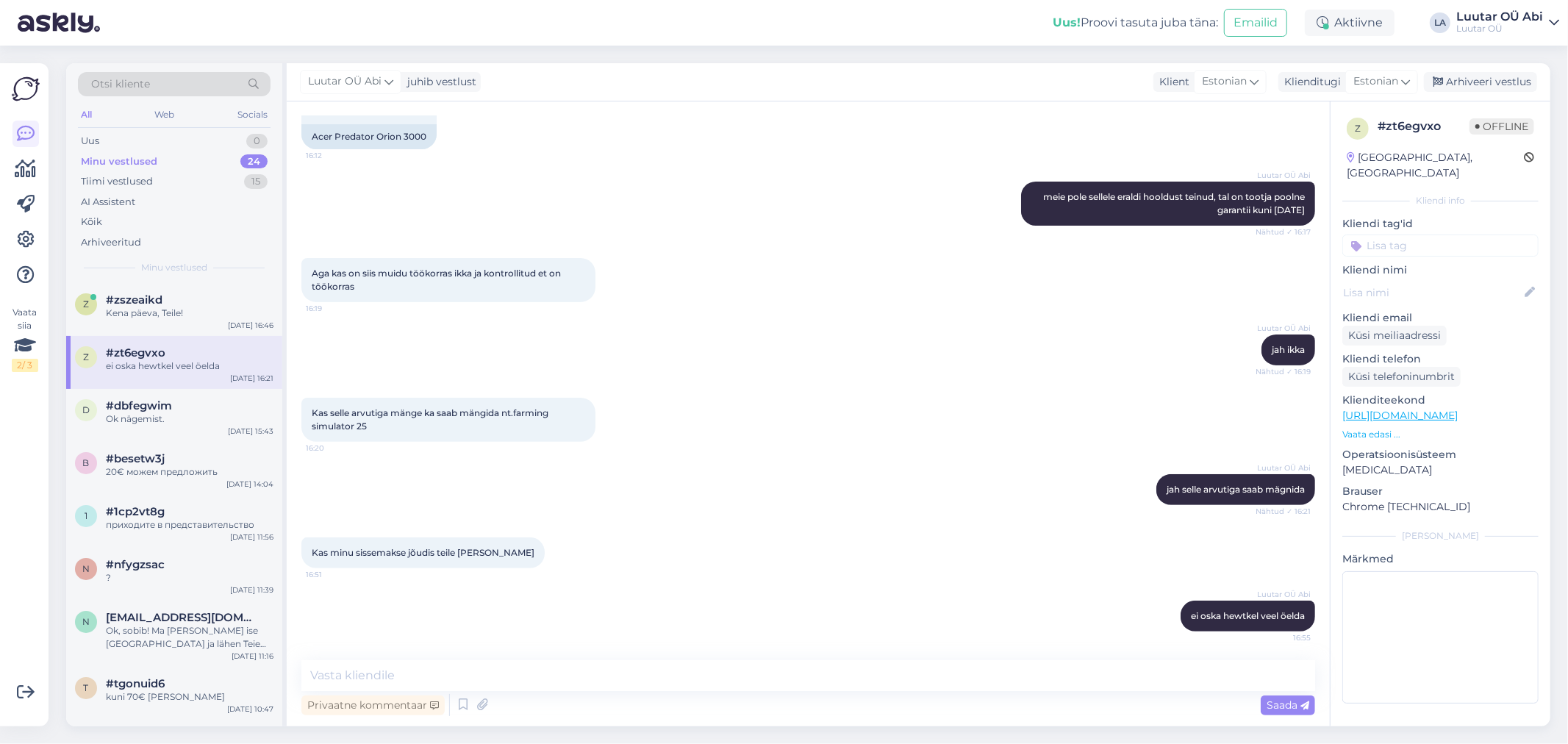
click at [680, 189] on div "Luutar OÜ Abi meie pole sellele eraldi hooldust teinud, tal on tootja poolne ga…" at bounding box center [808, 203] width 1014 height 77
drag, startPoint x: 306, startPoint y: 134, endPoint x: 425, endPoint y: 137, distance: 119.0
click at [425, 137] on div "Acer Predator Orion 3000" at bounding box center [369, 137] width 135 height 25
copy div "Acer Predator Orion 3000"
click at [641, 635] on div "Luutar [PERSON_NAME] ei oska hewtkel veel öelda 16:55" at bounding box center [808, 616] width 1014 height 63
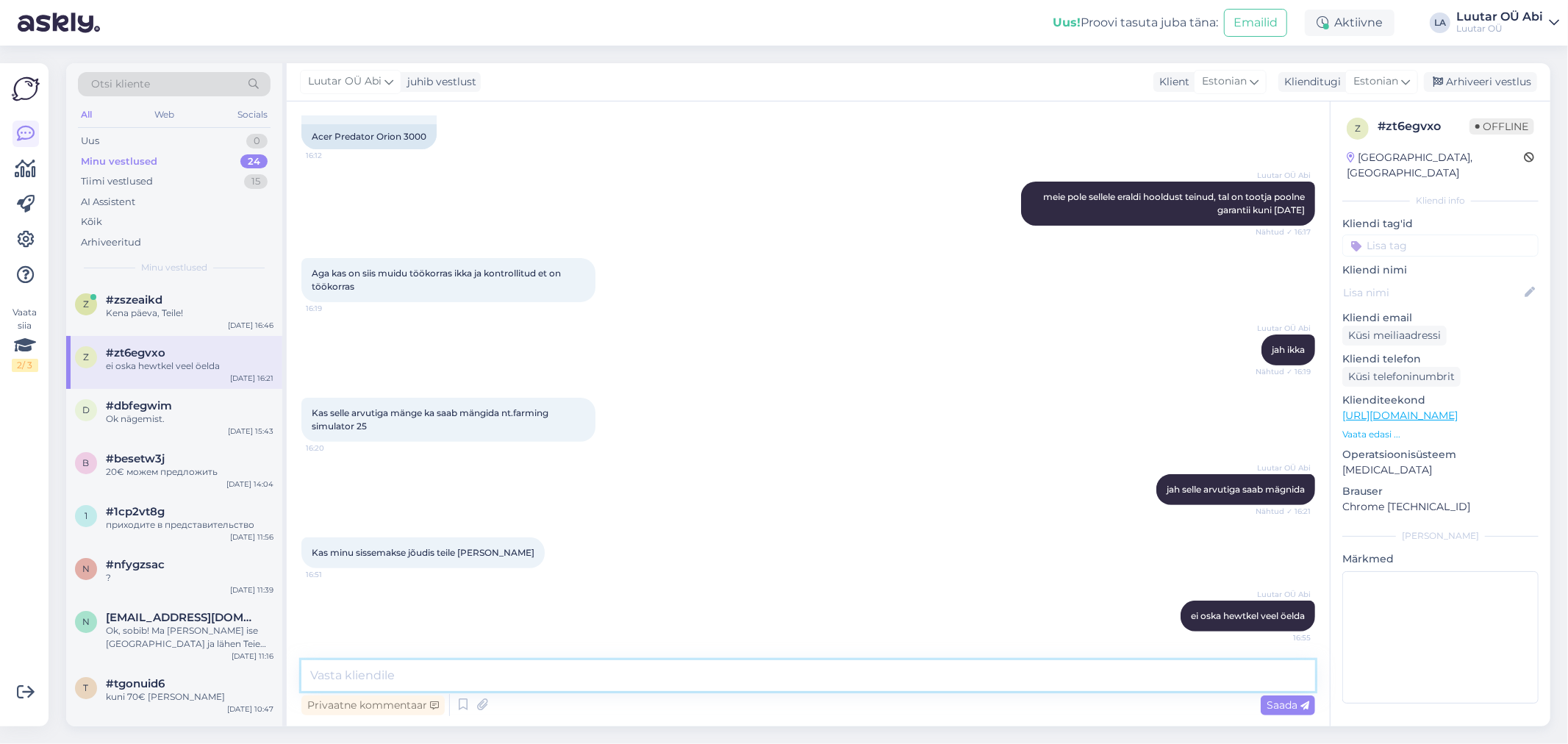
click at [625, 681] on textarea at bounding box center [808, 676] width 1014 height 31
type textarea "hetkel näen, et toode on müügist eemaldatud"
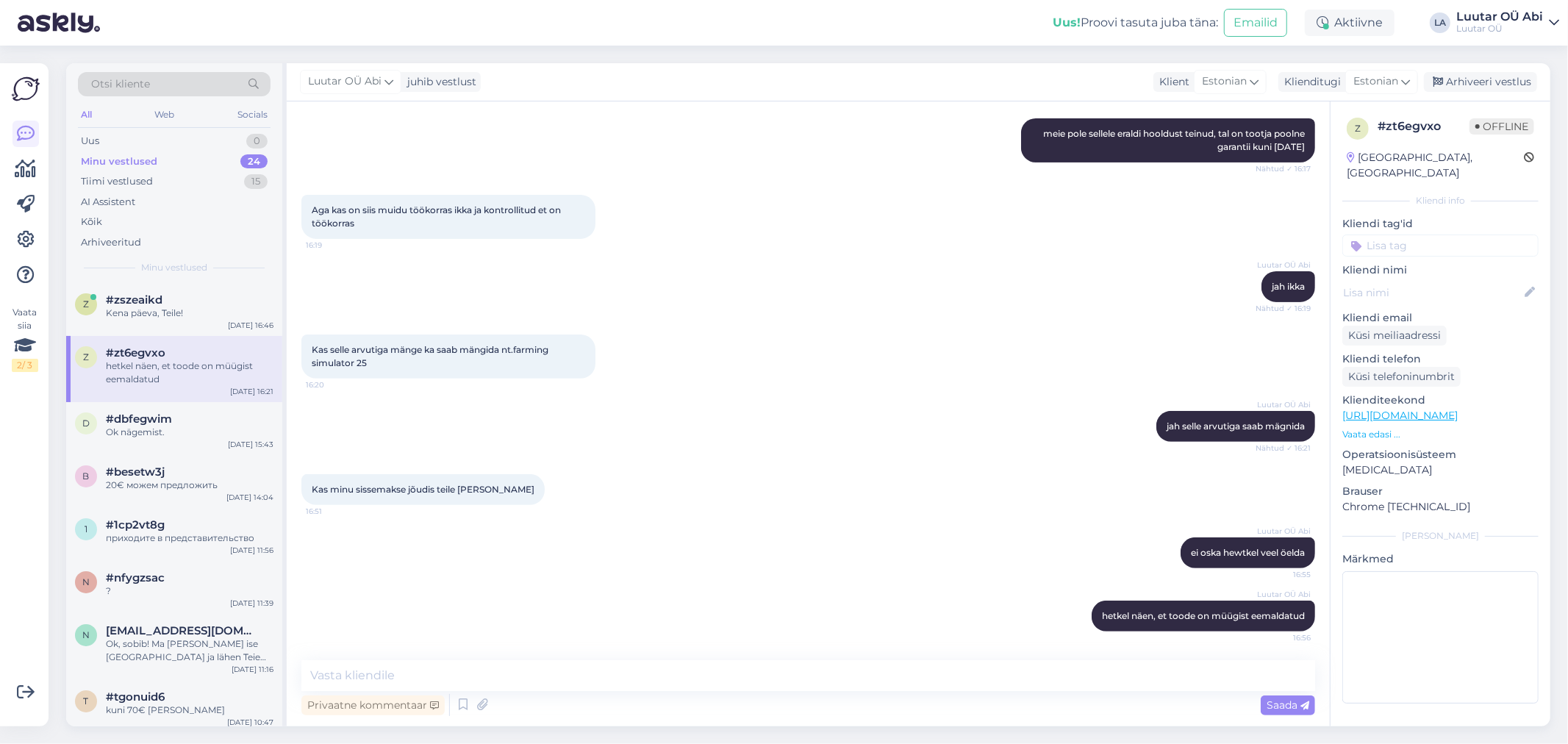
drag, startPoint x: 1004, startPoint y: 473, endPoint x: 1017, endPoint y: 467, distance: 14.3
click at [1004, 473] on div "Kas minu sissemakse jõudis teile [PERSON_NAME] 16:51" at bounding box center [808, 490] width 1014 height 63
click at [1003, 417] on div "Luutar OÜ Abi jah selle arvutiga saab mägnida Nähtud ✓ 16:21" at bounding box center [808, 426] width 1014 height 63
click at [199, 170] on div "Minu vestlused 24" at bounding box center [174, 161] width 193 height 21
click at [196, 162] on div "Minu vestlused 24" at bounding box center [174, 161] width 193 height 21
